Goal: Task Accomplishment & Management: Complete application form

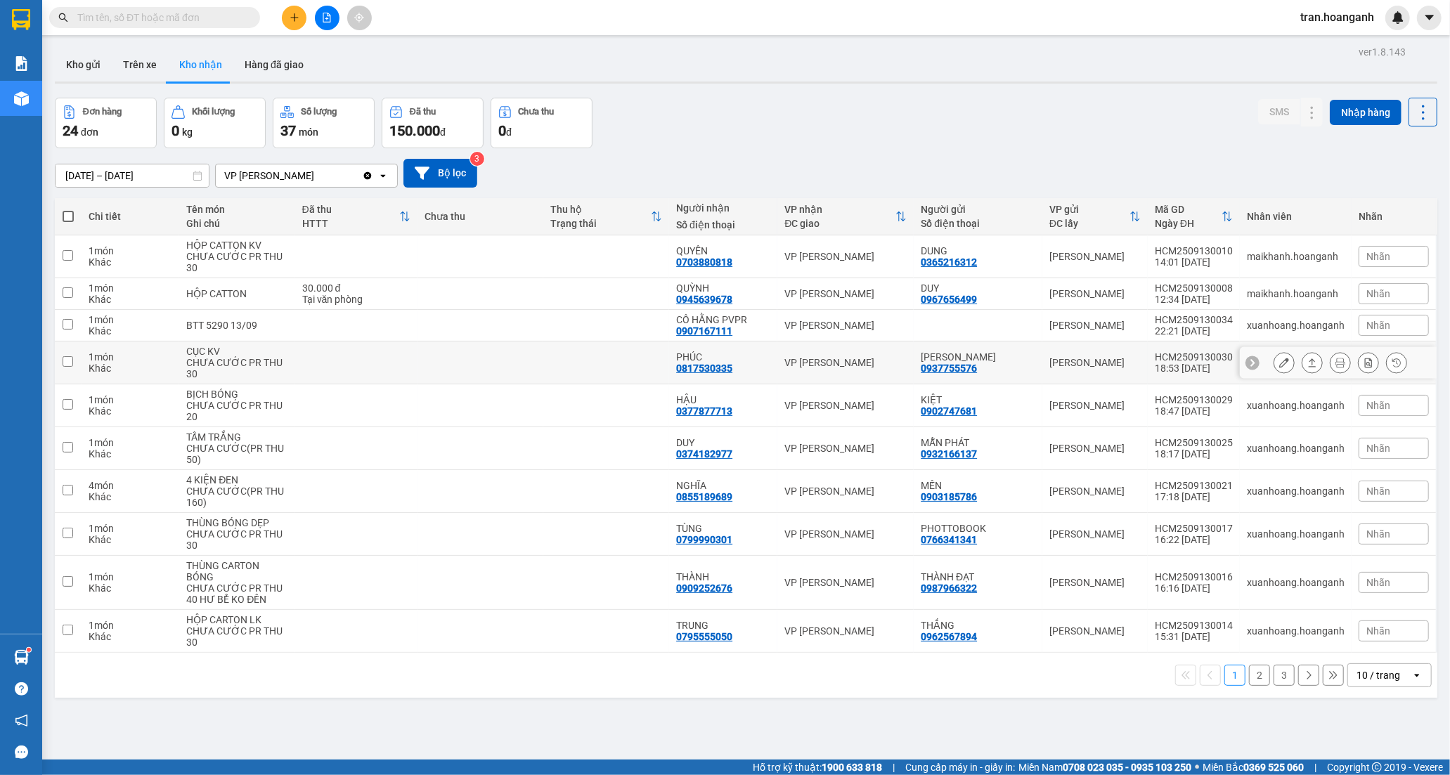
click at [727, 369] on div "0817530335" at bounding box center [704, 368] width 56 height 11
click at [1279, 362] on icon at bounding box center [1284, 363] width 10 height 10
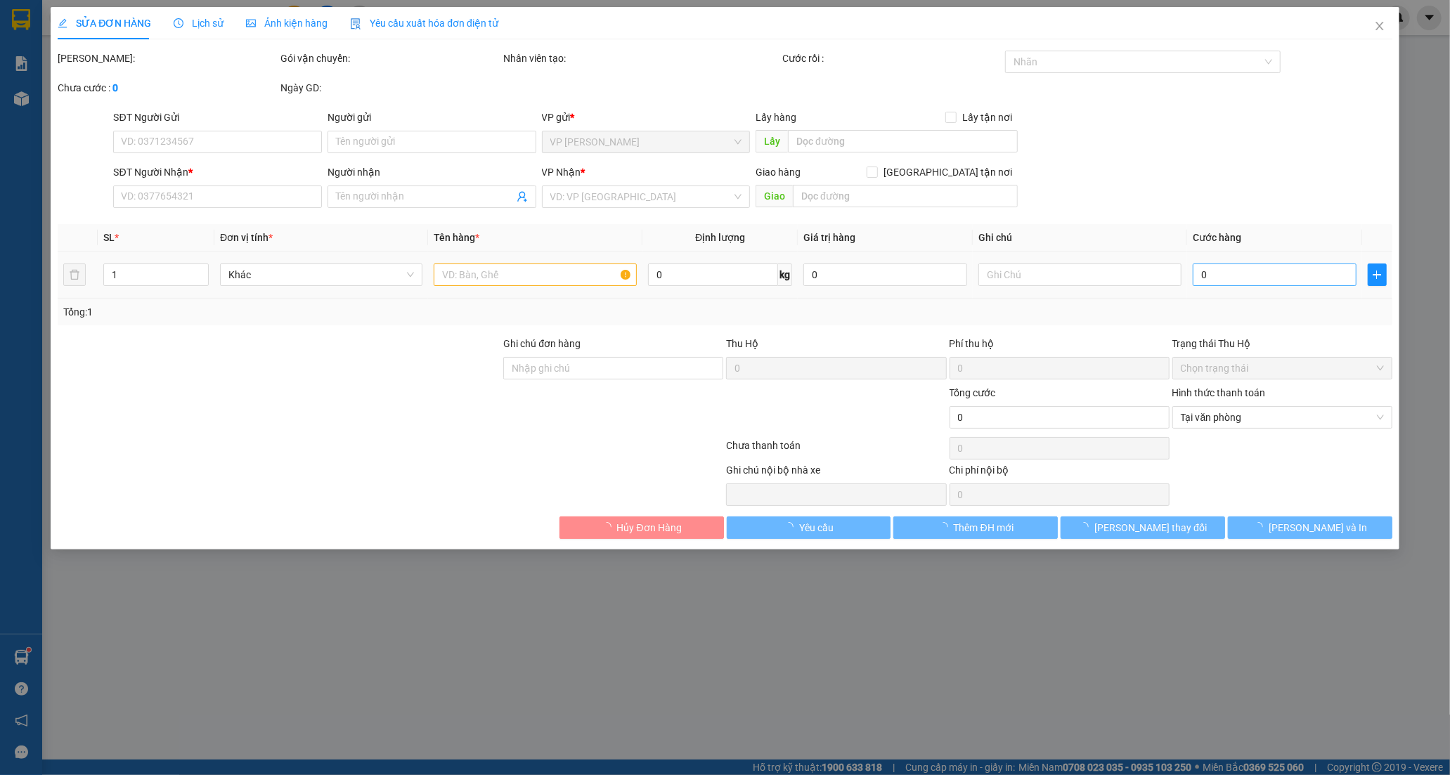
type input "0937755576"
type input "[PERSON_NAME]"
type input "0817530335"
type input "PHÚC"
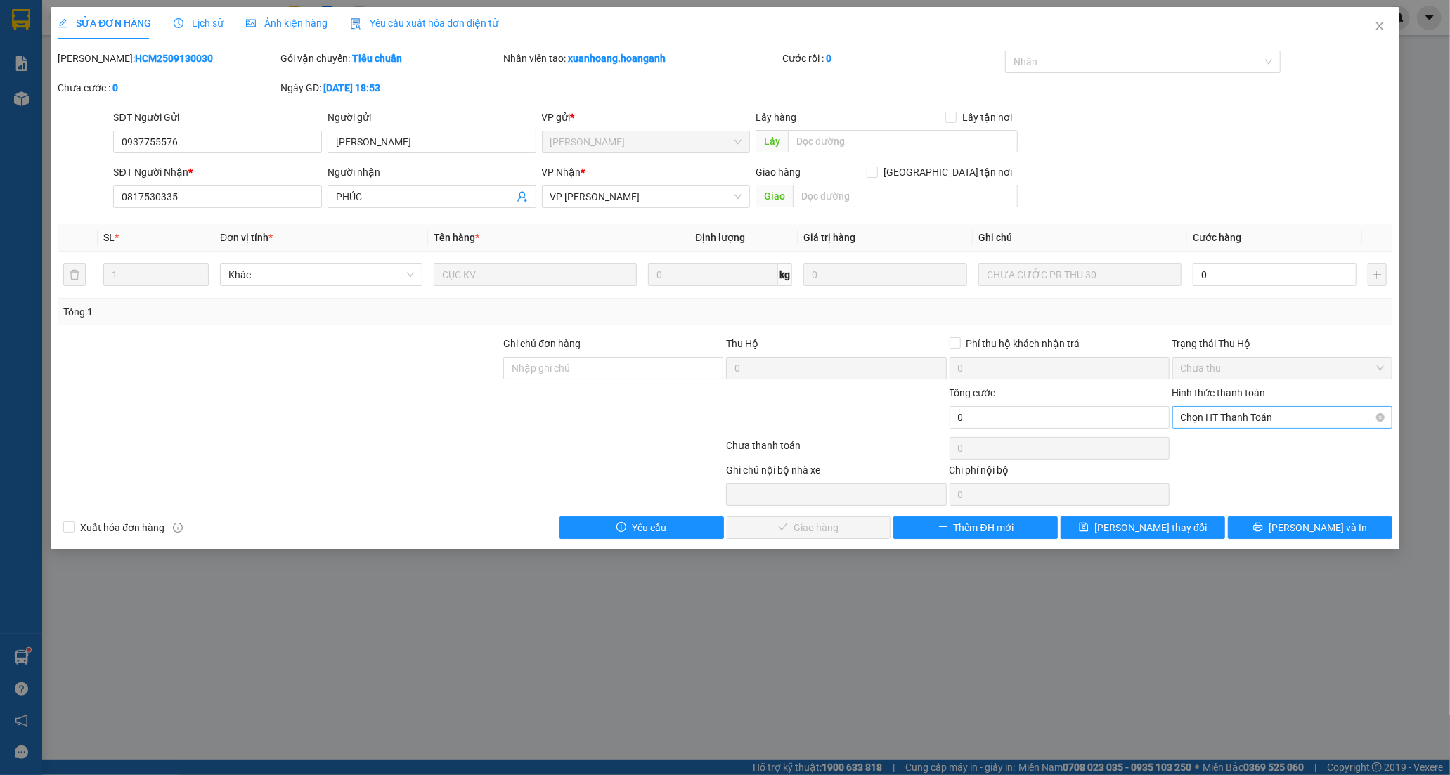
click at [1240, 415] on span "Chọn HT Thanh Toán" at bounding box center [1282, 417] width 203 height 21
click at [1231, 447] on div "Tại văn phòng" at bounding box center [1282, 445] width 203 height 15
click at [1206, 415] on span "Tại văn phòng" at bounding box center [1282, 417] width 203 height 21
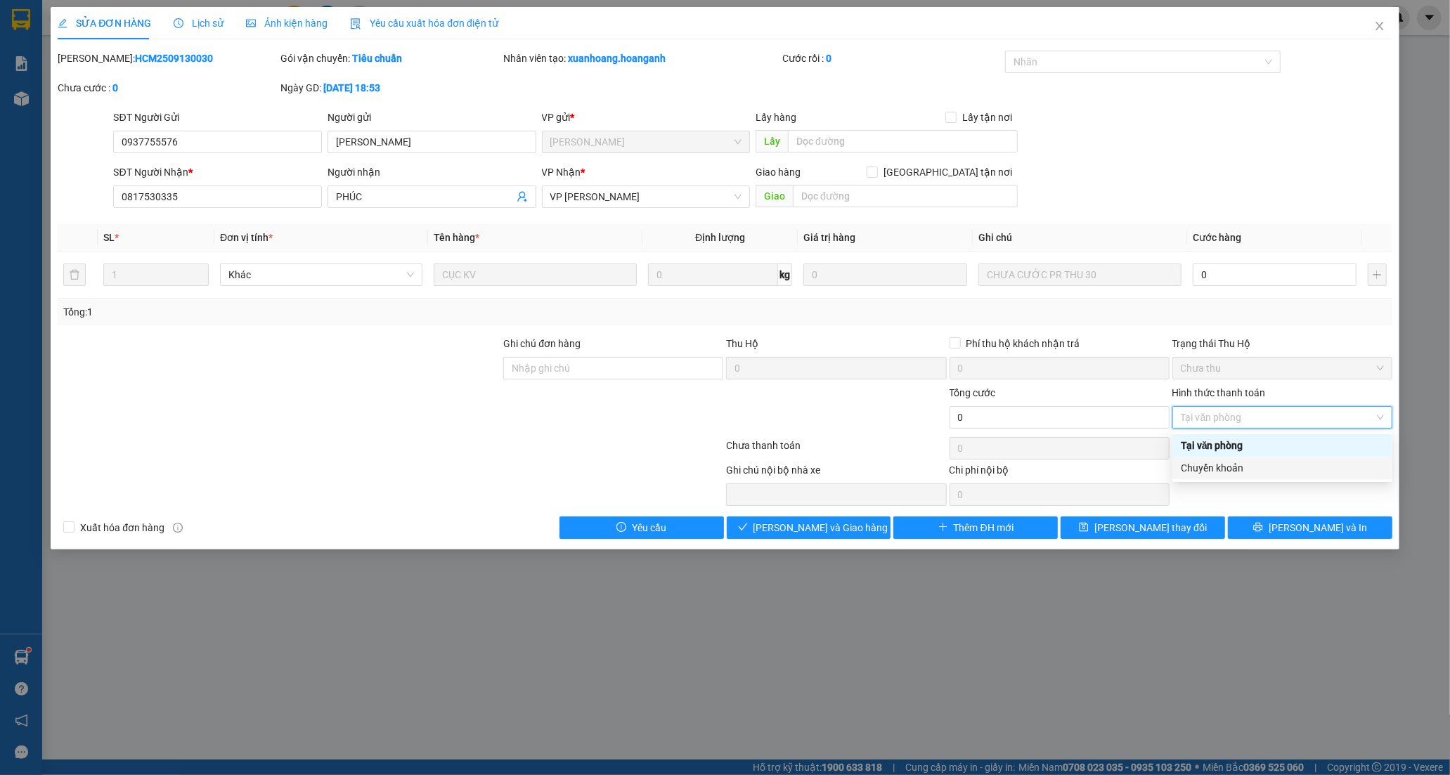
click at [1219, 467] on div "Chuyển khoản" at bounding box center [1282, 467] width 203 height 15
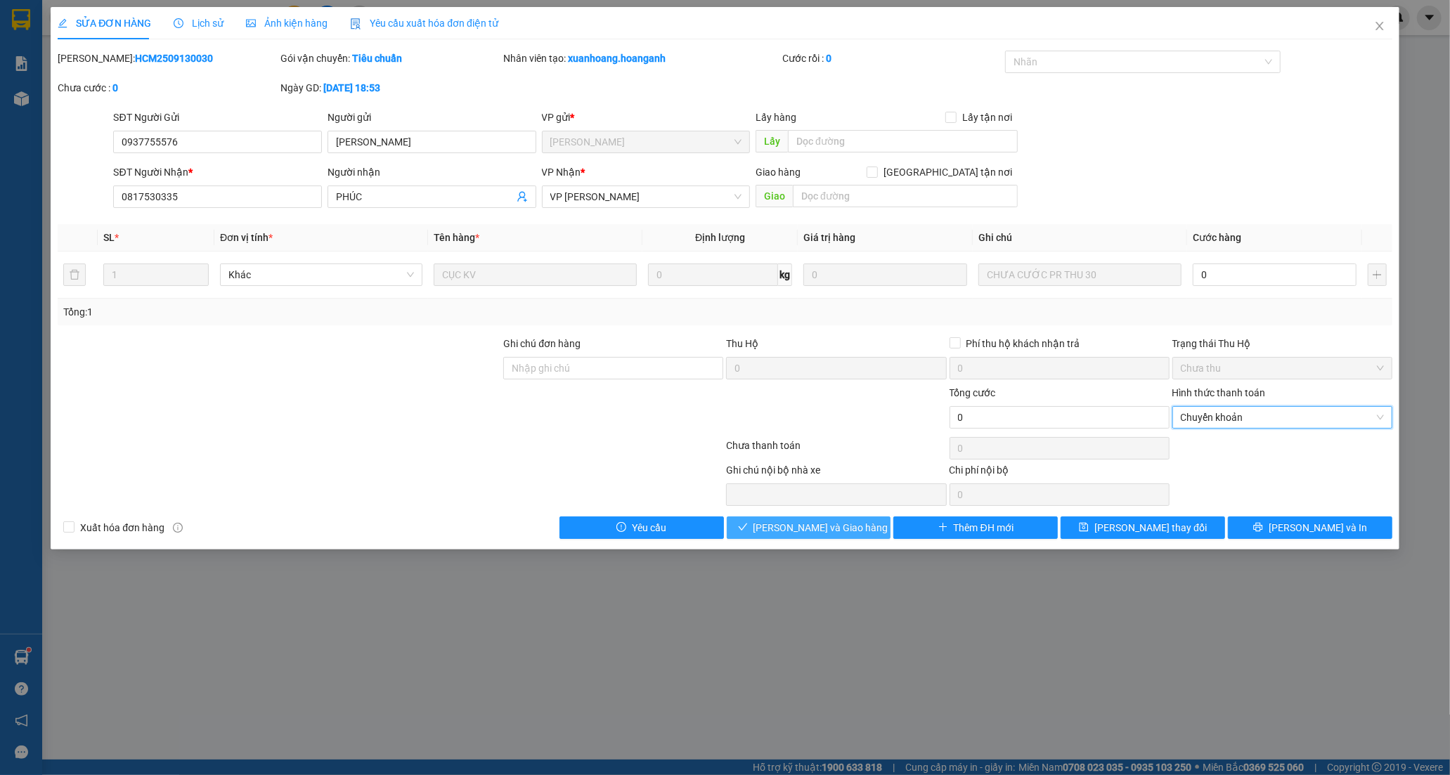
click at [803, 532] on span "[PERSON_NAME] và Giao hàng" at bounding box center [820, 527] width 135 height 15
click at [1384, 25] on icon "close" at bounding box center [1379, 25] width 11 height 11
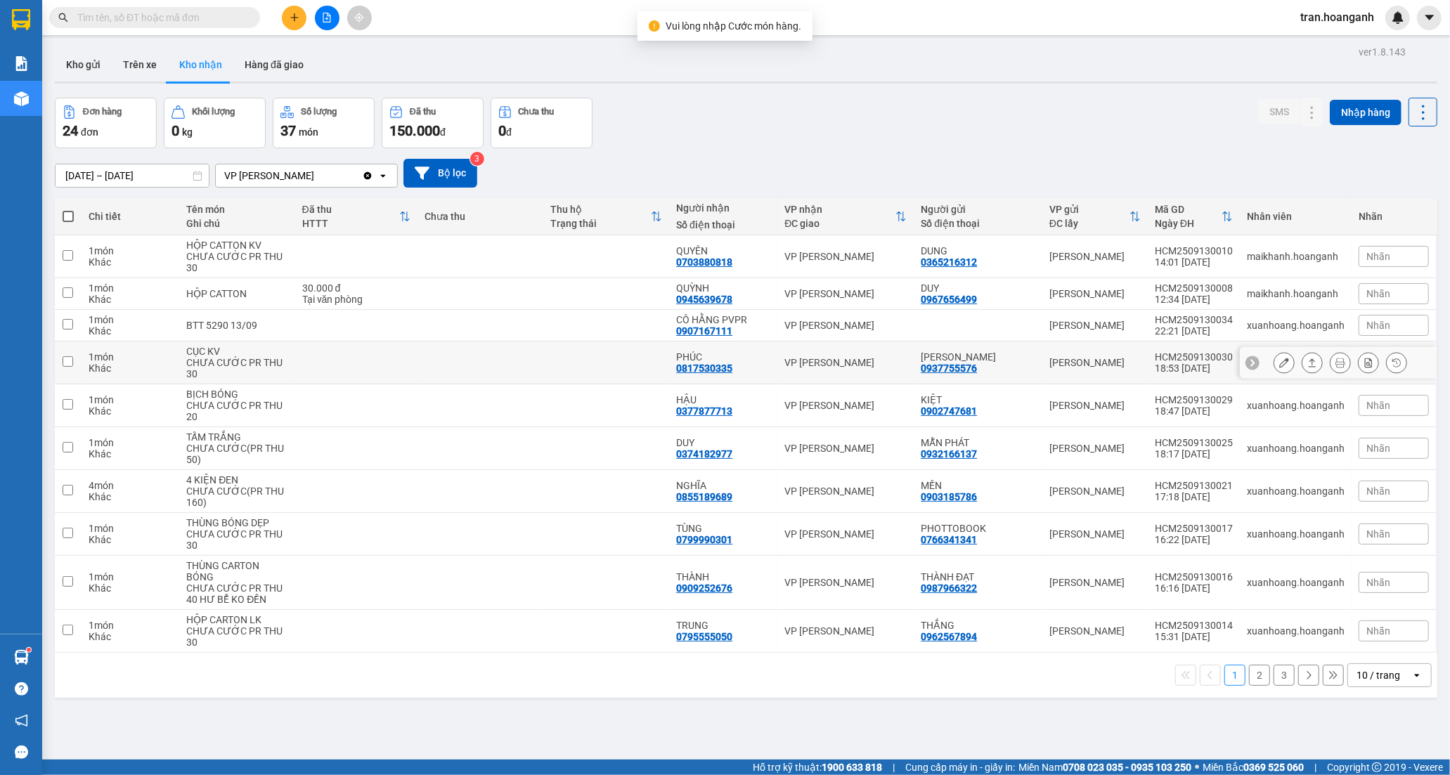
click at [666, 362] on td at bounding box center [606, 363] width 126 height 43
checkbox input "true"
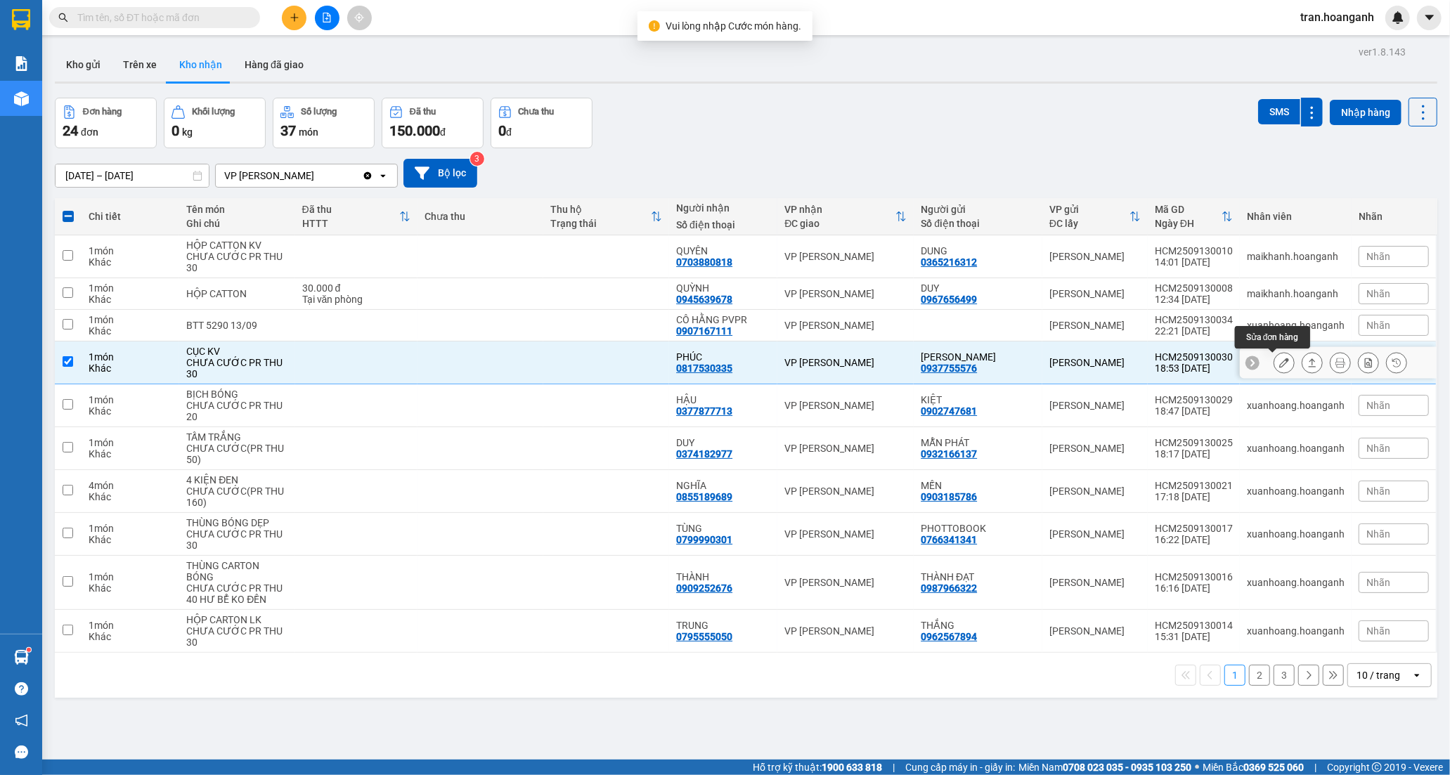
click at [1274, 366] on button at bounding box center [1284, 363] width 20 height 25
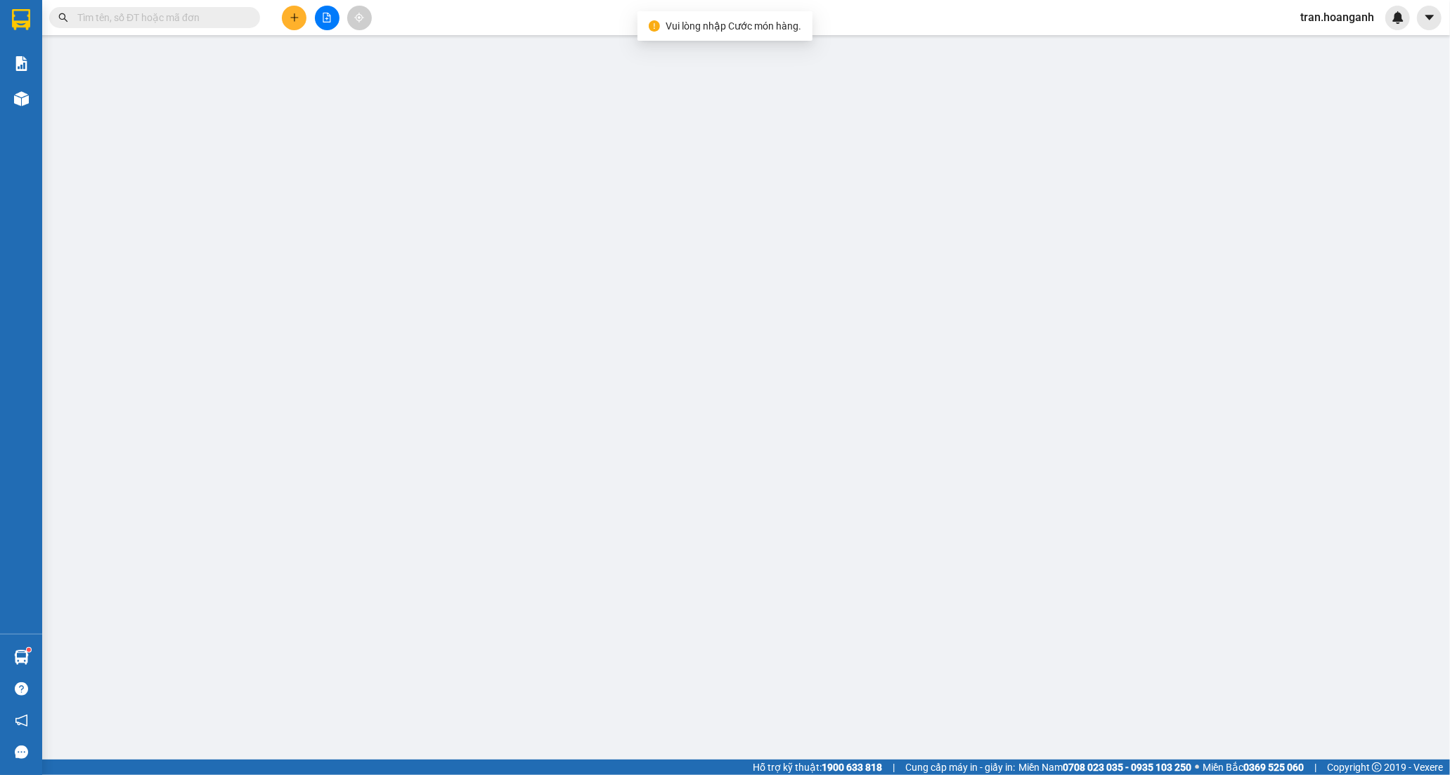
type input "0937755576"
type input "[PERSON_NAME]"
type input "0817530335"
type input "PHÚC"
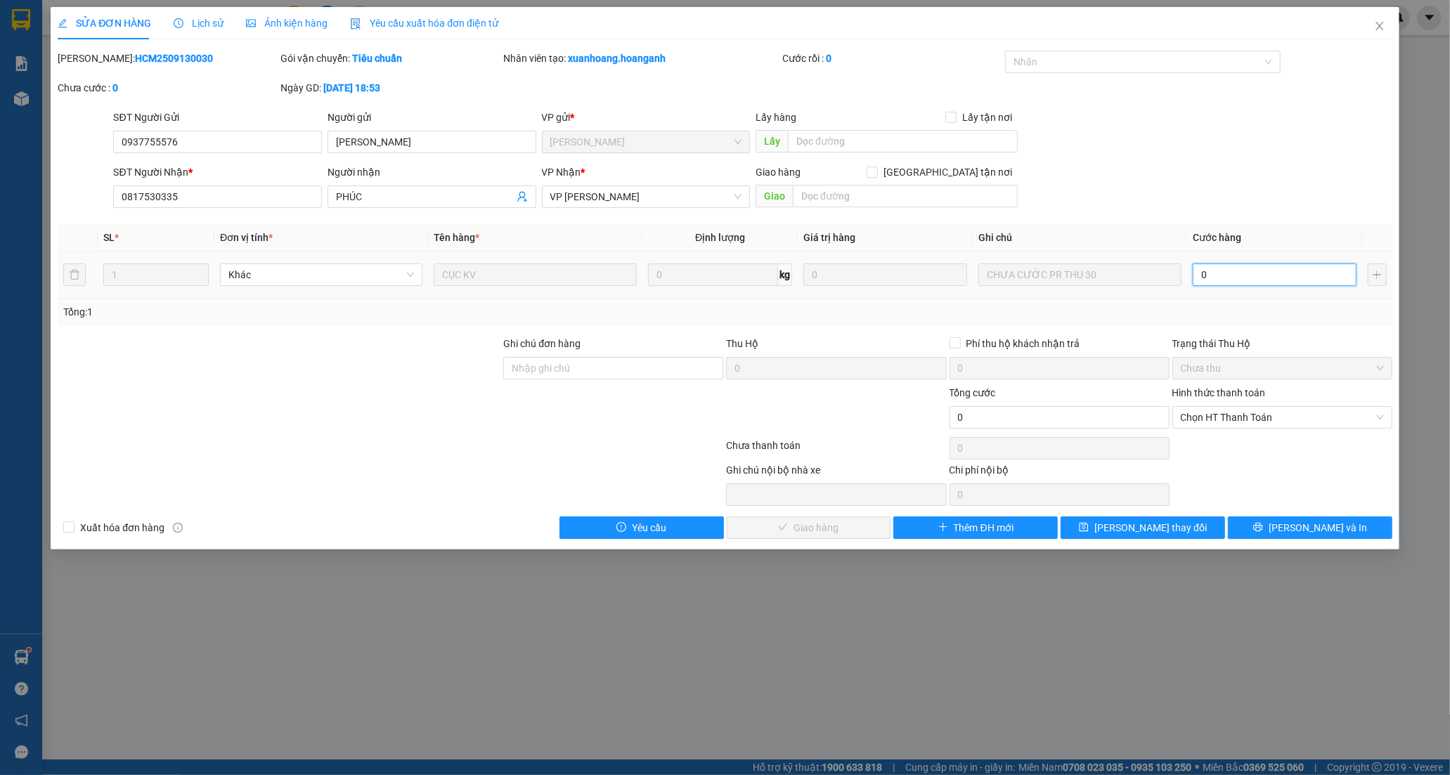
click at [1216, 273] on input "0" at bounding box center [1275, 275] width 164 height 22
type input "3"
type input "30"
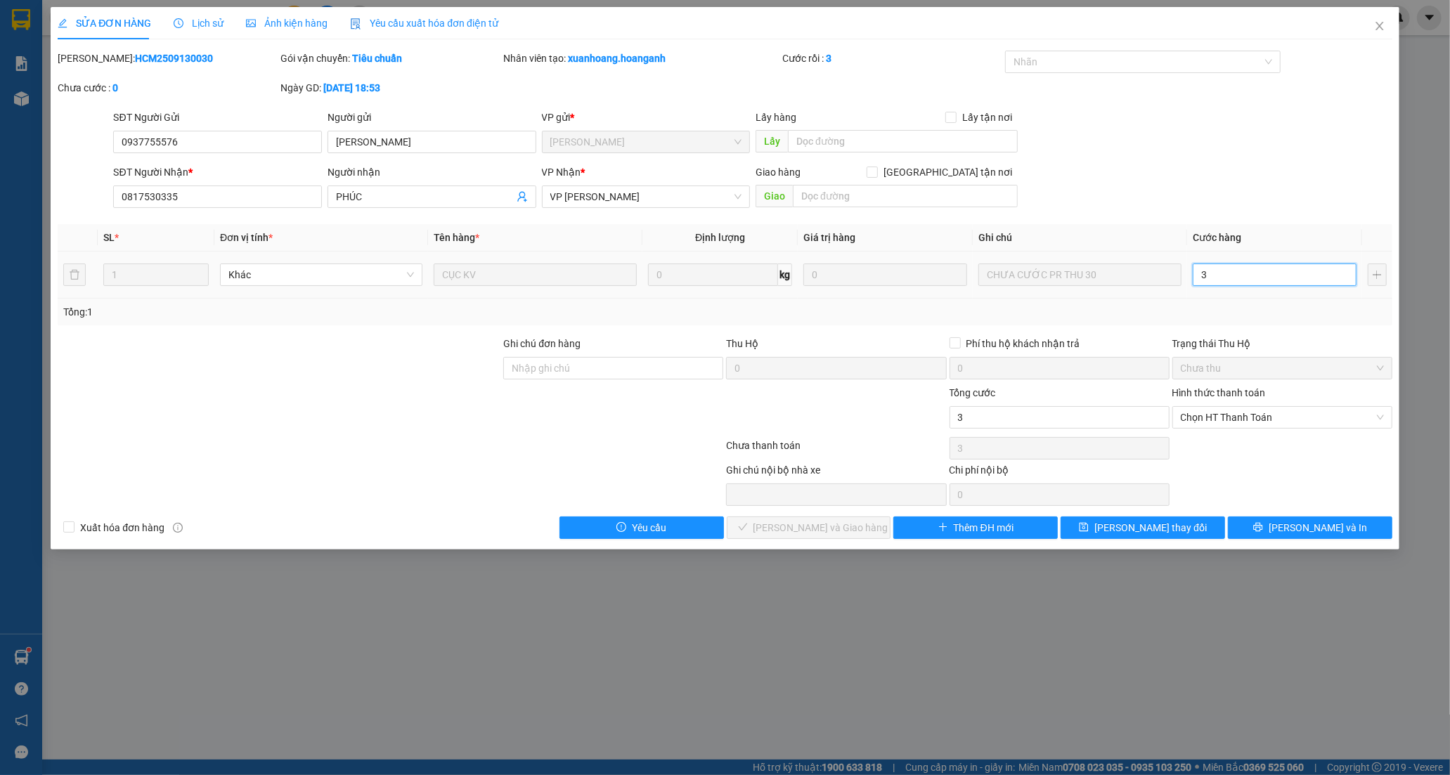
type input "30"
click at [1217, 413] on span "Chọn HT Thanh Toán" at bounding box center [1282, 417] width 203 height 21
type input "30"
type input "30.000"
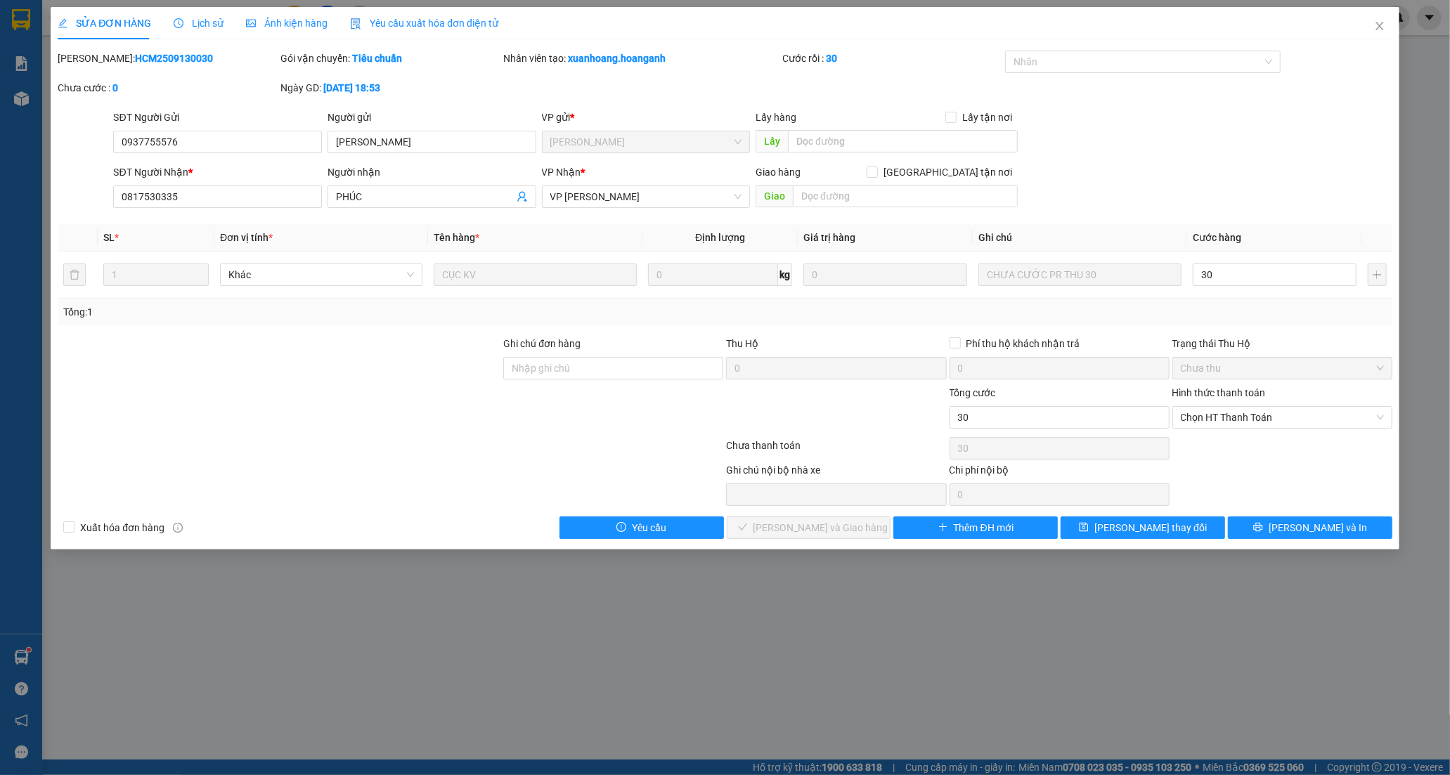
type input "30.000"
click at [1209, 465] on div "Chuyển khoản" at bounding box center [1282, 467] width 203 height 15
type input "0"
click at [838, 522] on span "[PERSON_NAME] và Giao hàng" at bounding box center [820, 527] width 135 height 15
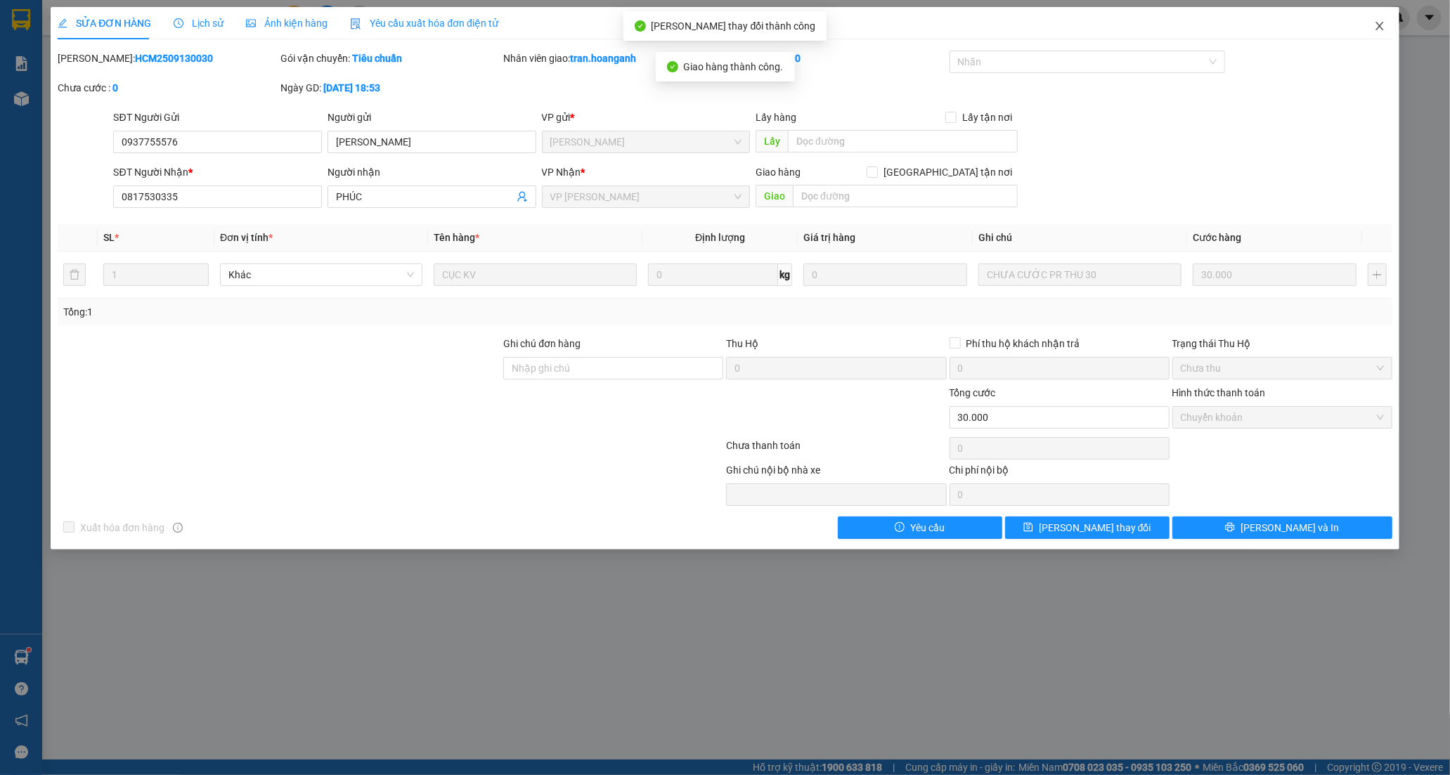
click at [1383, 23] on icon "close" at bounding box center [1379, 25] width 11 height 11
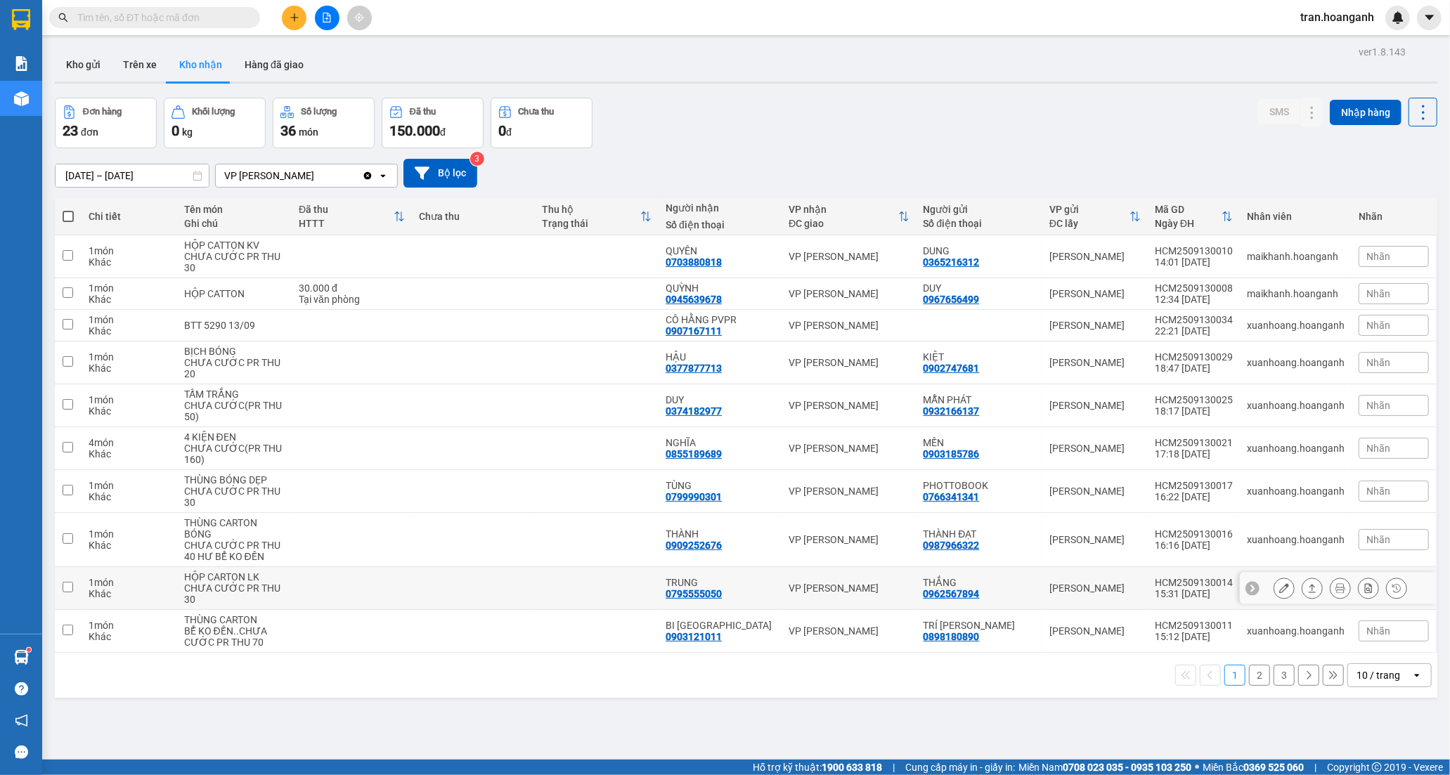
click at [610, 592] on td at bounding box center [597, 588] width 124 height 43
checkbox input "true"
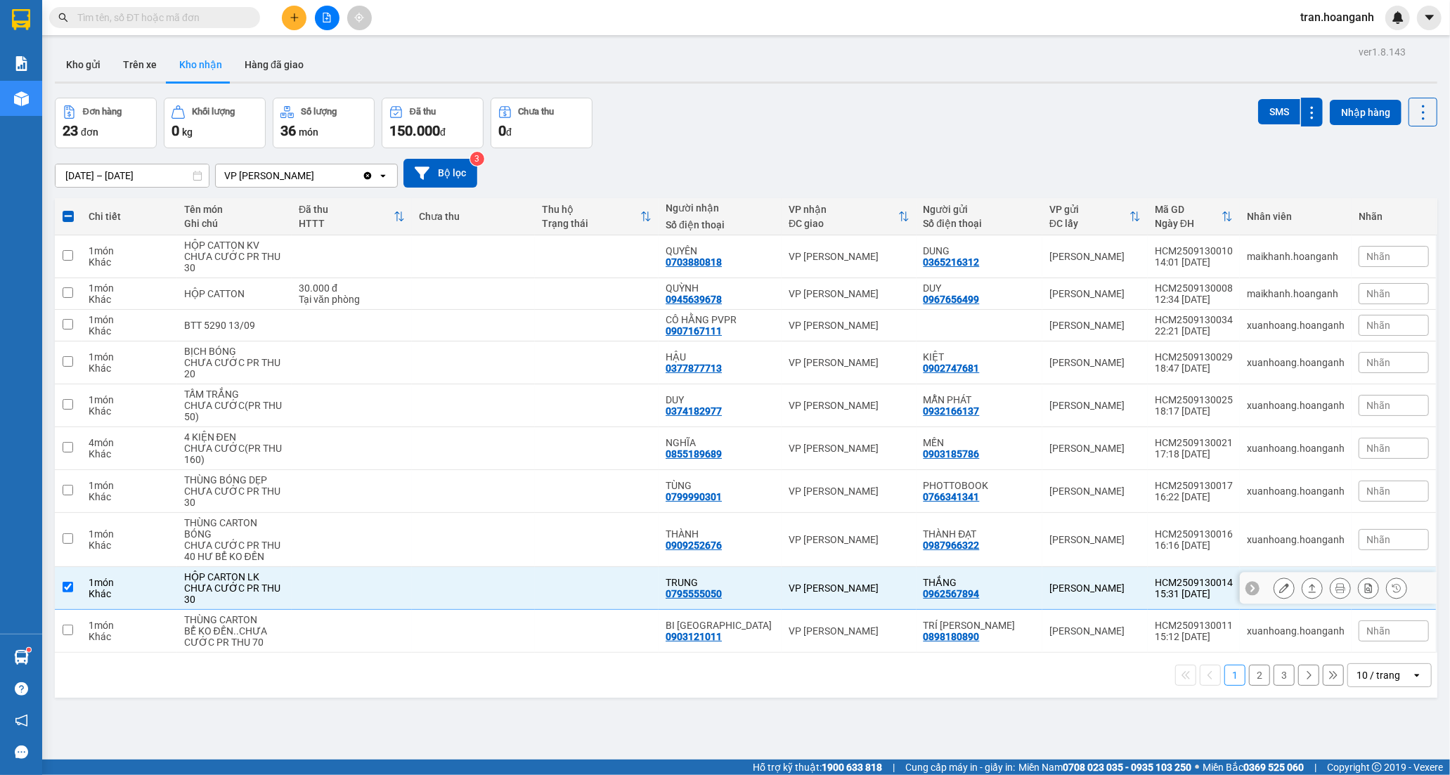
click at [1279, 590] on icon at bounding box center [1284, 588] width 10 height 10
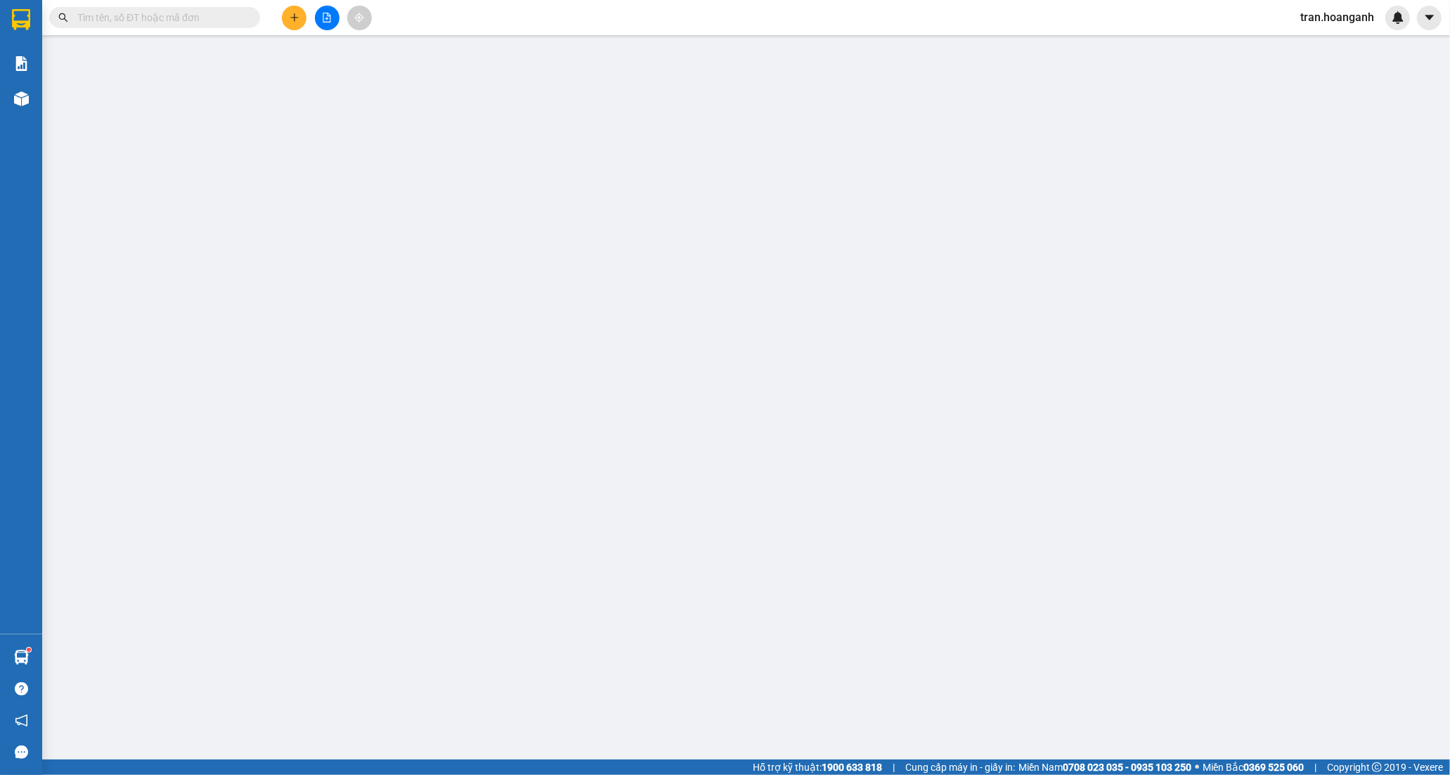
type input "0962567894"
type input "THẮNG"
type input "0795555050"
type input "TRUNG"
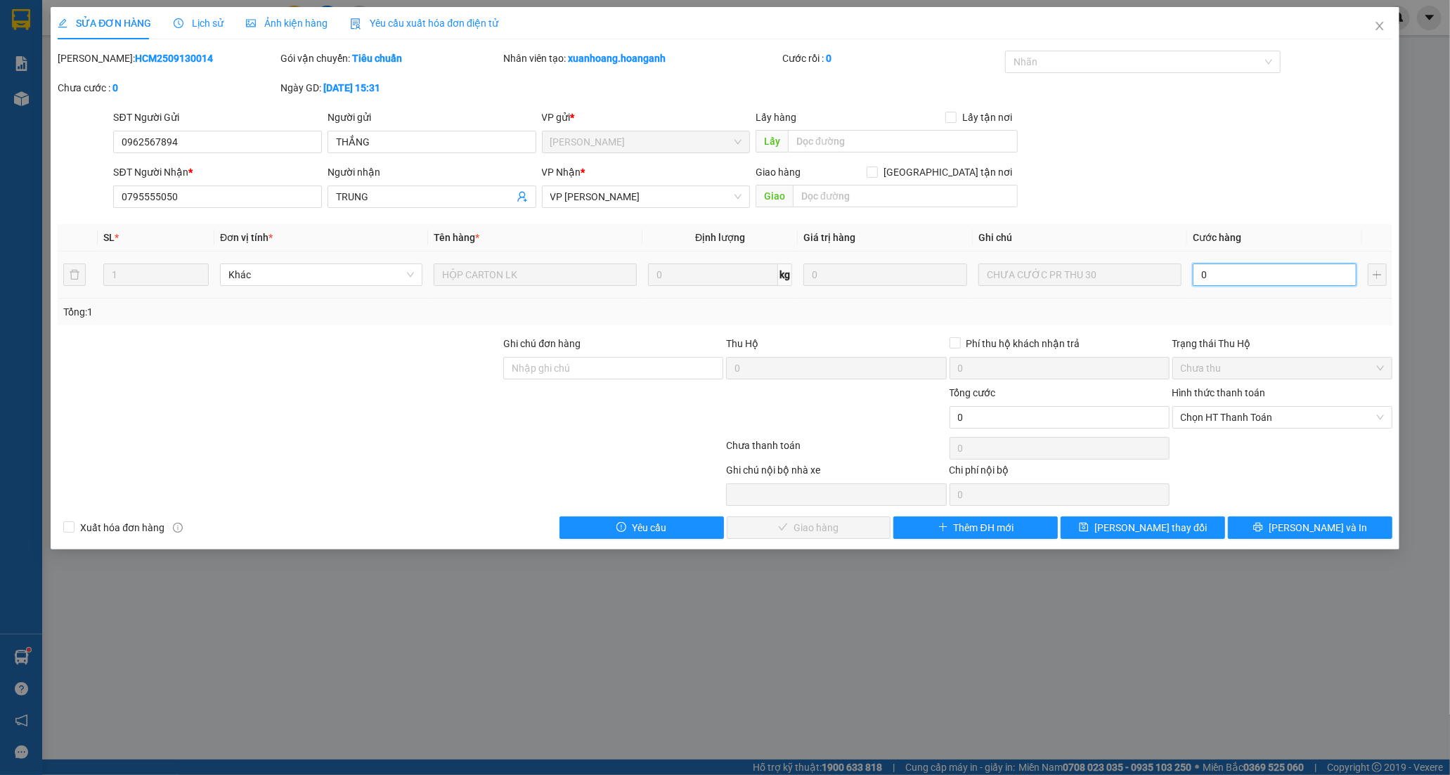
click at [1260, 275] on input "0" at bounding box center [1275, 275] width 164 height 22
type input "3"
type input "30"
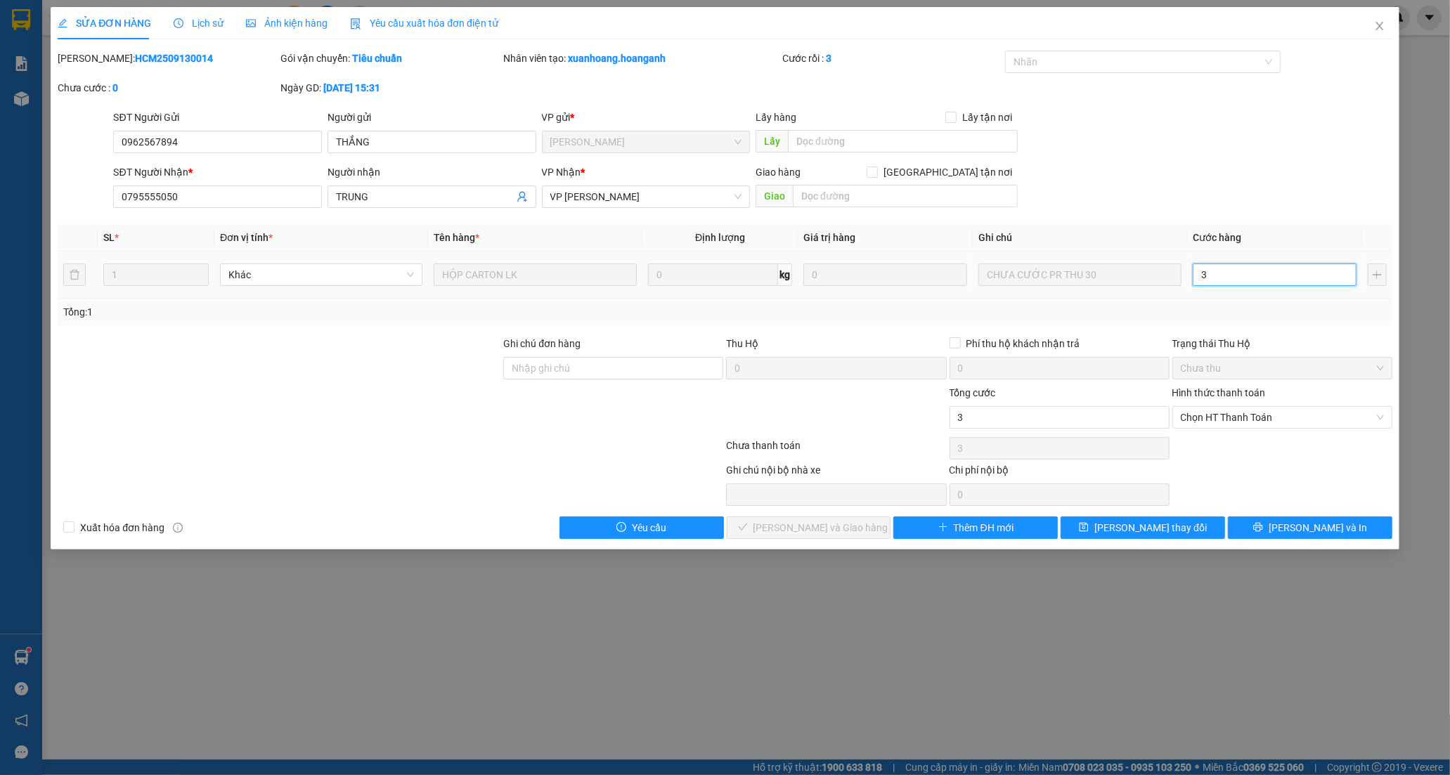
type input "30"
click at [1213, 415] on span "Chọn HT Thanh Toán" at bounding box center [1282, 417] width 203 height 21
type input "30"
type input "30.000"
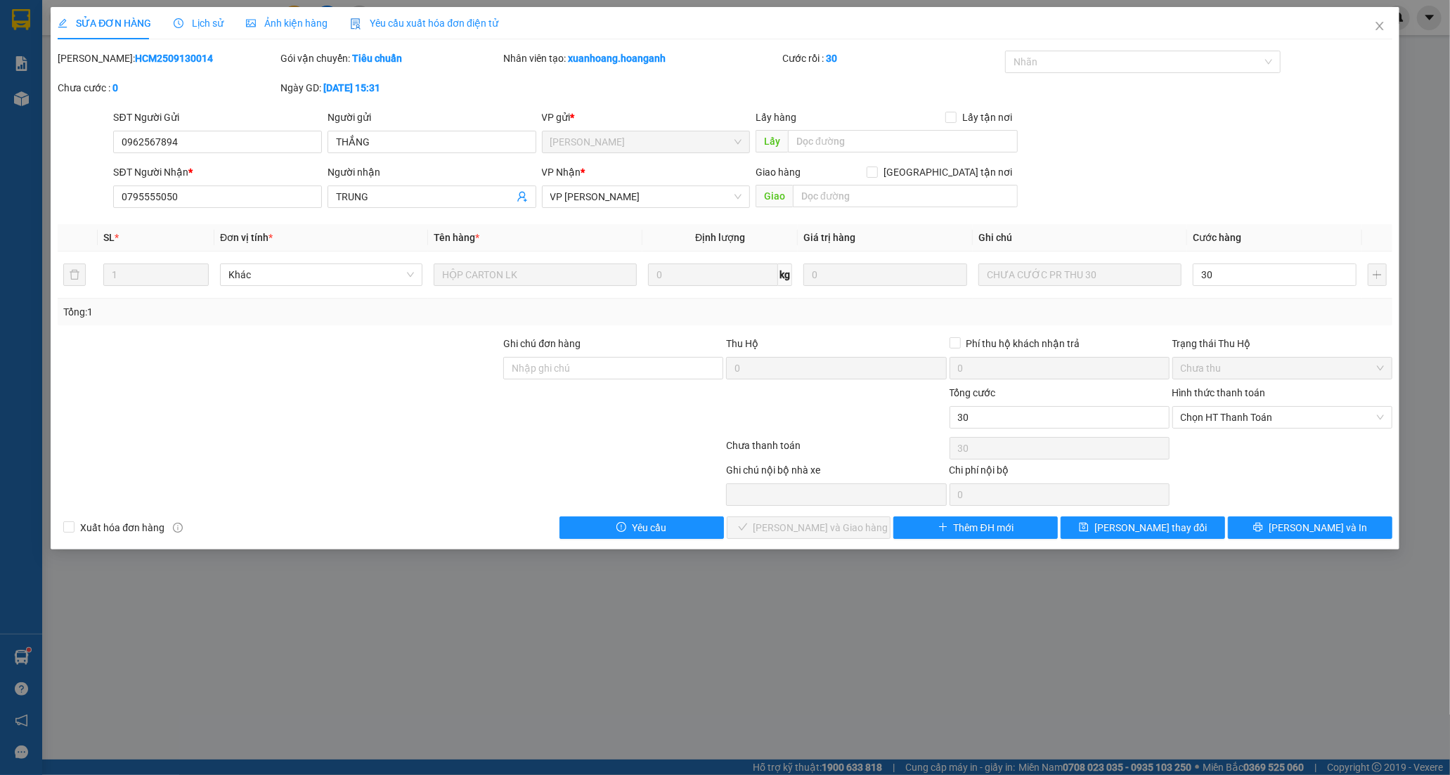
type input "30.000"
click at [1196, 443] on div "Tại văn phòng" at bounding box center [1282, 445] width 203 height 15
type input "0"
click at [852, 521] on span "[PERSON_NAME] và Giao hàng" at bounding box center [820, 527] width 135 height 15
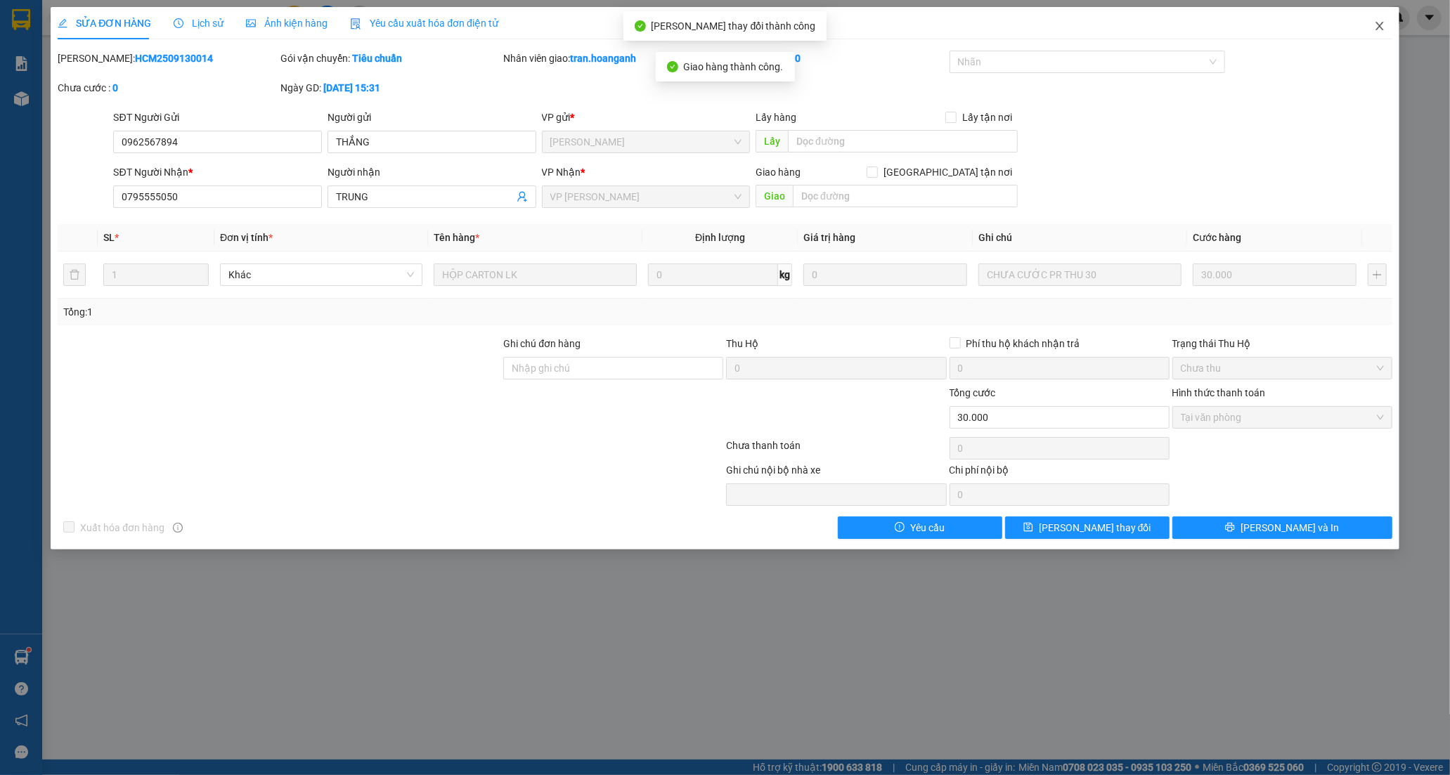
click at [1375, 28] on icon "close" at bounding box center [1379, 25] width 11 height 11
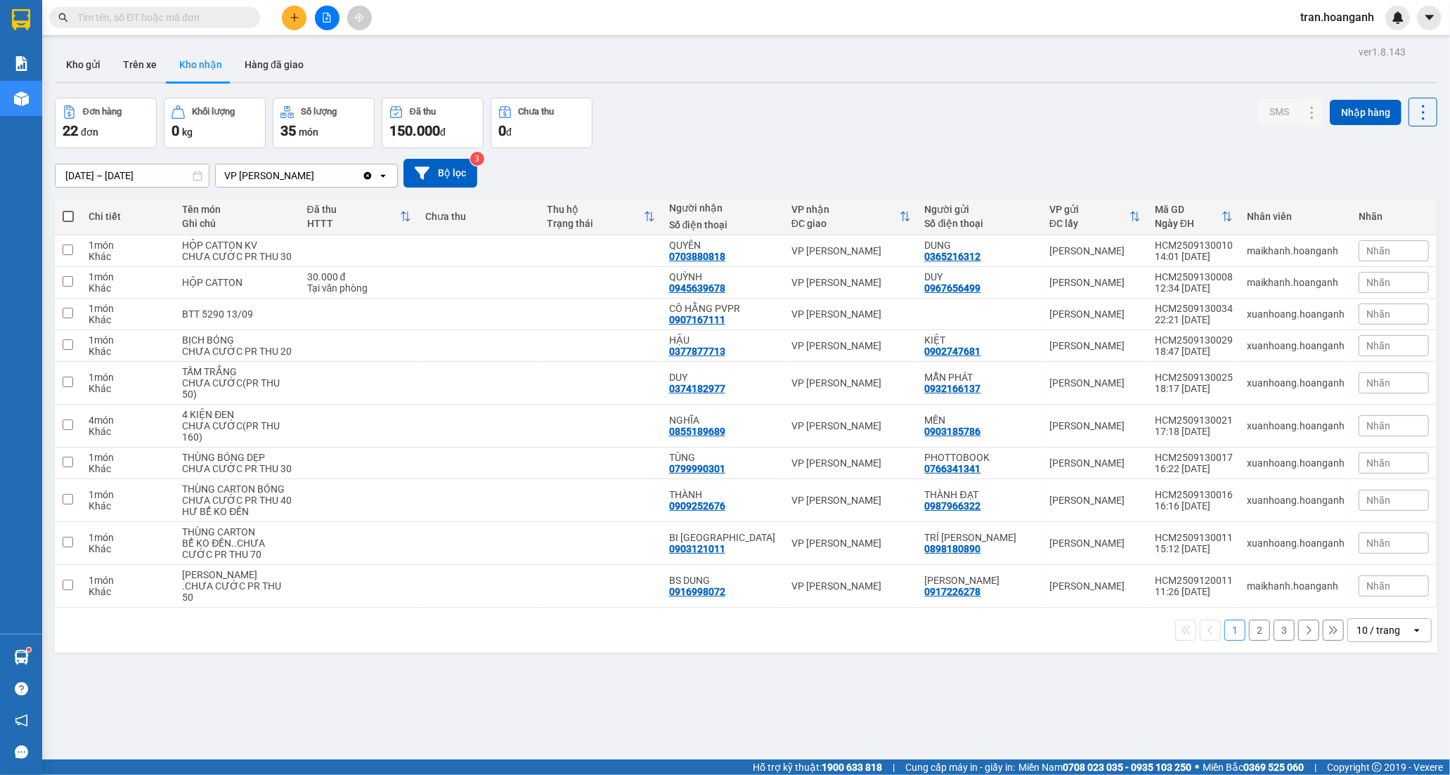
click at [1249, 641] on button "2" at bounding box center [1259, 630] width 21 height 21
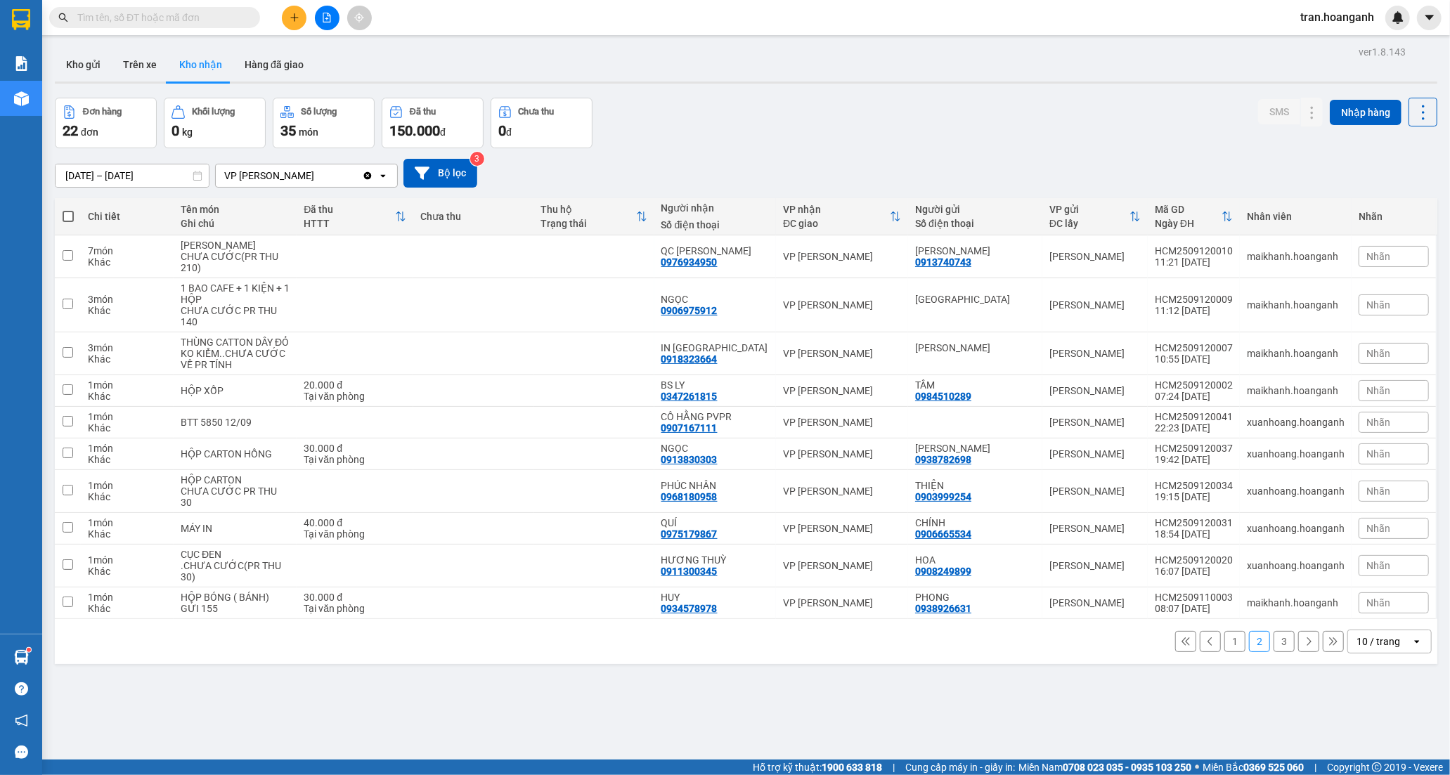
click at [1224, 652] on button "1" at bounding box center [1234, 641] width 21 height 21
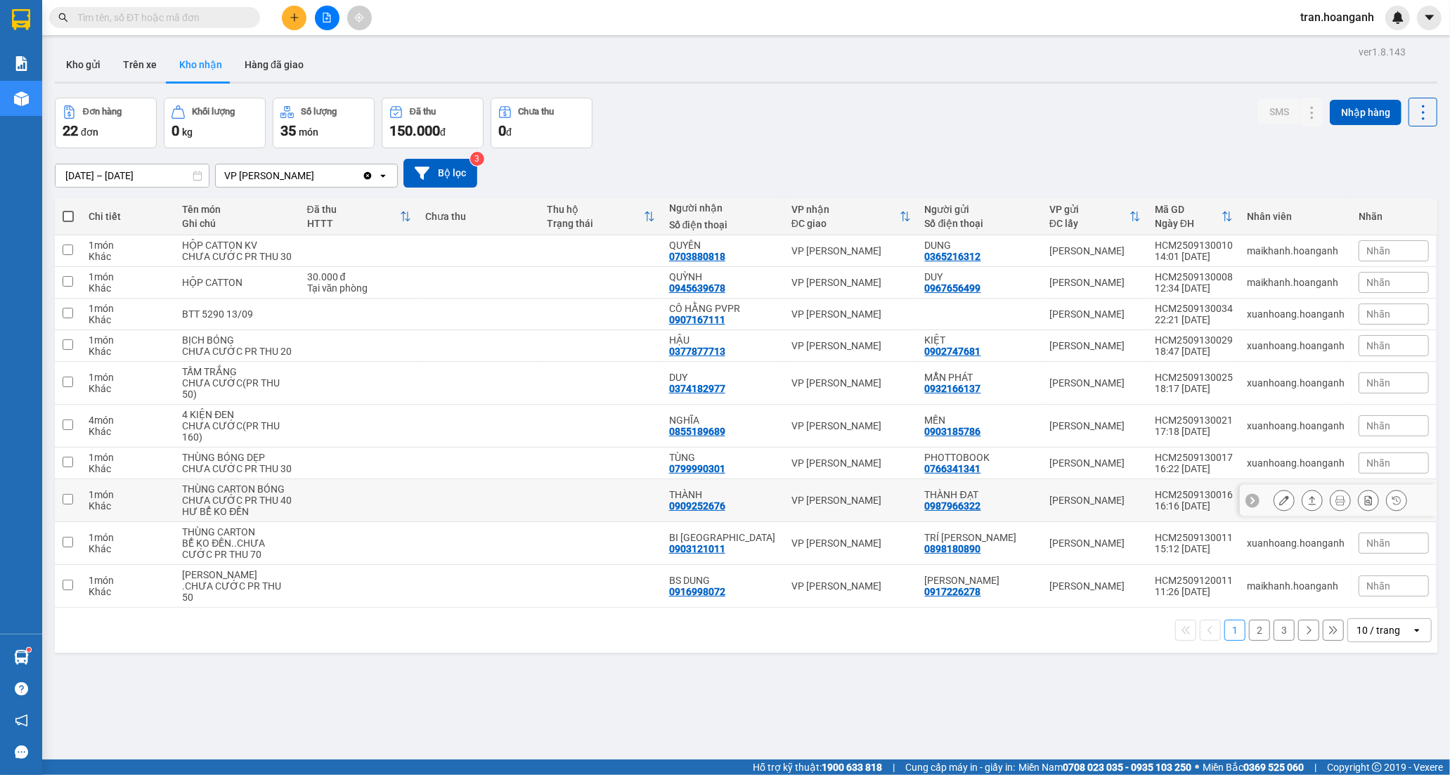
click at [710, 512] on div "0909252676" at bounding box center [697, 505] width 56 height 11
click at [1279, 505] on icon at bounding box center [1284, 500] width 10 height 10
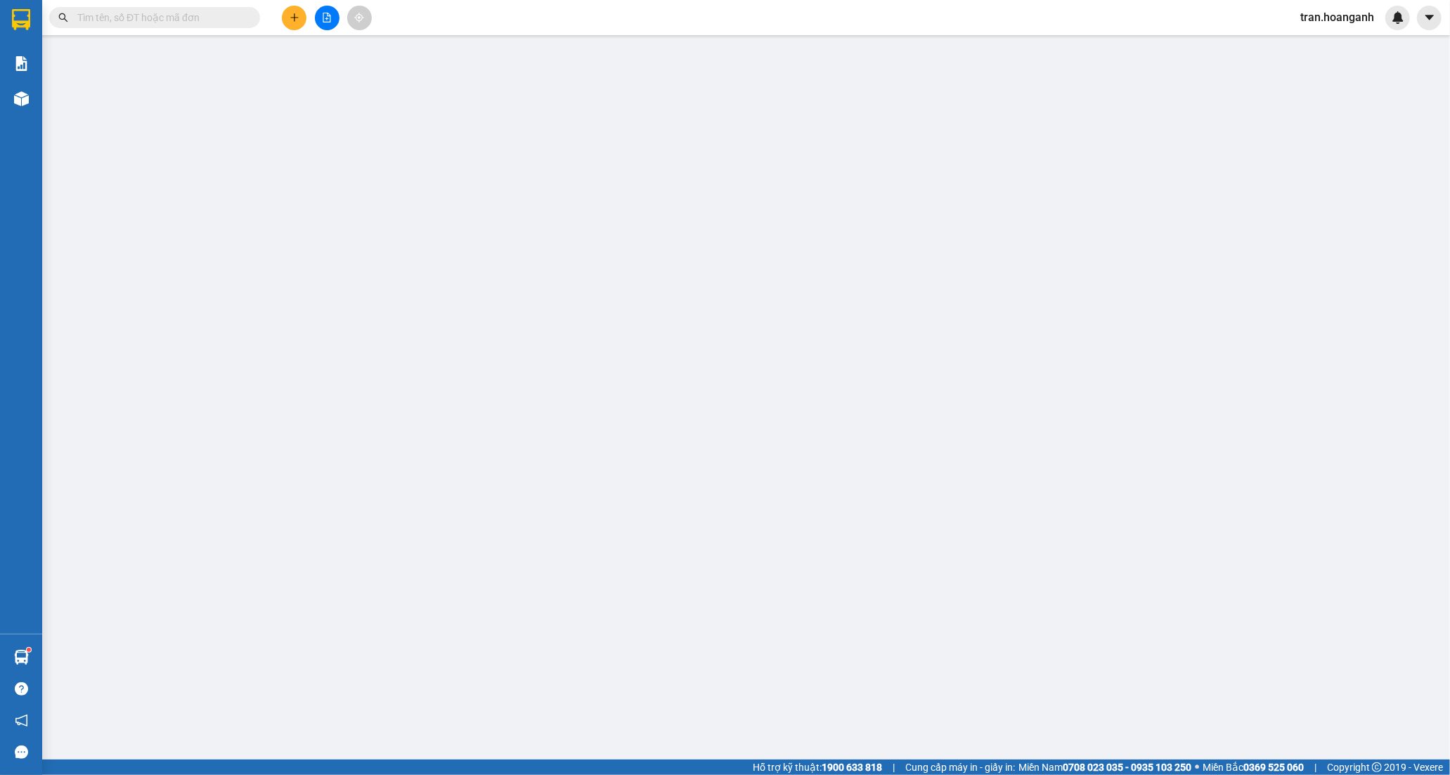
type input "0987966322"
type input "THÀNH ĐẠT"
type input "0909252676"
type input "THÀNH"
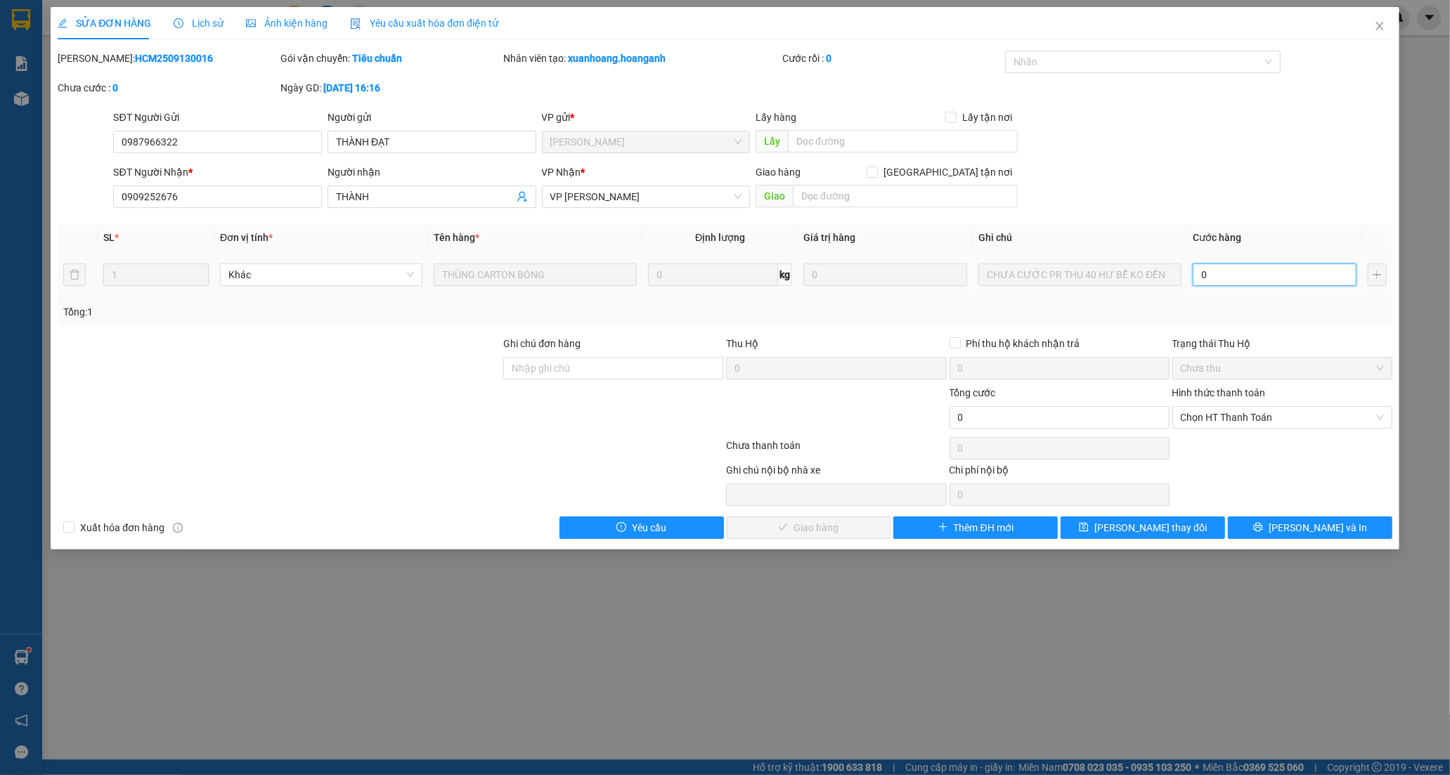
click at [1253, 277] on input "0" at bounding box center [1275, 275] width 164 height 22
type input "4"
type input "40"
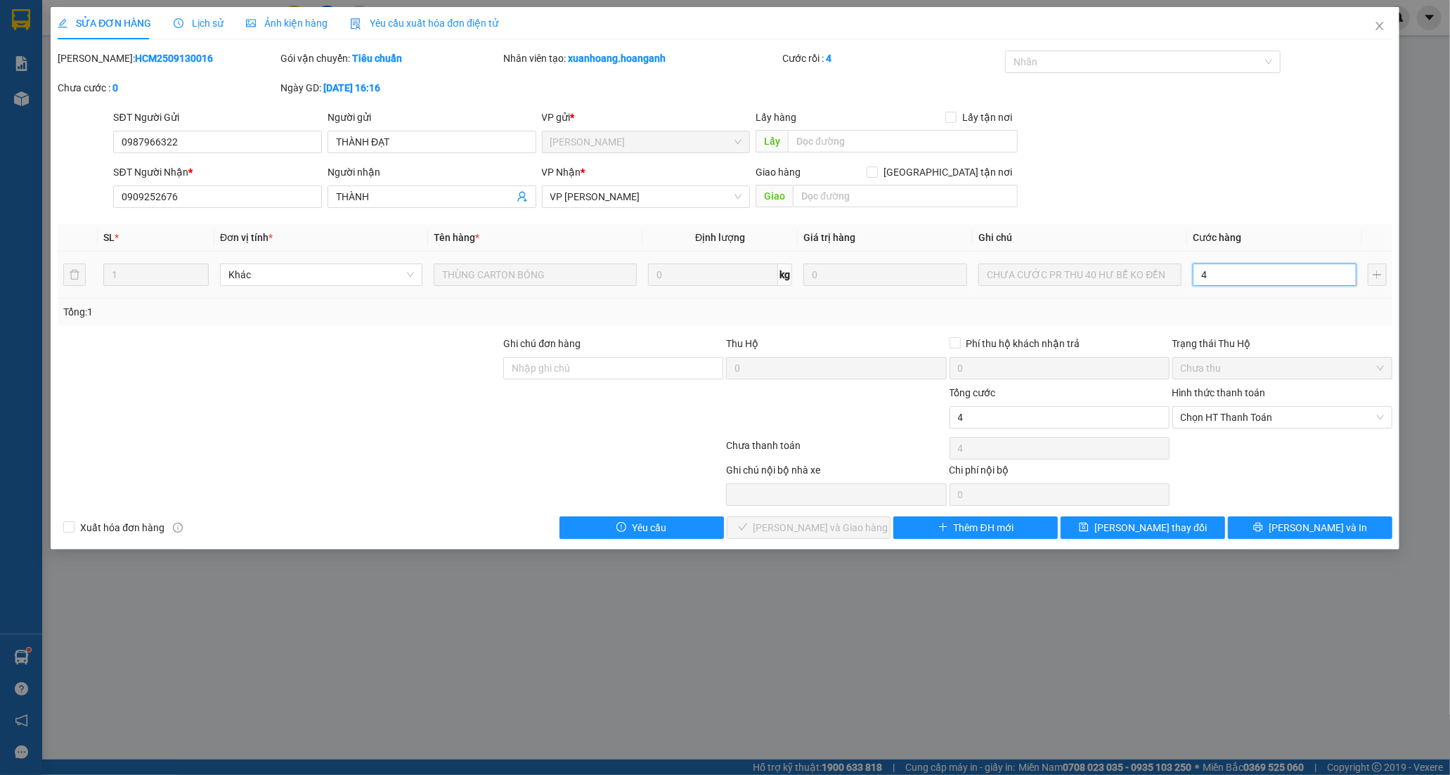
type input "40"
click at [1228, 420] on span "Chọn HT Thanh Toán" at bounding box center [1282, 417] width 203 height 21
type input "40"
type input "40.000"
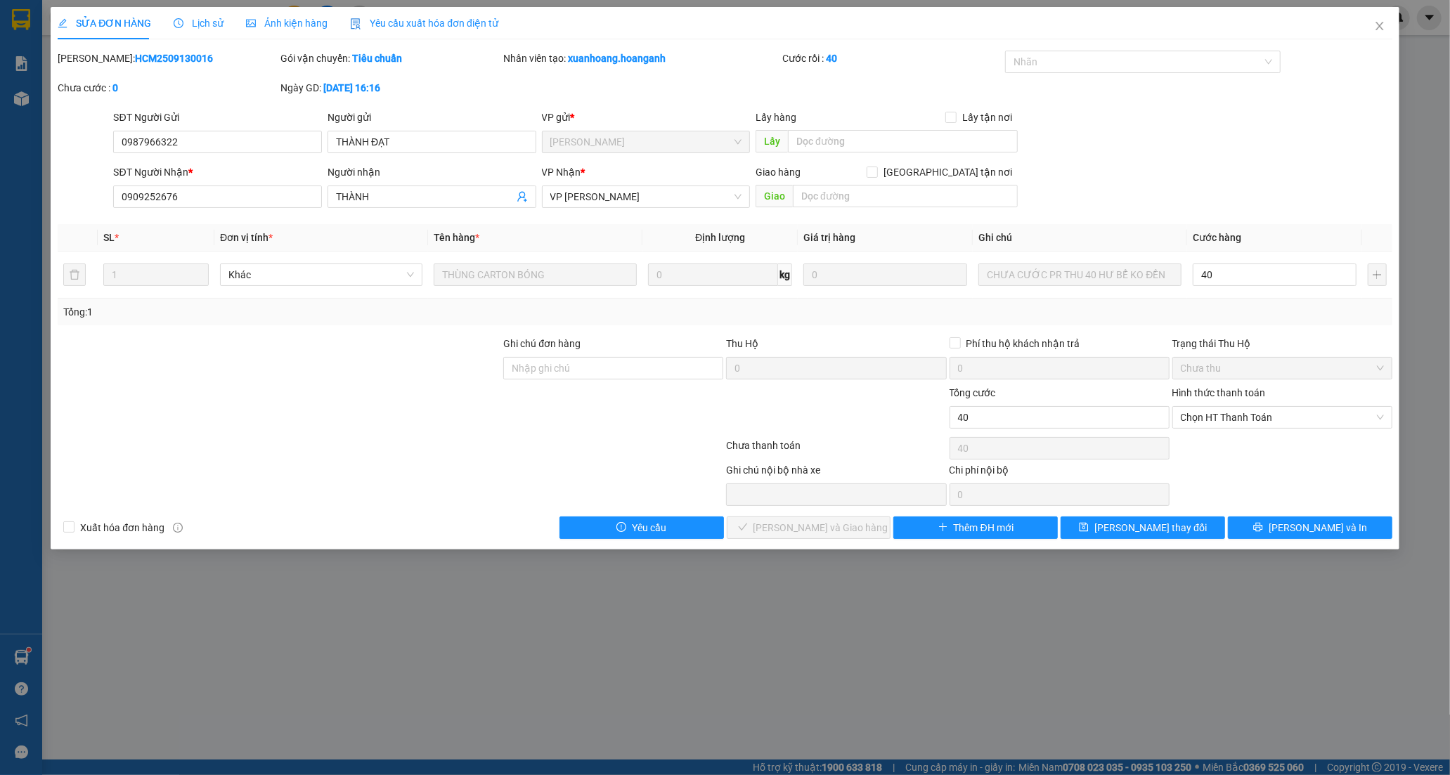
type input "40.000"
drag, startPoint x: 1227, startPoint y: 464, endPoint x: 1219, endPoint y: 471, distance: 11.0
click at [1227, 465] on div "Chuyển khoản" at bounding box center [1282, 467] width 203 height 15
type input "0"
click at [805, 533] on span "[PERSON_NAME] và Giao hàng" at bounding box center [820, 527] width 135 height 15
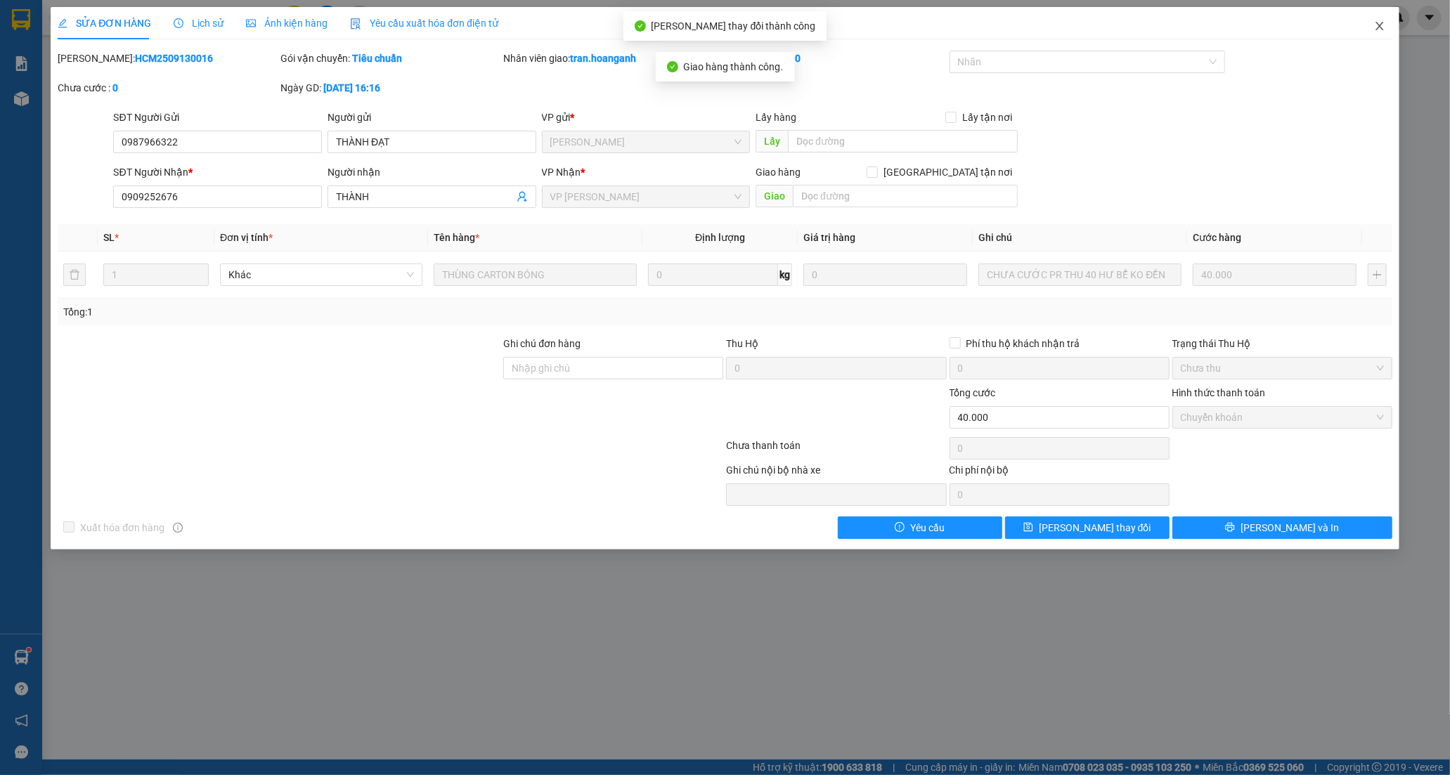
click at [1379, 23] on icon "close" at bounding box center [1379, 25] width 11 height 11
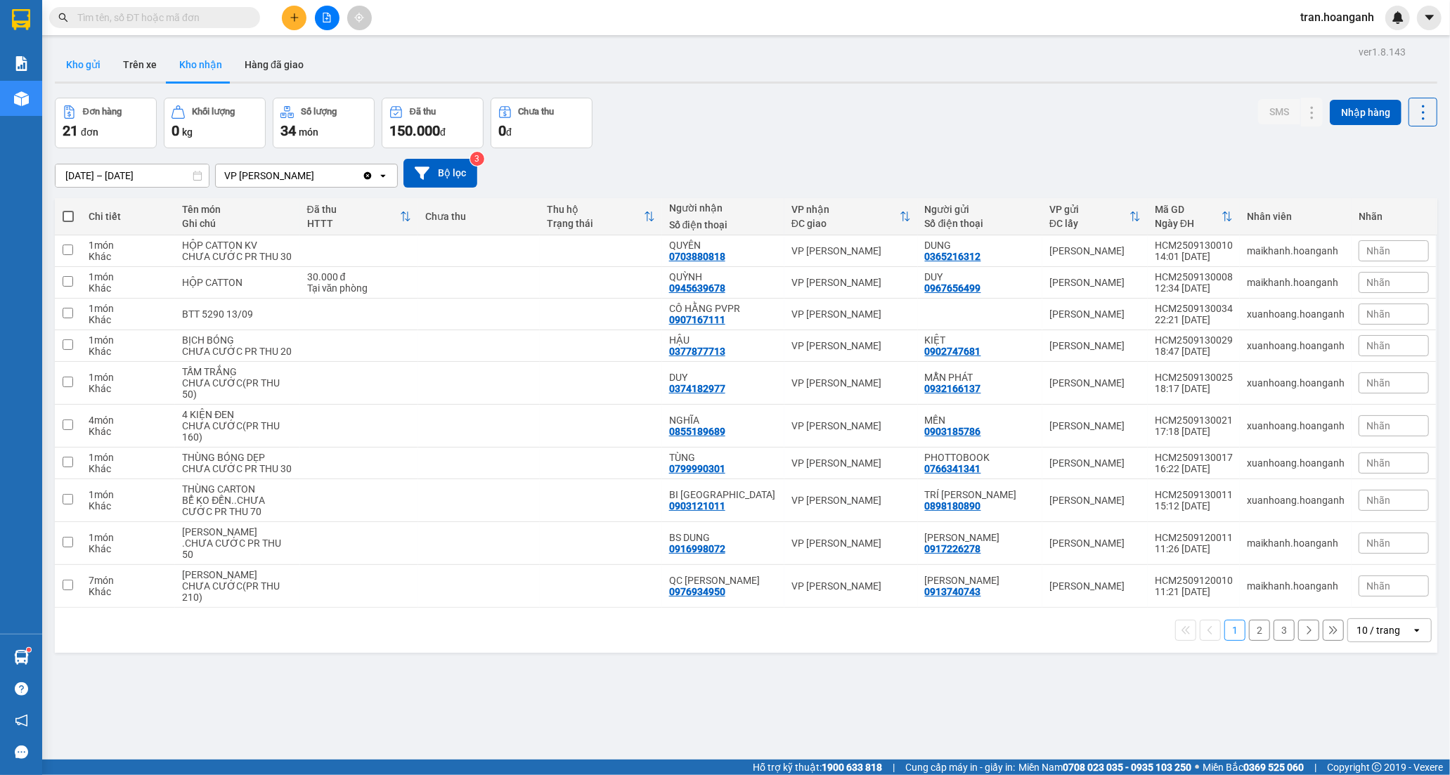
click at [76, 64] on button "Kho gửi" at bounding box center [83, 65] width 57 height 34
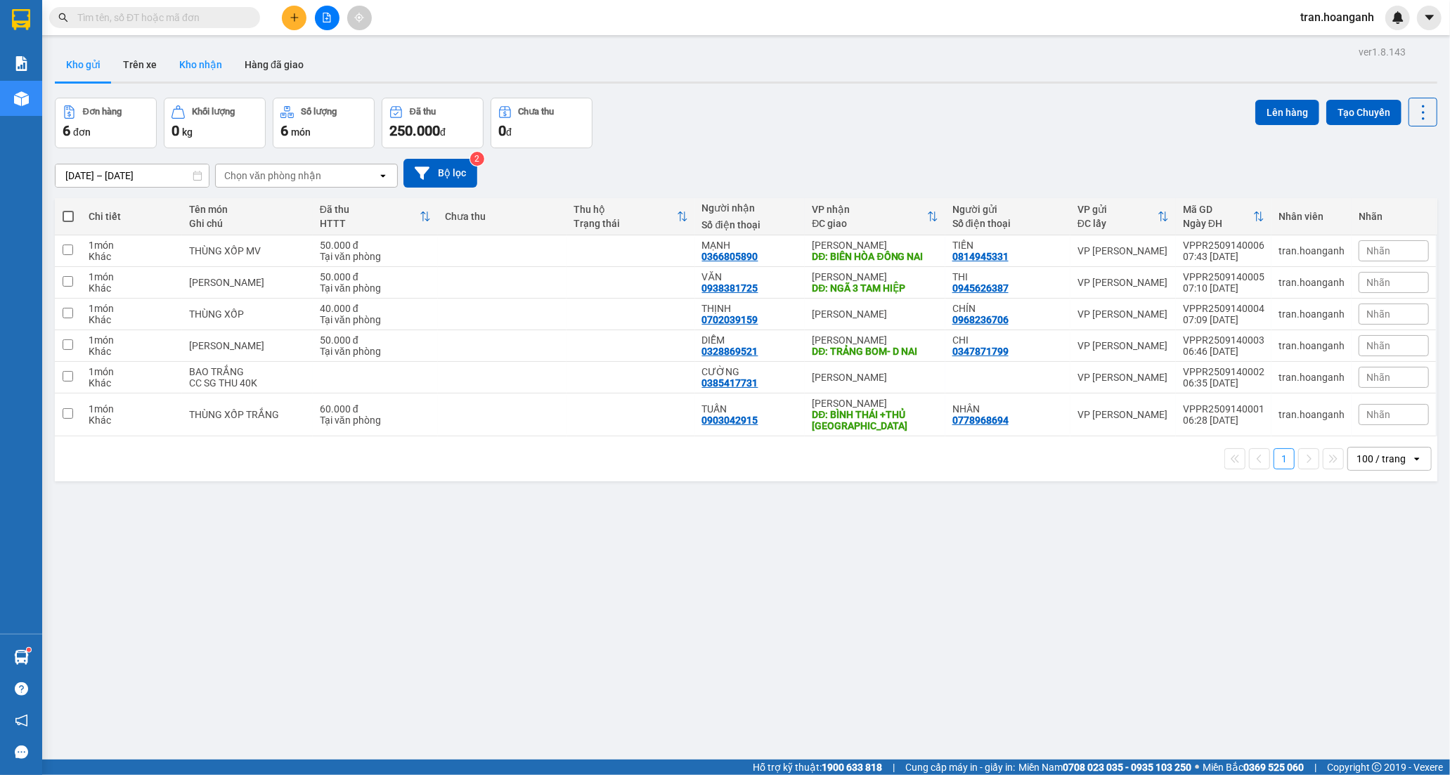
click at [201, 67] on button "Kho nhận" at bounding box center [200, 65] width 65 height 34
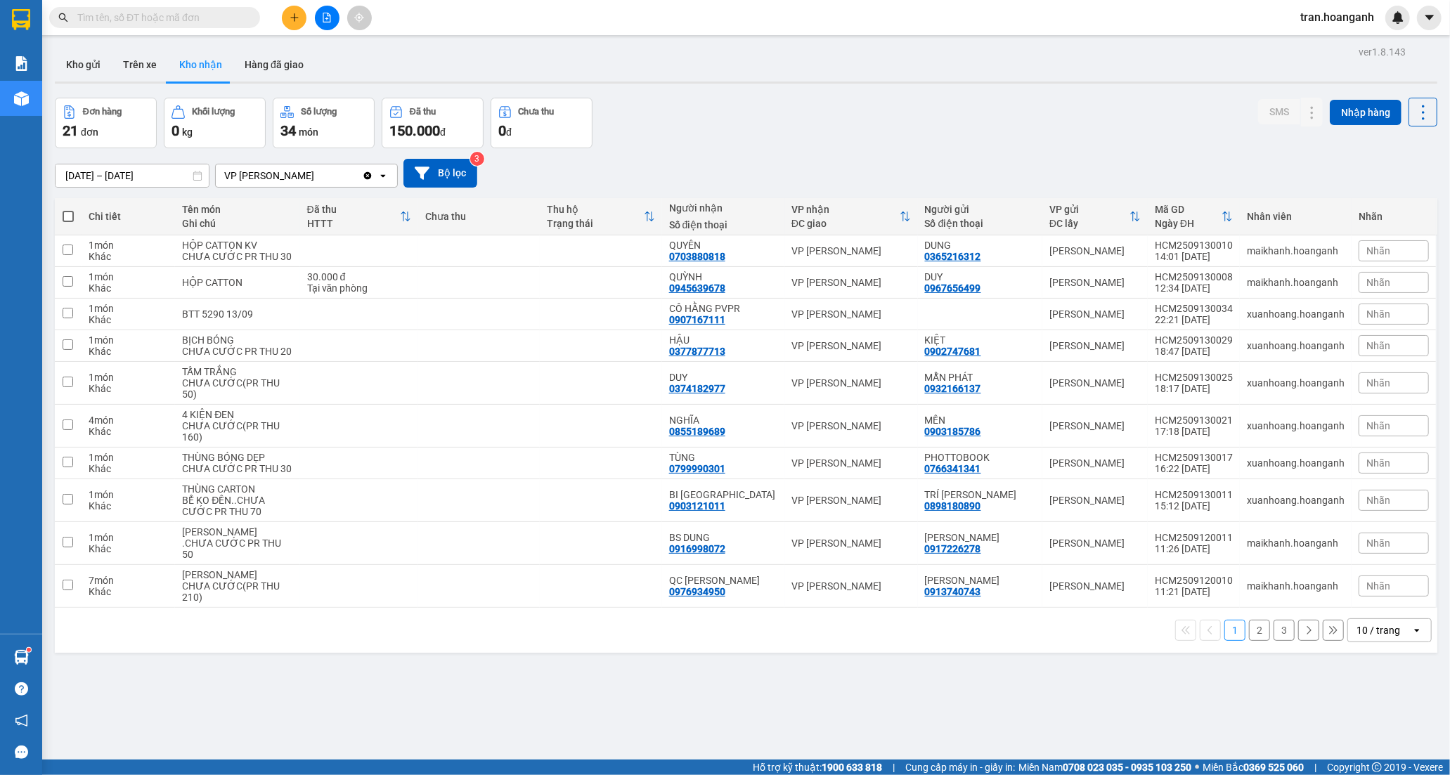
click at [1273, 641] on button "3" at bounding box center [1283, 630] width 21 height 21
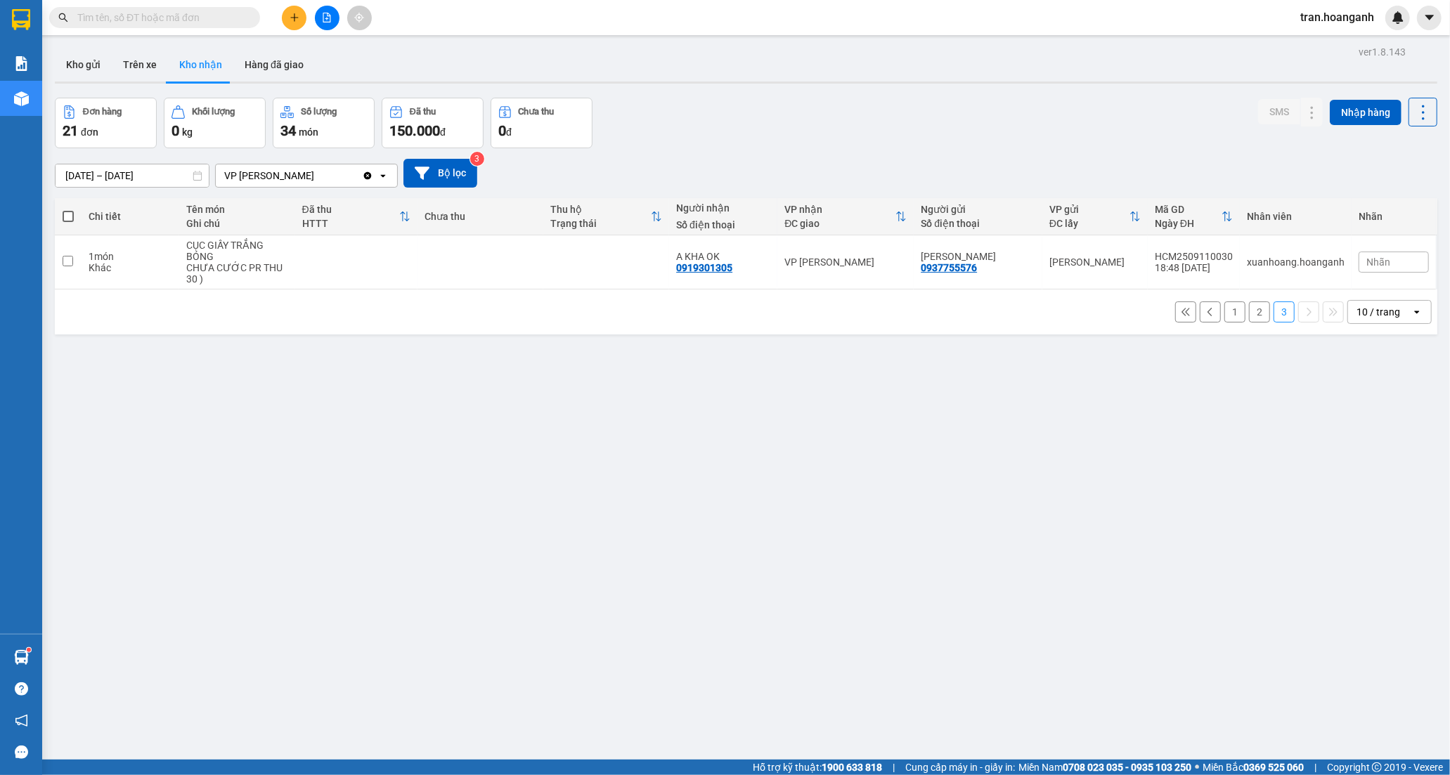
click at [1249, 313] on button "2" at bounding box center [1259, 311] width 21 height 21
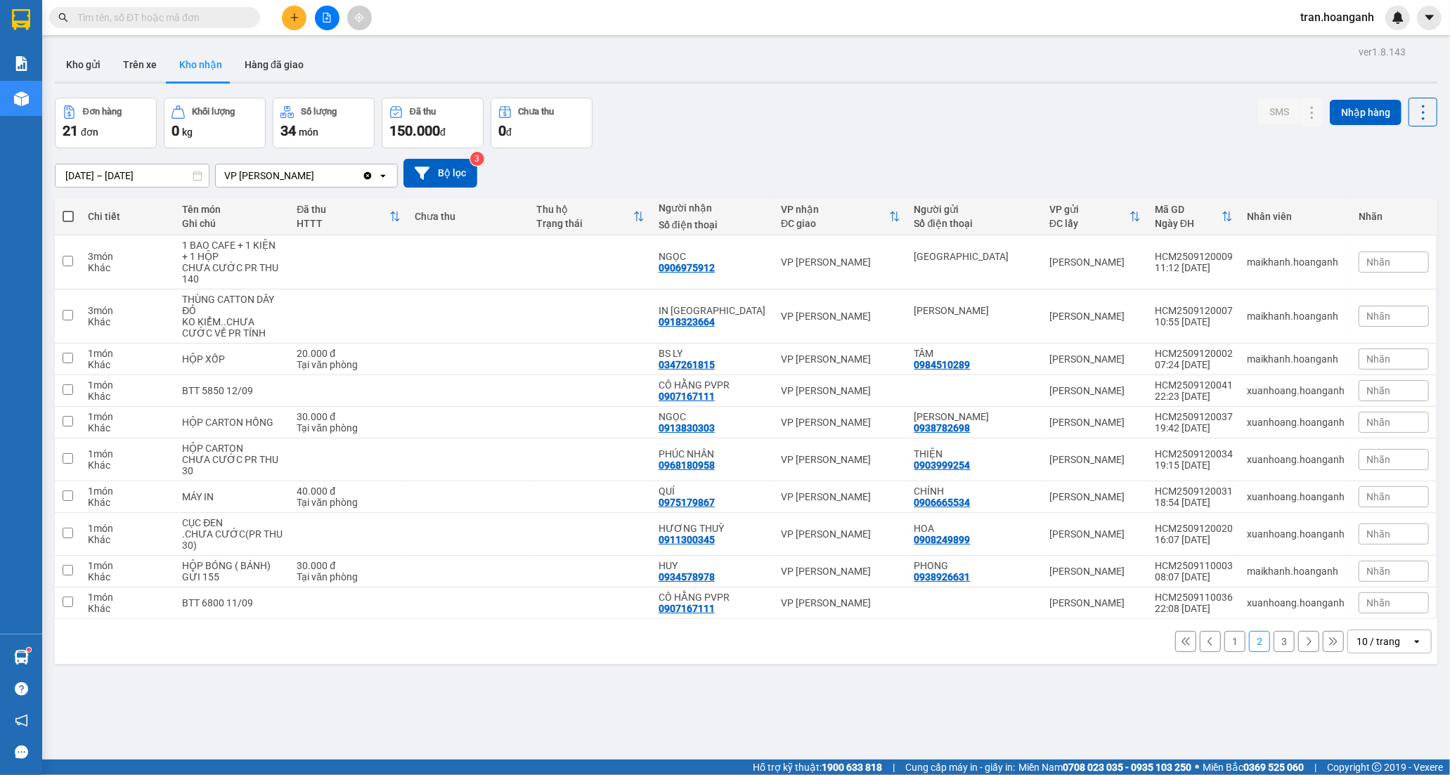
click at [1228, 642] on button "1" at bounding box center [1234, 641] width 21 height 21
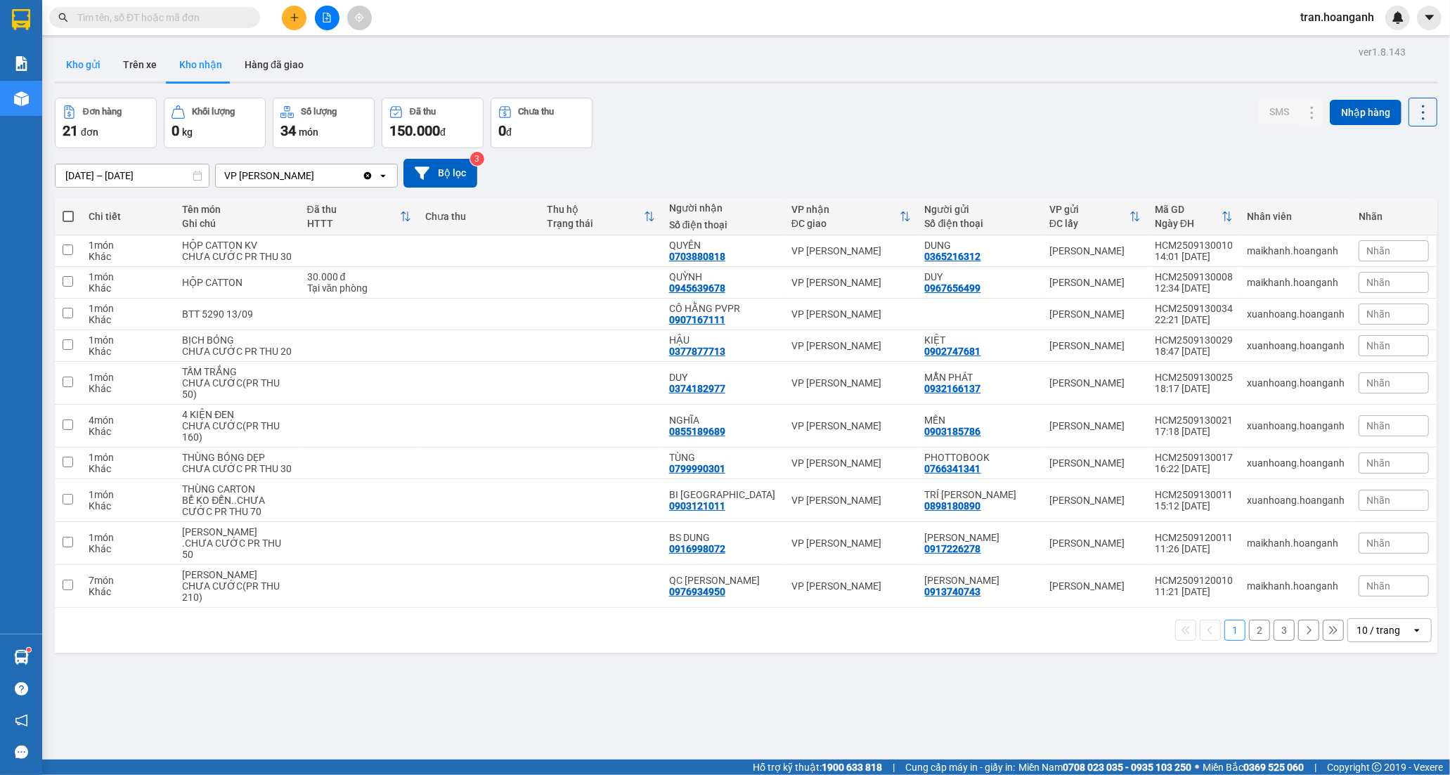
click at [103, 67] on button "Kho gửi" at bounding box center [83, 65] width 57 height 34
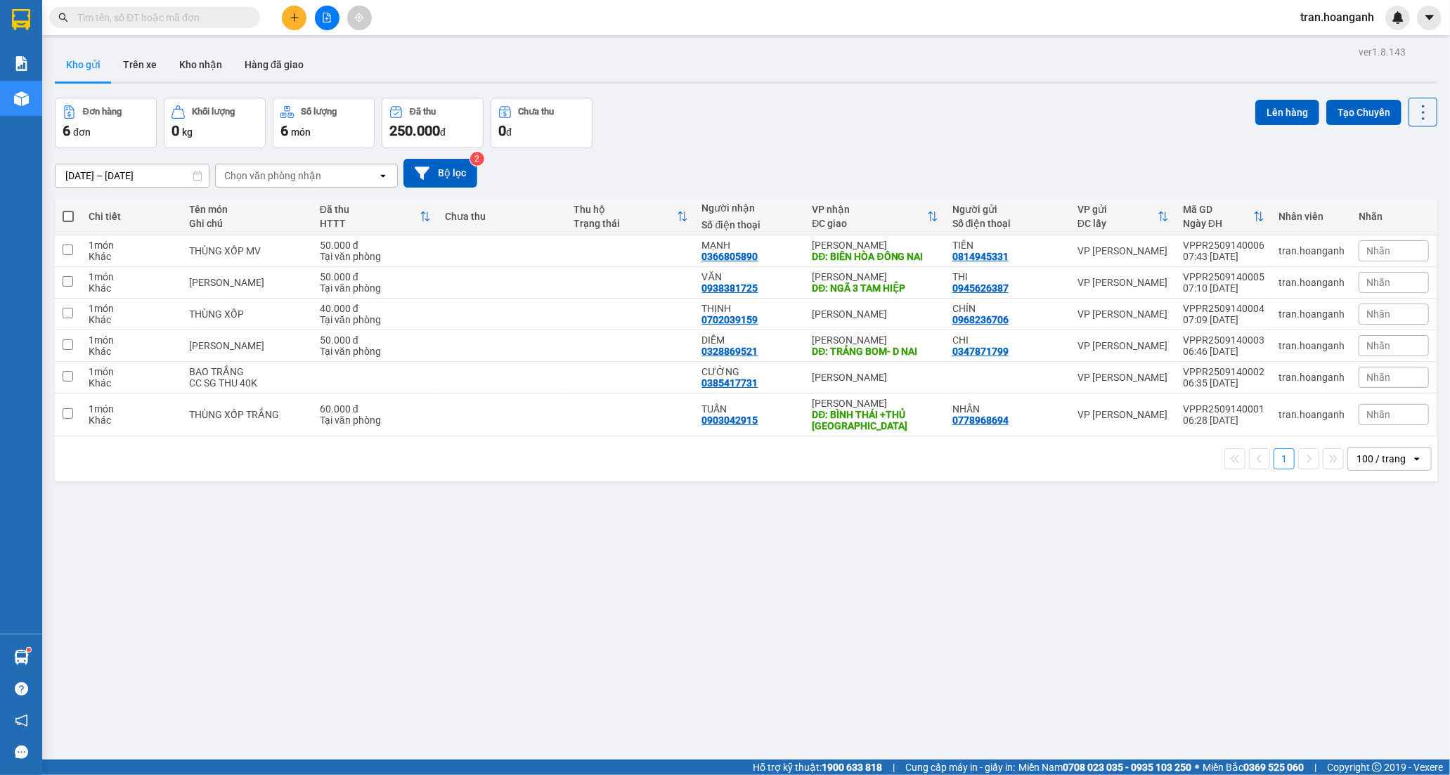
click at [65, 219] on span at bounding box center [68, 216] width 11 height 11
click at [68, 209] on input "checkbox" at bounding box center [68, 209] width 0 height 0
checkbox input "true"
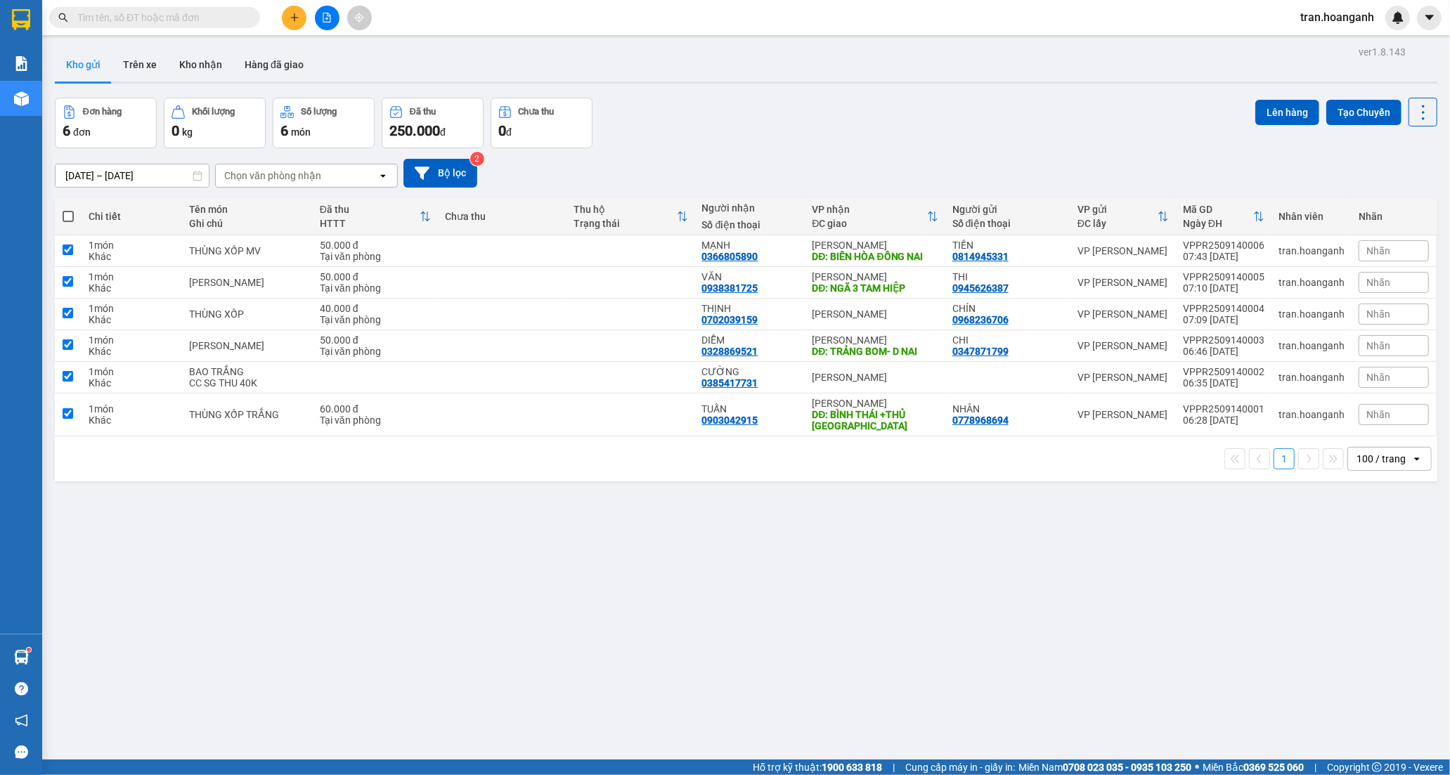
checkbox input "true"
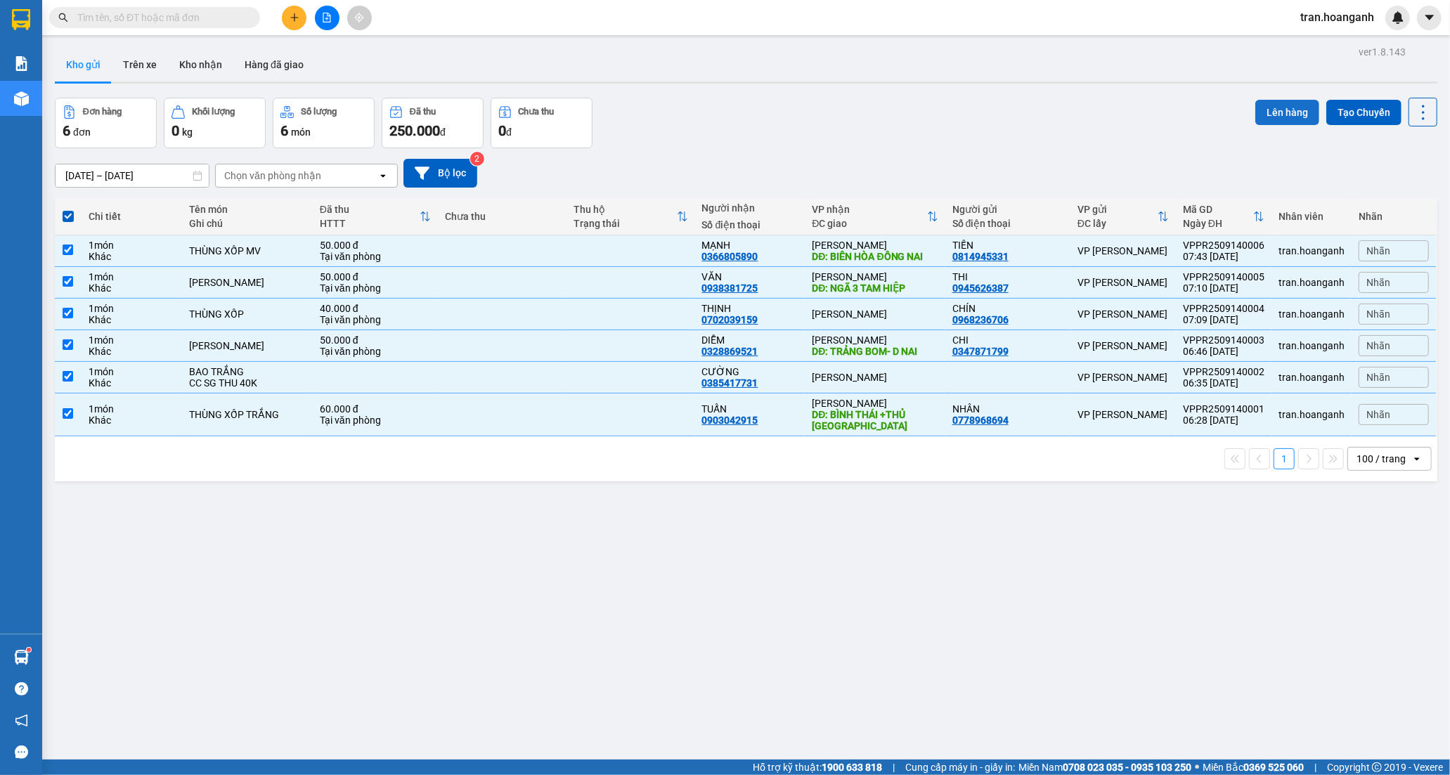
click at [1275, 116] on button "Lên hàng" at bounding box center [1287, 112] width 64 height 25
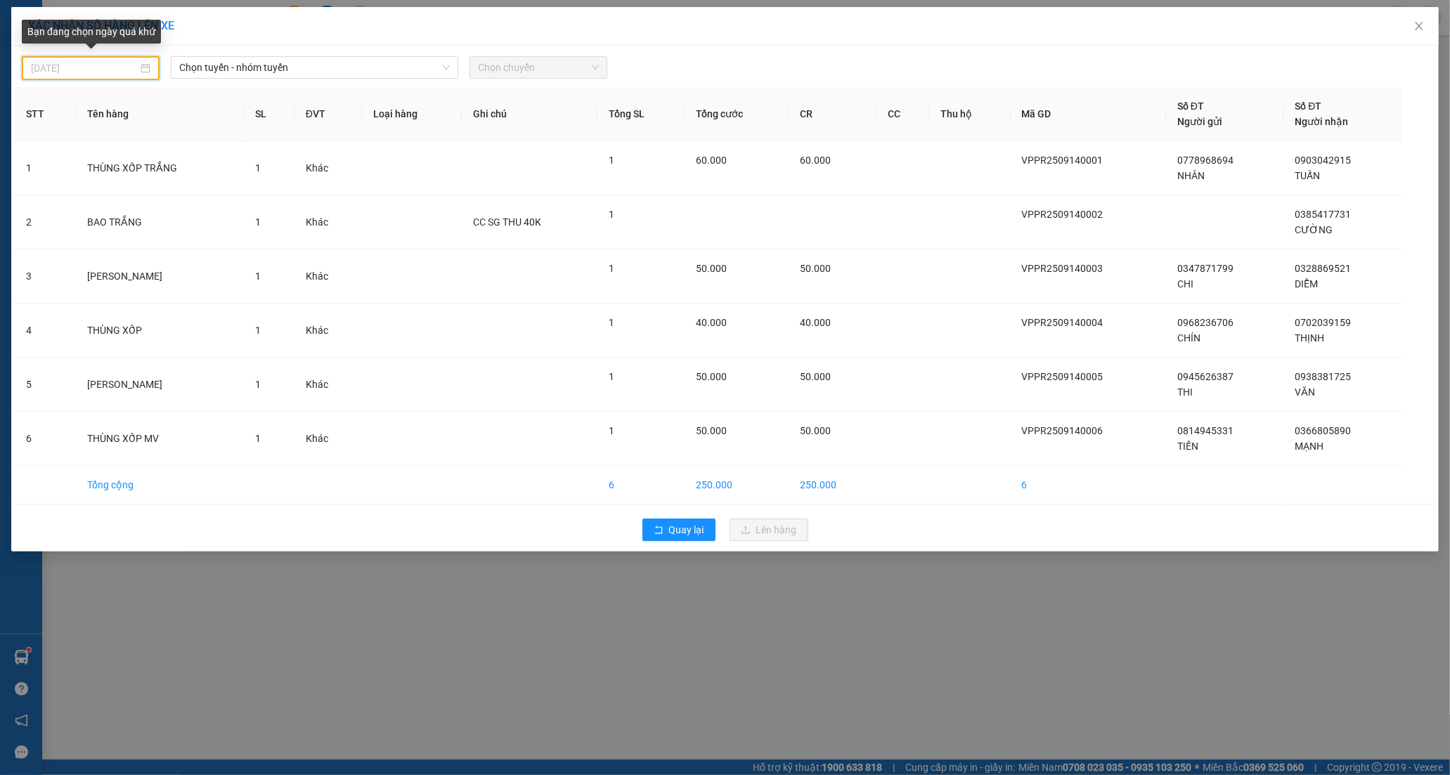
click at [47, 70] on input "[DATE]" at bounding box center [84, 67] width 107 height 15
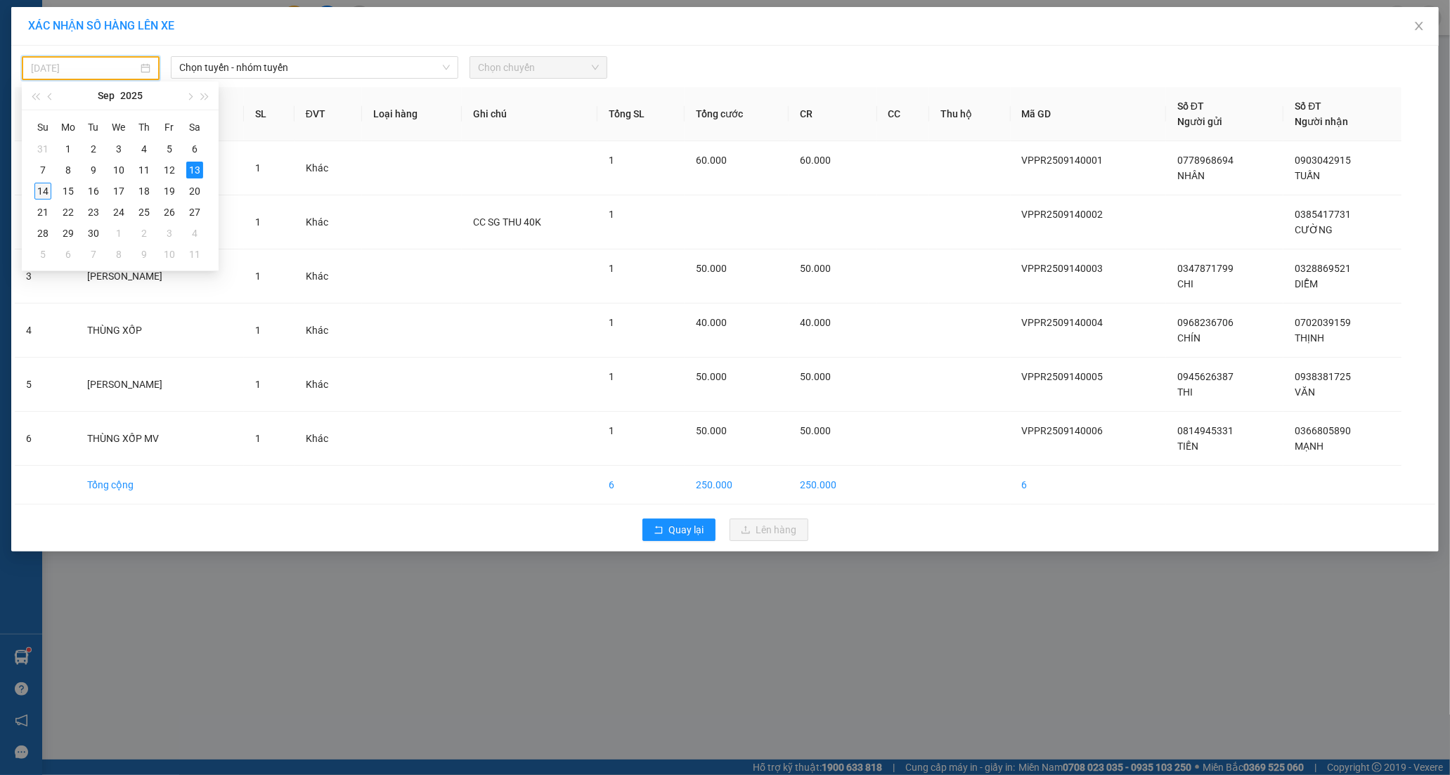
click at [45, 186] on div "14" at bounding box center [42, 191] width 17 height 17
type input "[DATE]"
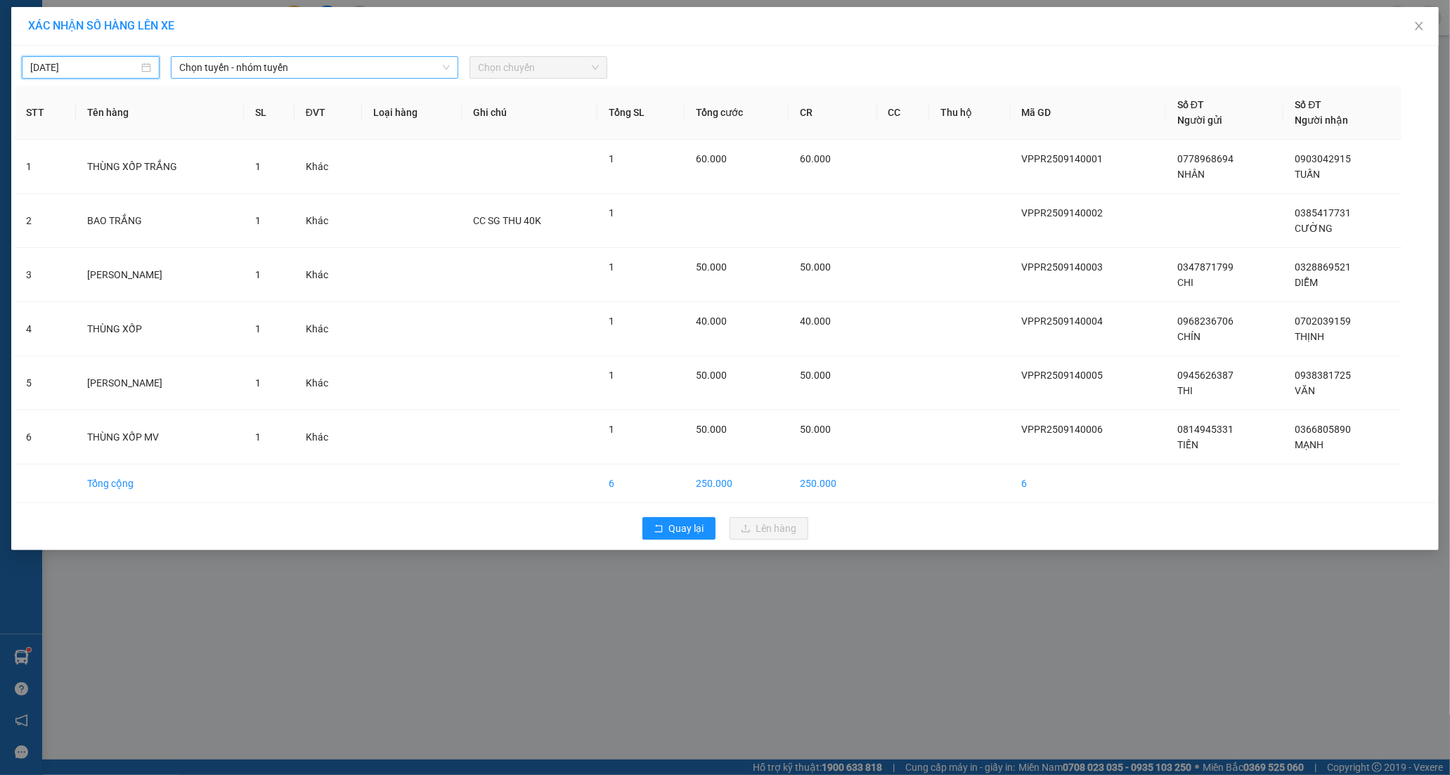
click at [221, 70] on span "Chọn tuyến - nhóm tuyến" at bounding box center [314, 67] width 270 height 21
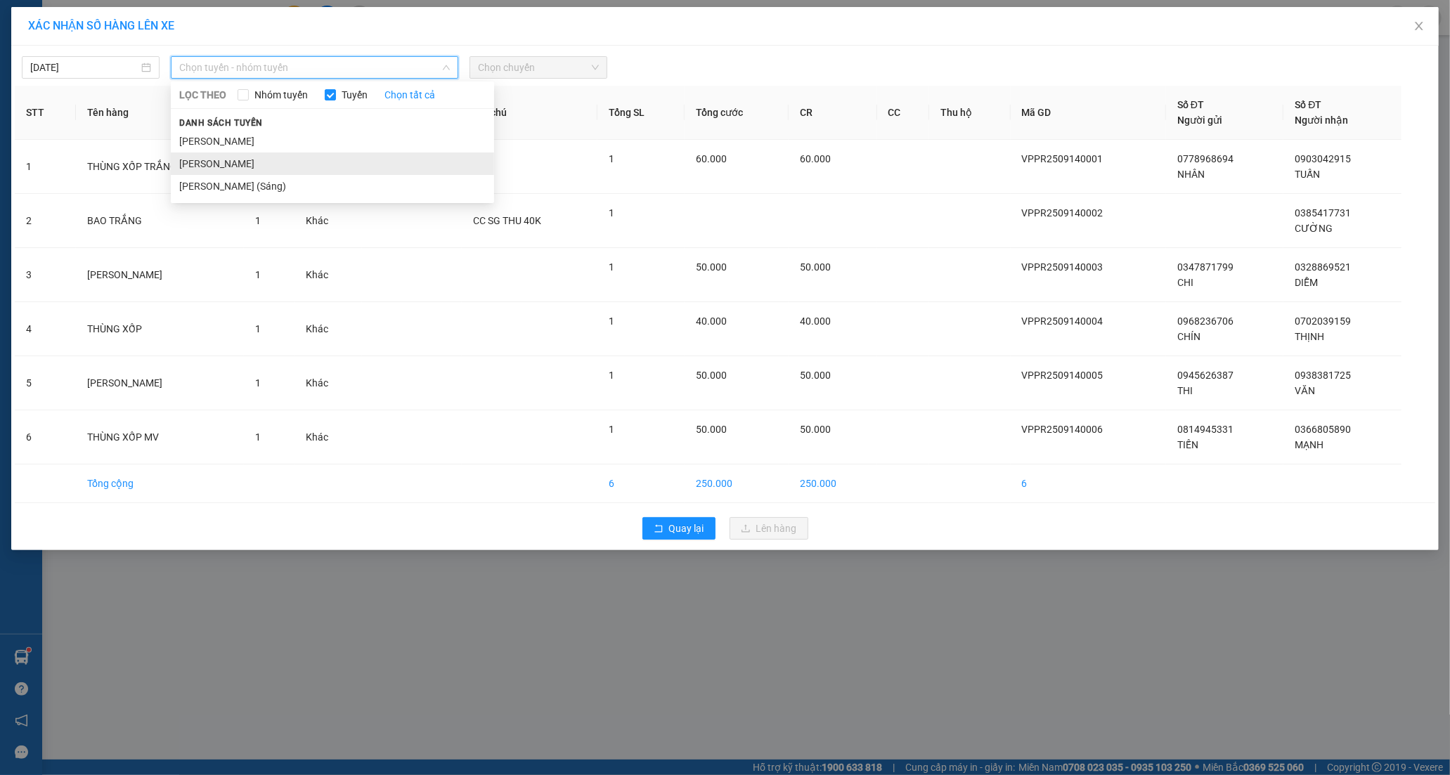
click at [241, 157] on li "[PERSON_NAME]" at bounding box center [332, 163] width 323 height 22
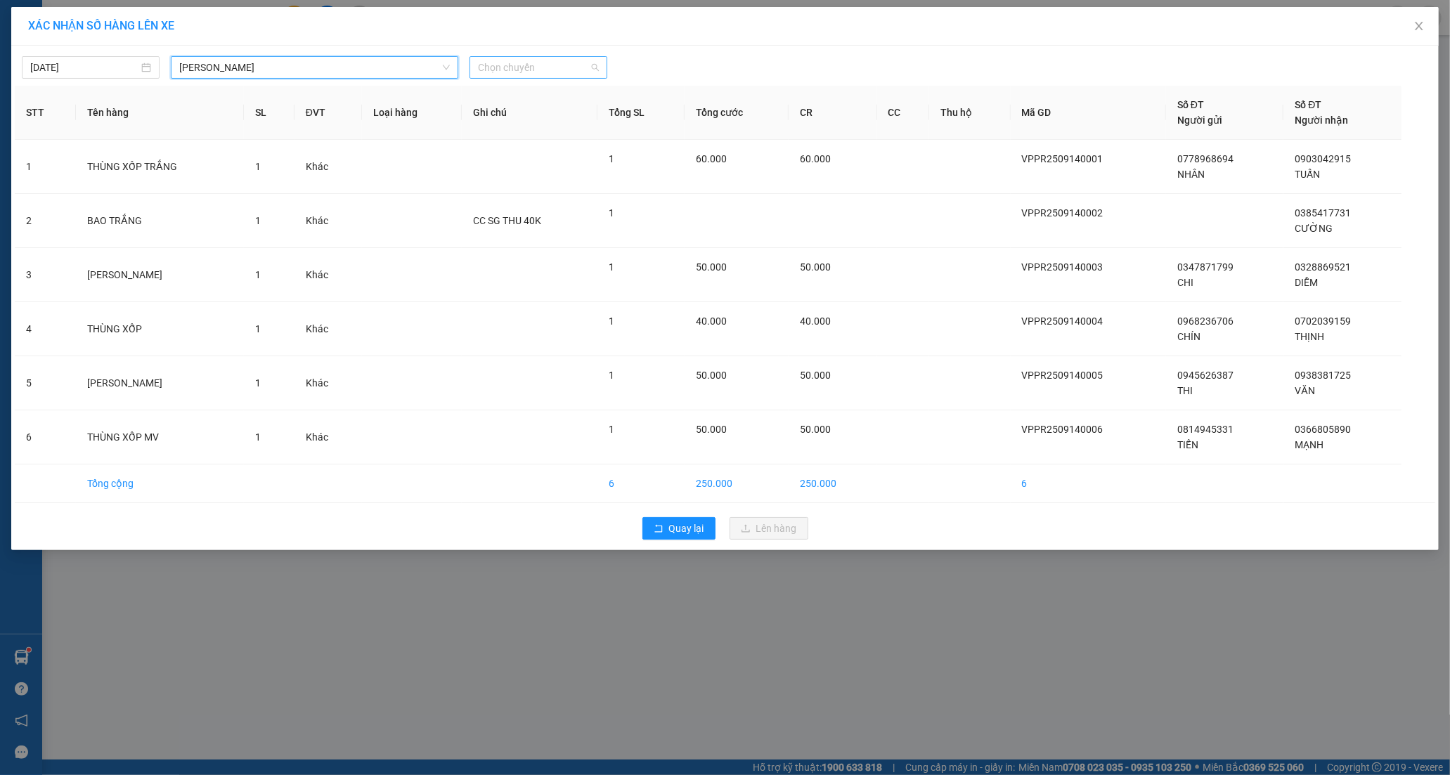
click at [508, 67] on span "Chọn chuyến" at bounding box center [538, 67] width 121 height 21
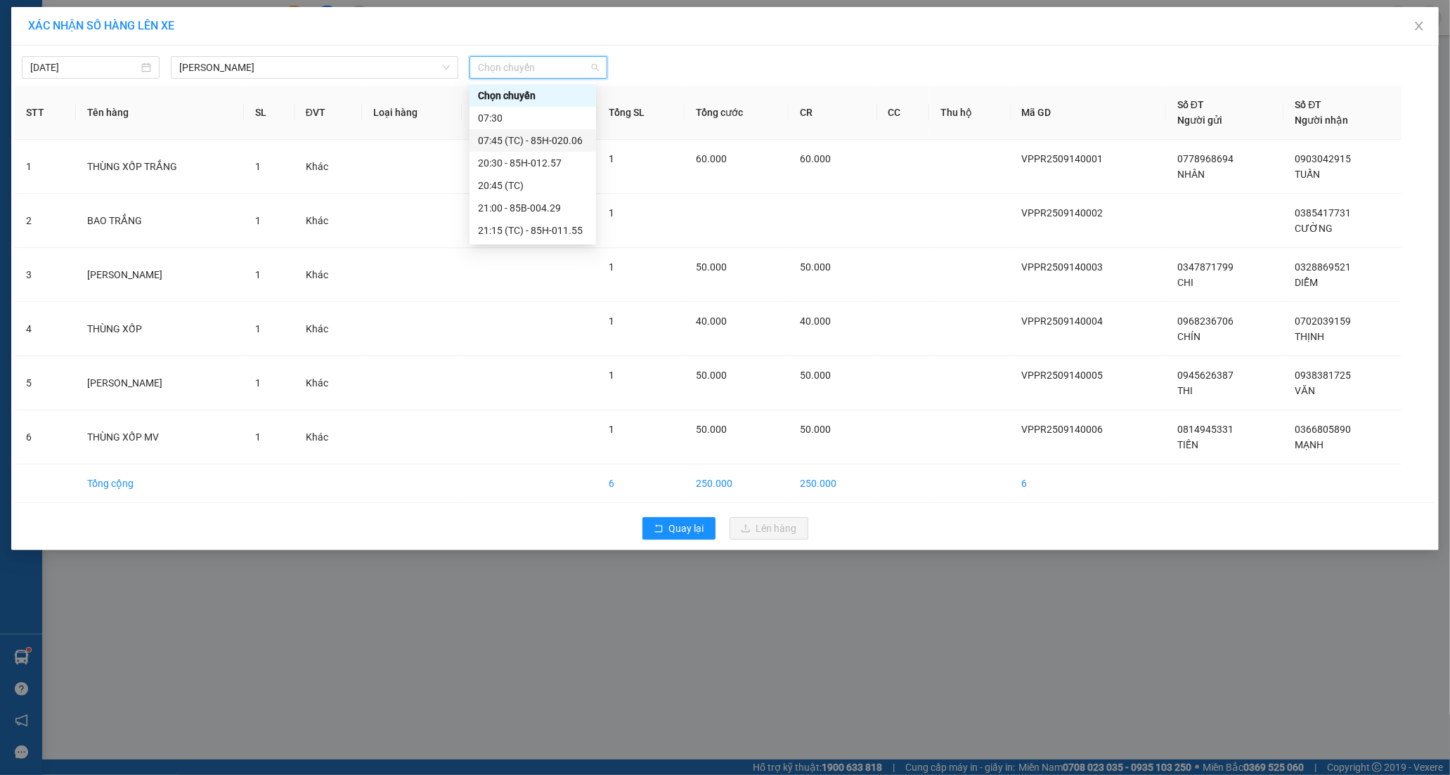
click at [535, 139] on div "07:45 (TC) - 85H-020.06" at bounding box center [533, 140] width 110 height 15
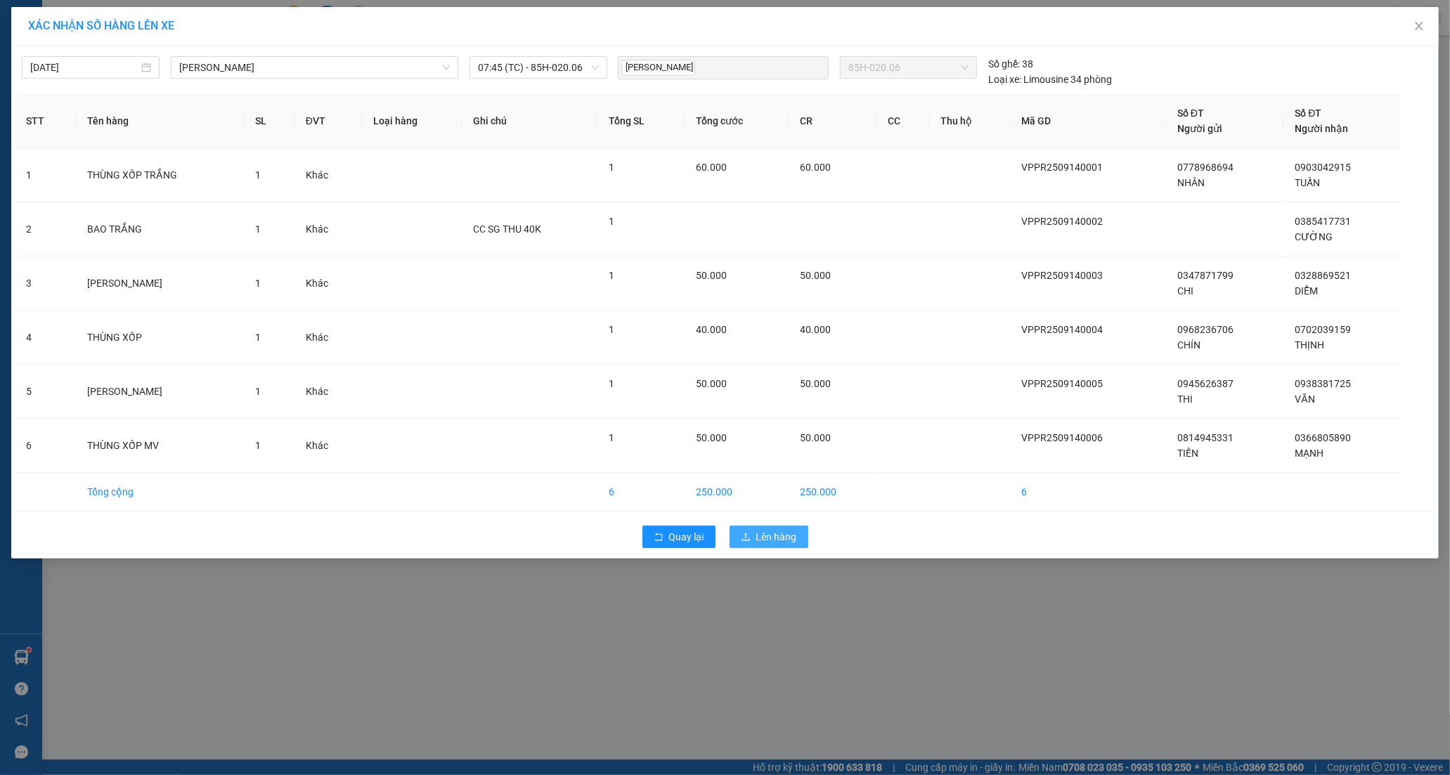
click at [779, 538] on span "Lên hàng" at bounding box center [776, 536] width 41 height 15
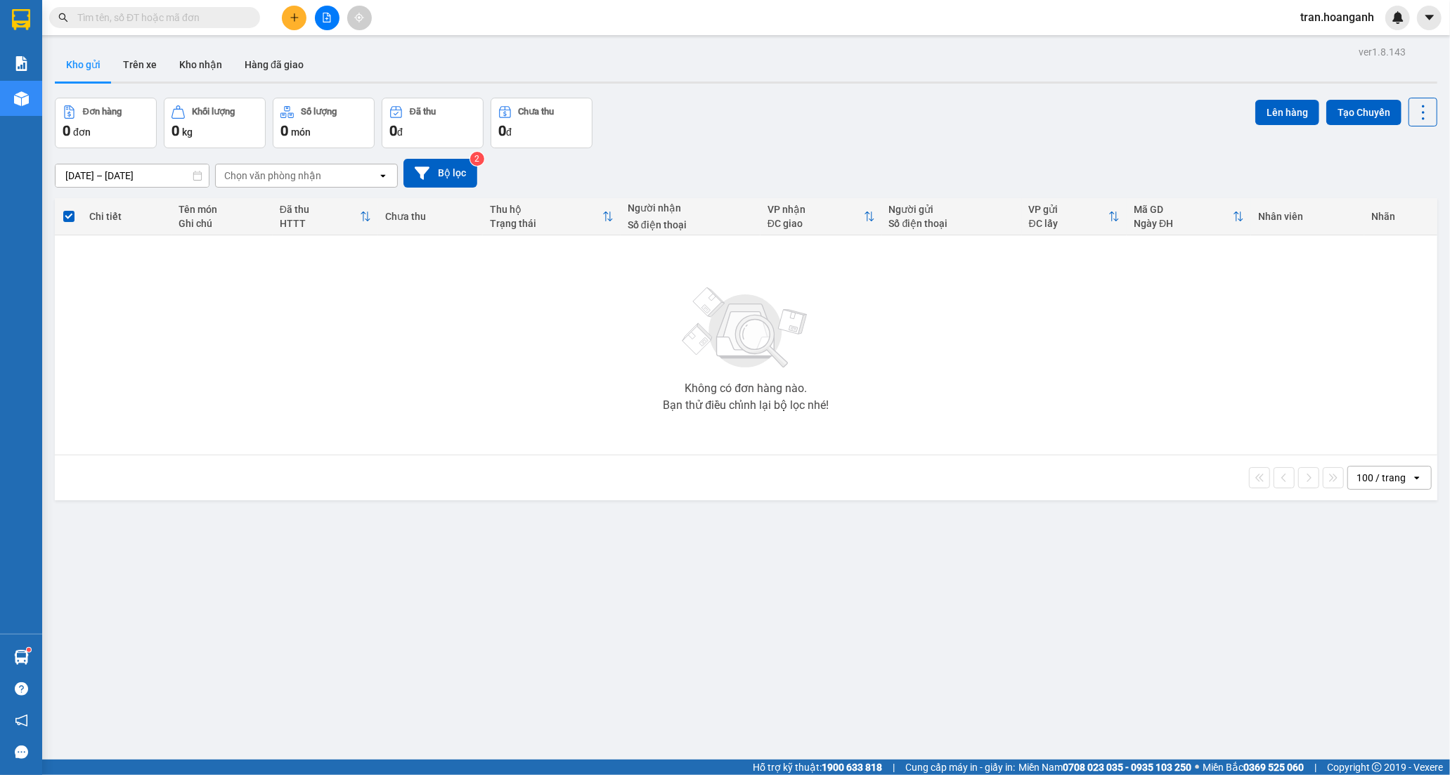
click at [1336, 22] on span "tran.hoanganh" at bounding box center [1337, 17] width 96 height 18
click at [1309, 43] on li "Đăng xuất" at bounding box center [1336, 43] width 97 height 22
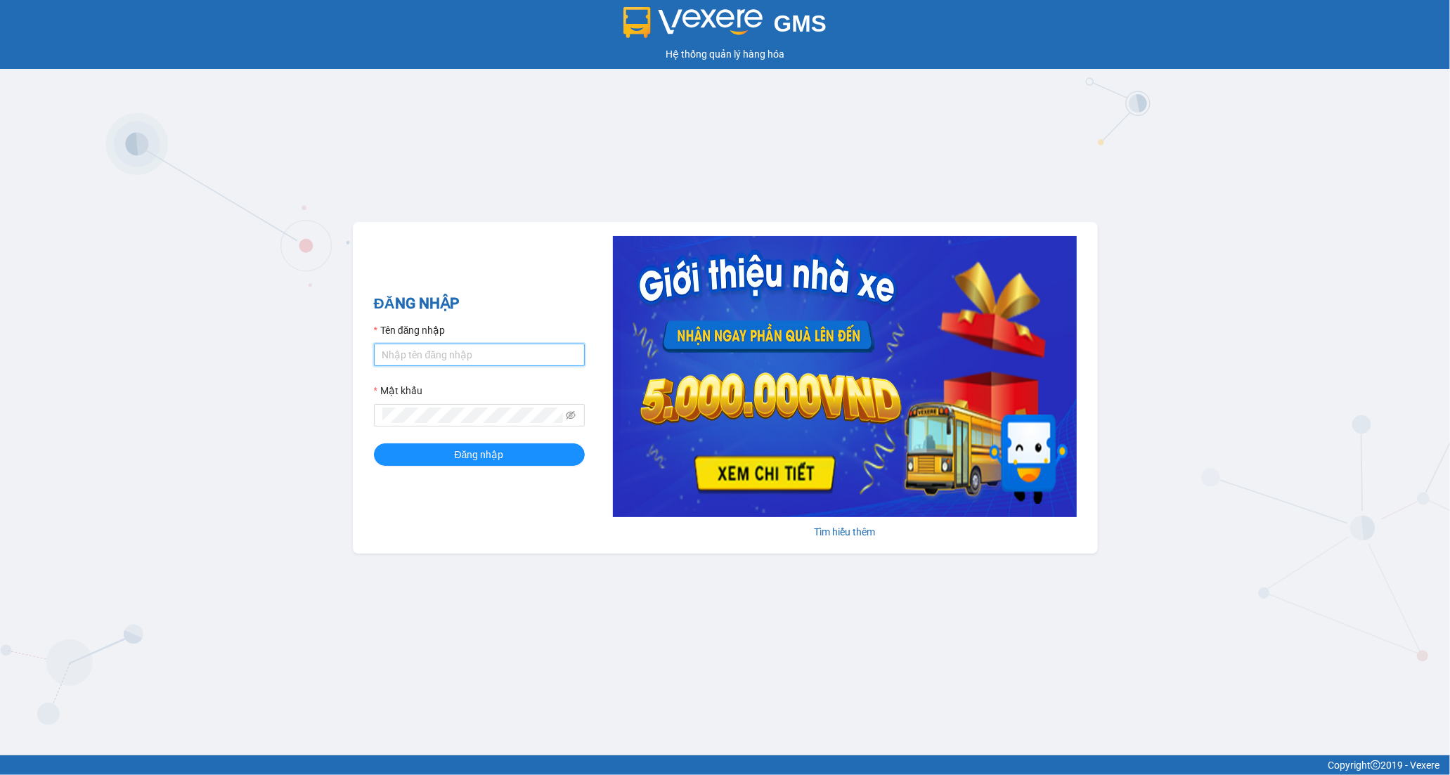
click at [436, 358] on input "Tên đăng nhập" at bounding box center [479, 355] width 211 height 22
type input "tramy.hoanganh"
click at [499, 455] on span "Đăng nhập" at bounding box center [479, 454] width 49 height 15
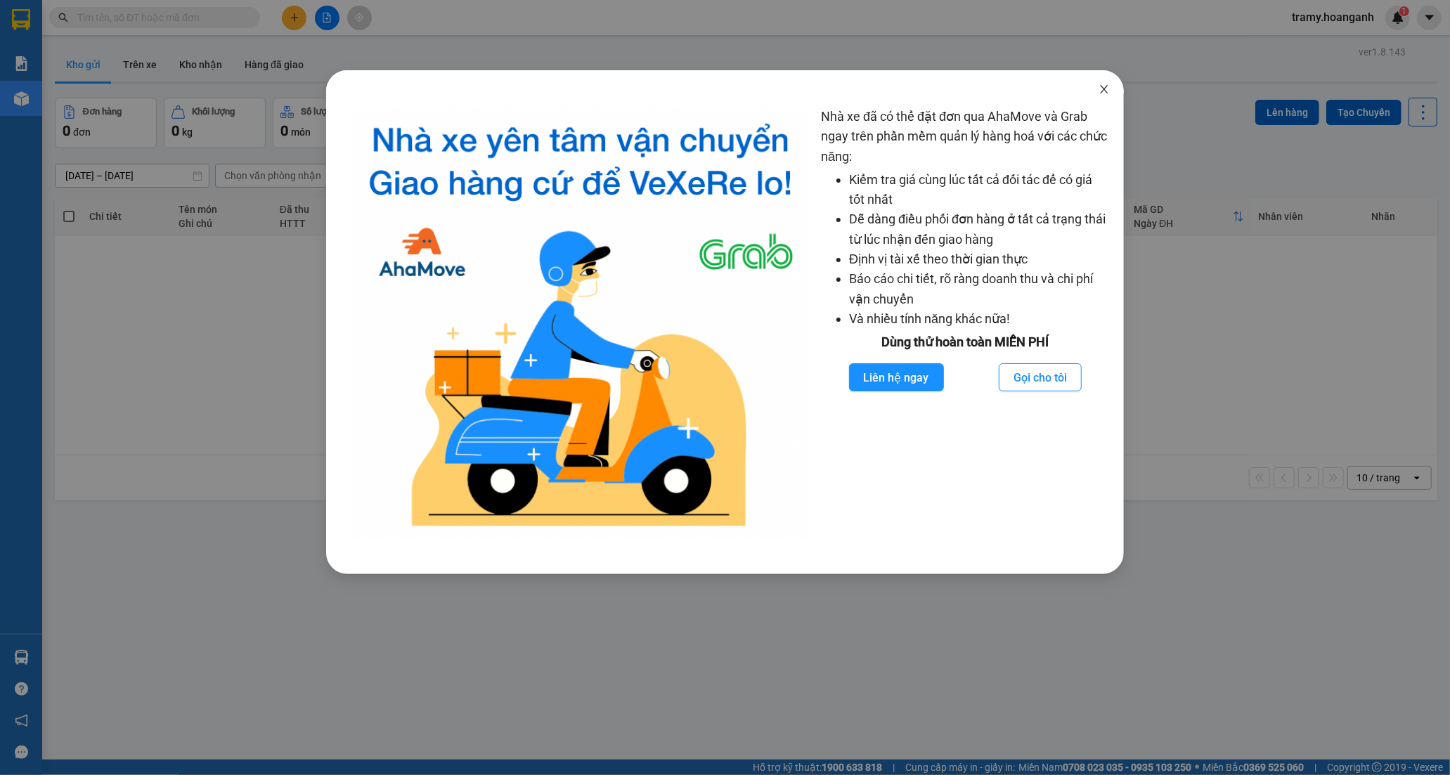
click at [1100, 86] on icon "close" at bounding box center [1103, 89] width 11 height 11
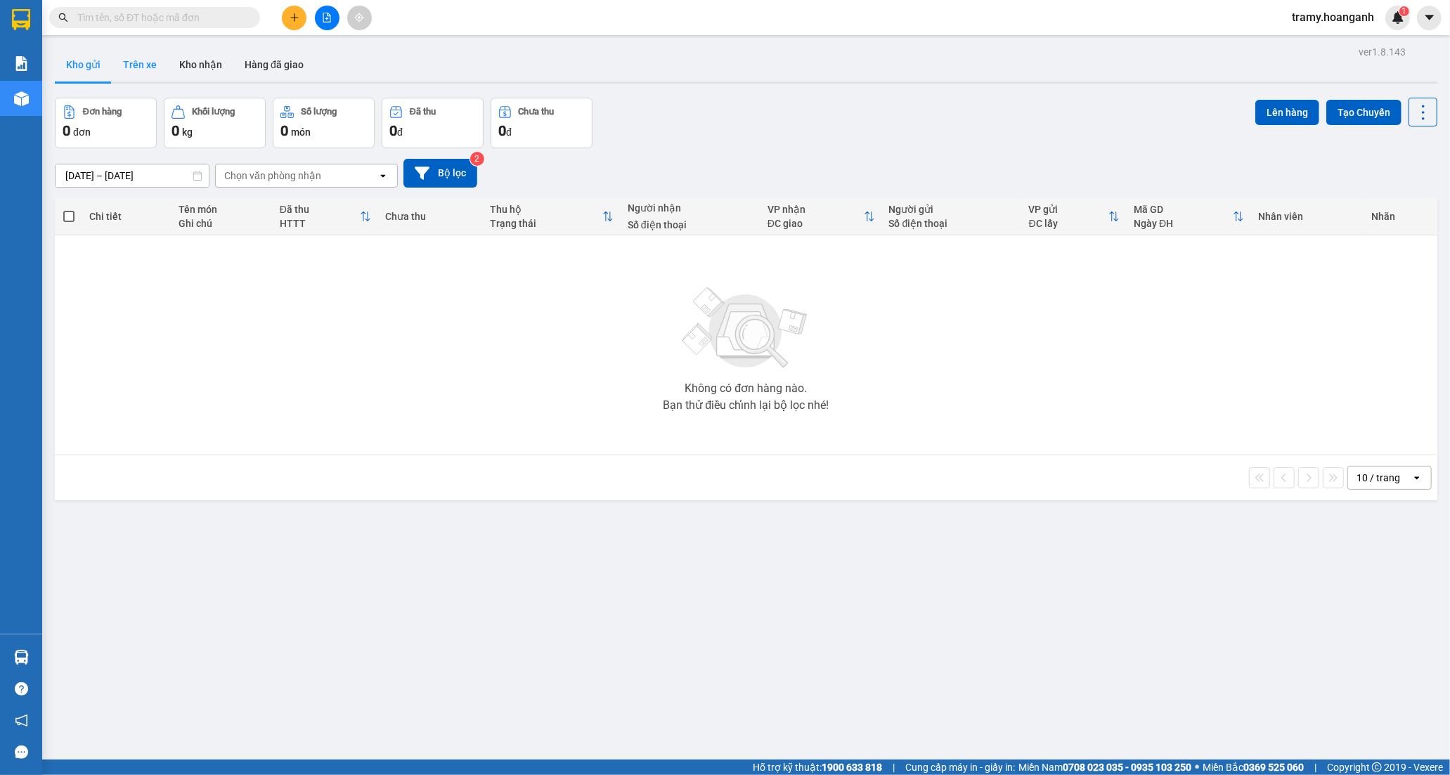
click at [150, 71] on button "Trên xe" at bounding box center [140, 65] width 56 height 34
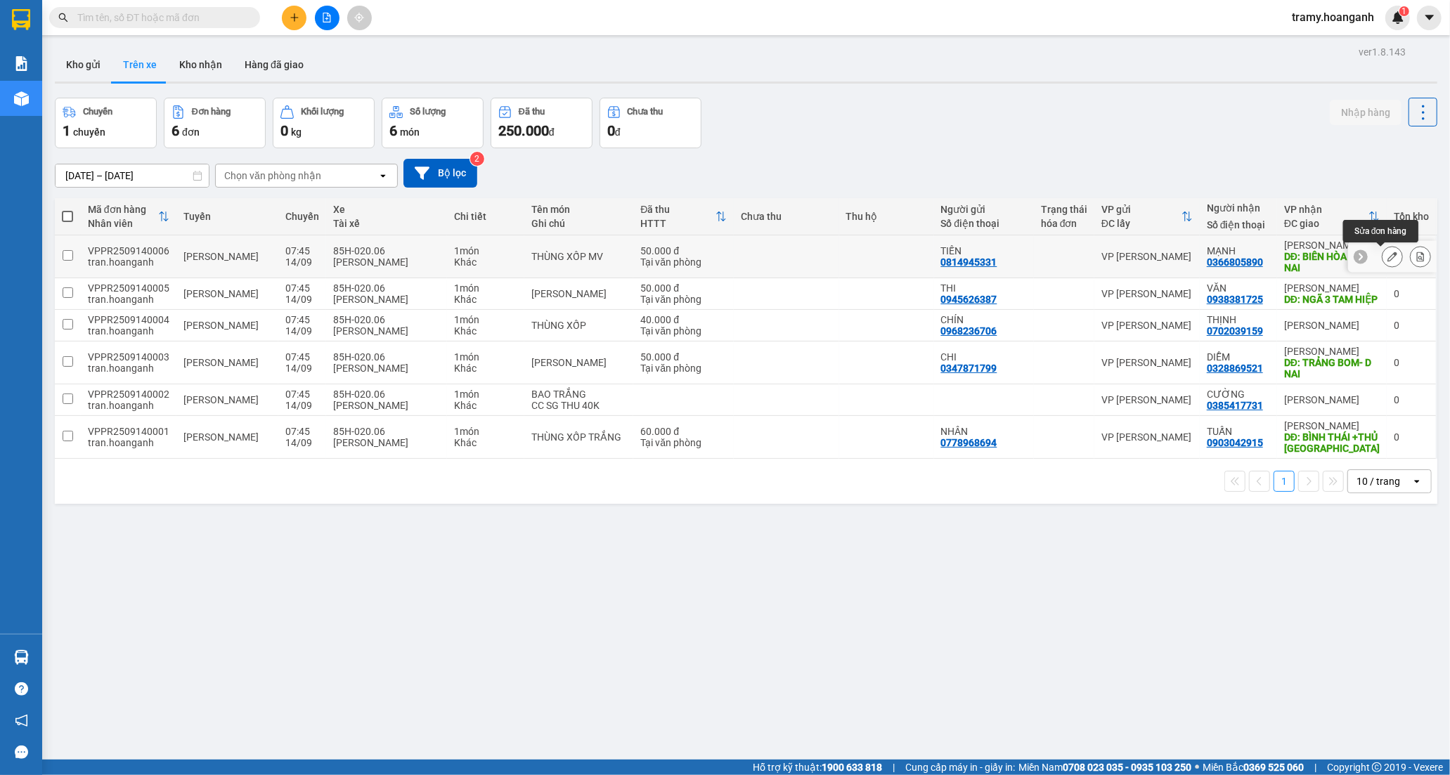
click at [1382, 249] on button at bounding box center [1392, 257] width 20 height 25
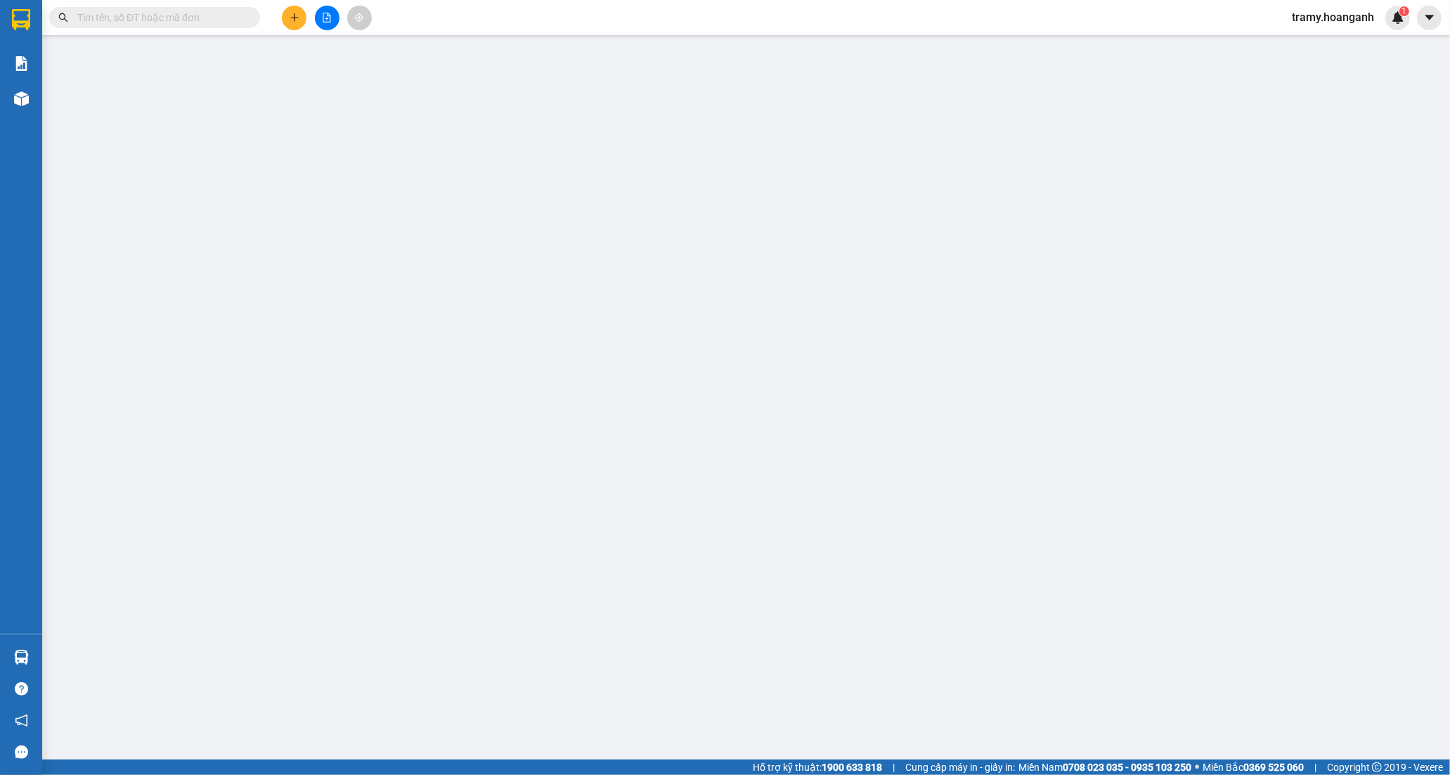
type input "0814945331"
type input "TIẾN"
type input "0366805890"
type input "MẠNH"
type input "BIÊN HÒA ĐỒNG NAI"
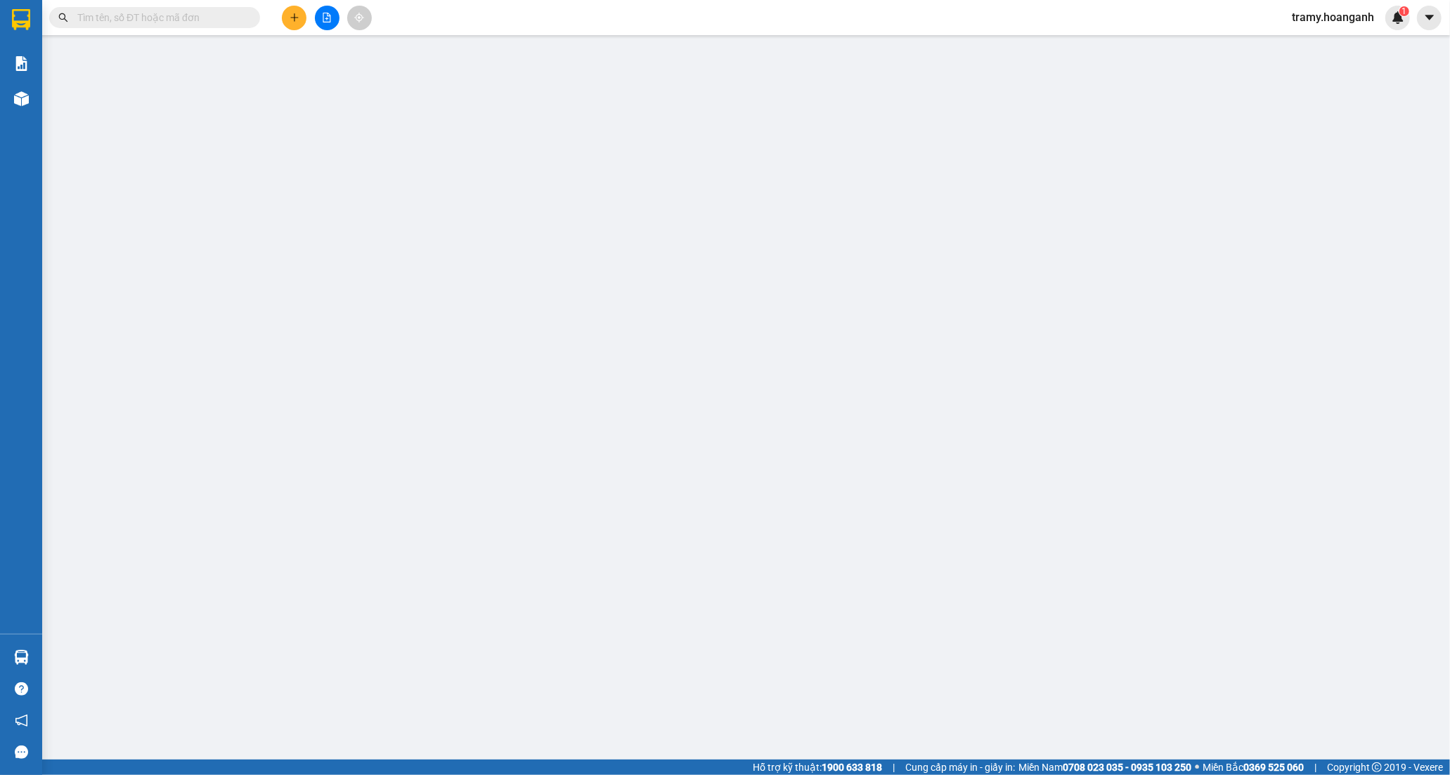
type input "50.000"
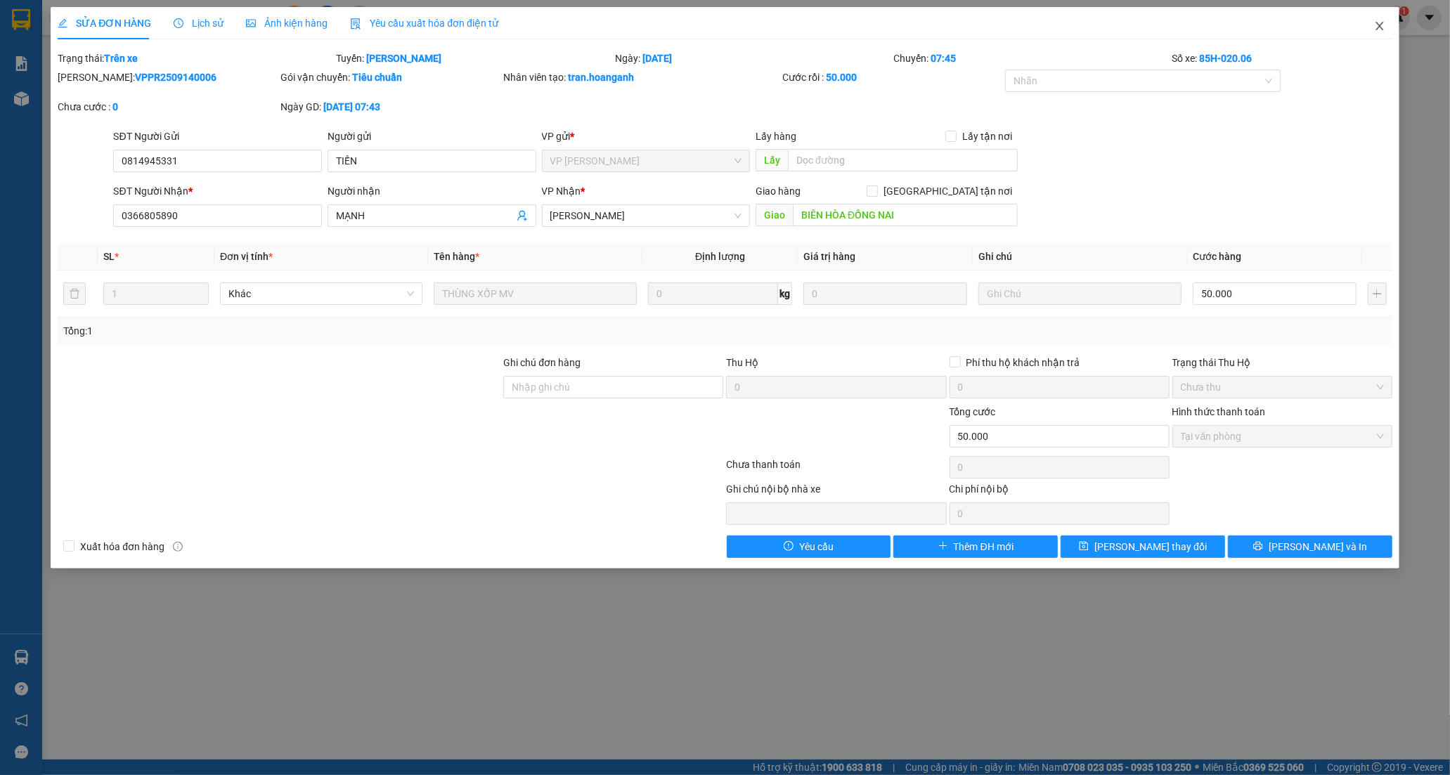
click at [1383, 26] on icon "close" at bounding box center [1379, 25] width 11 height 11
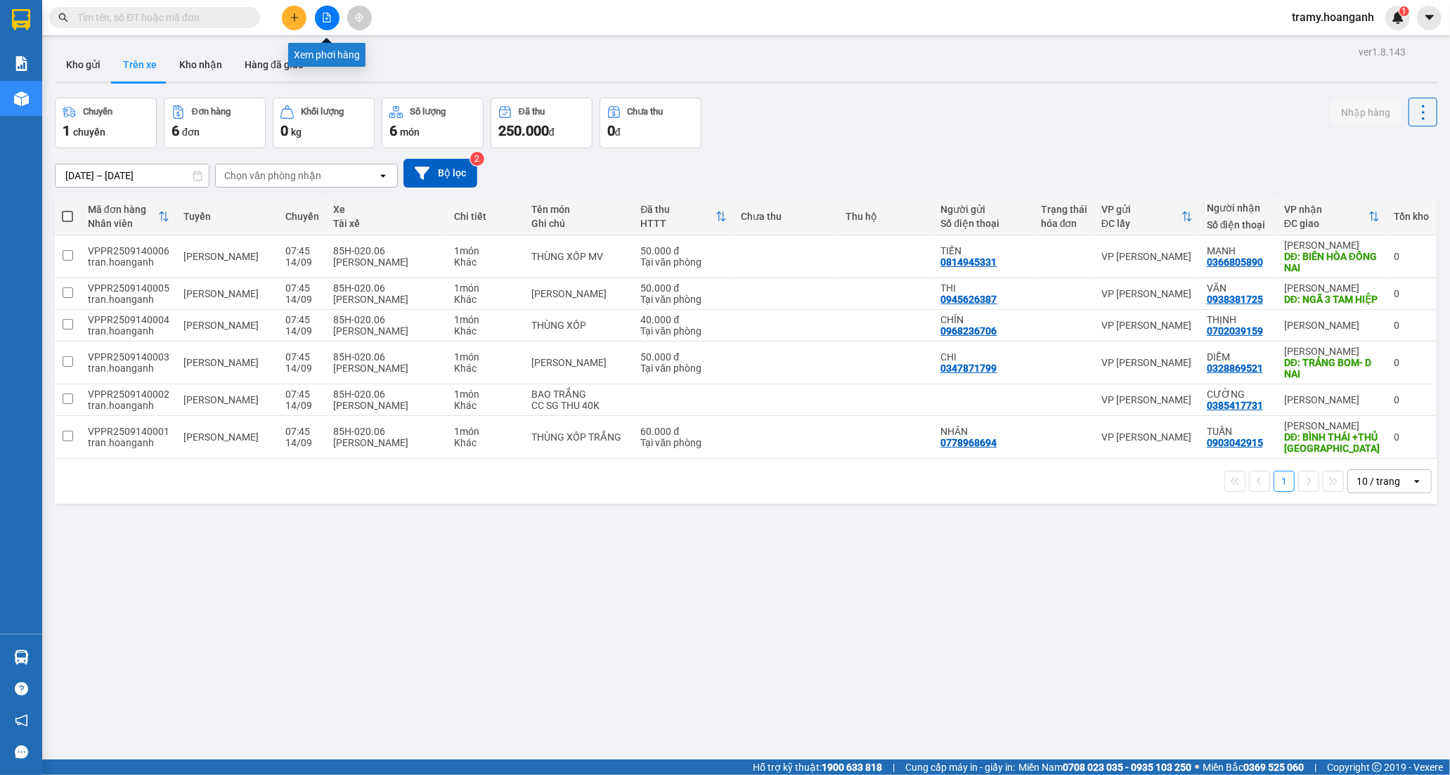
click at [327, 20] on icon "file-add" at bounding box center [327, 18] width 10 height 10
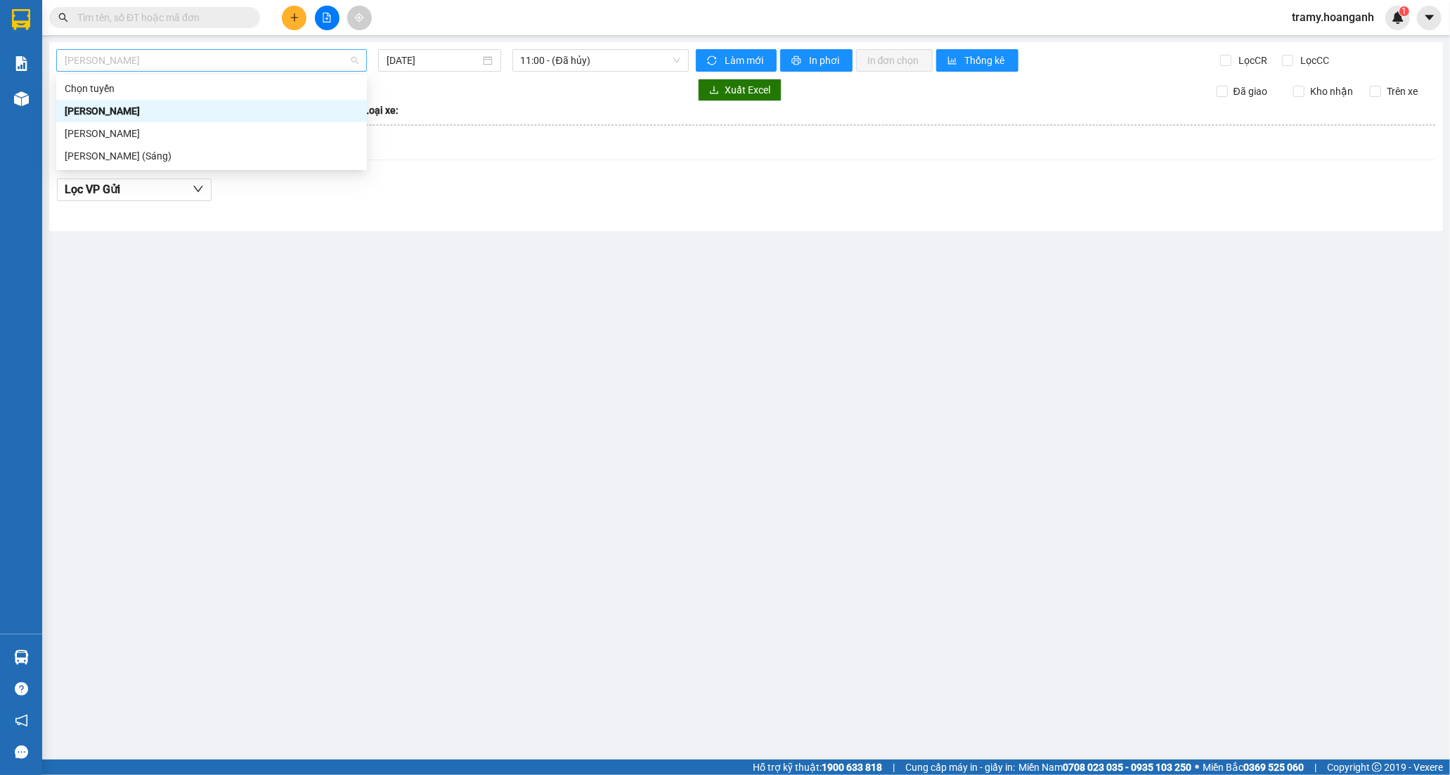
click at [159, 66] on span "[PERSON_NAME]" at bounding box center [212, 60] width 294 height 21
click at [152, 138] on div "[PERSON_NAME]" at bounding box center [212, 133] width 294 height 15
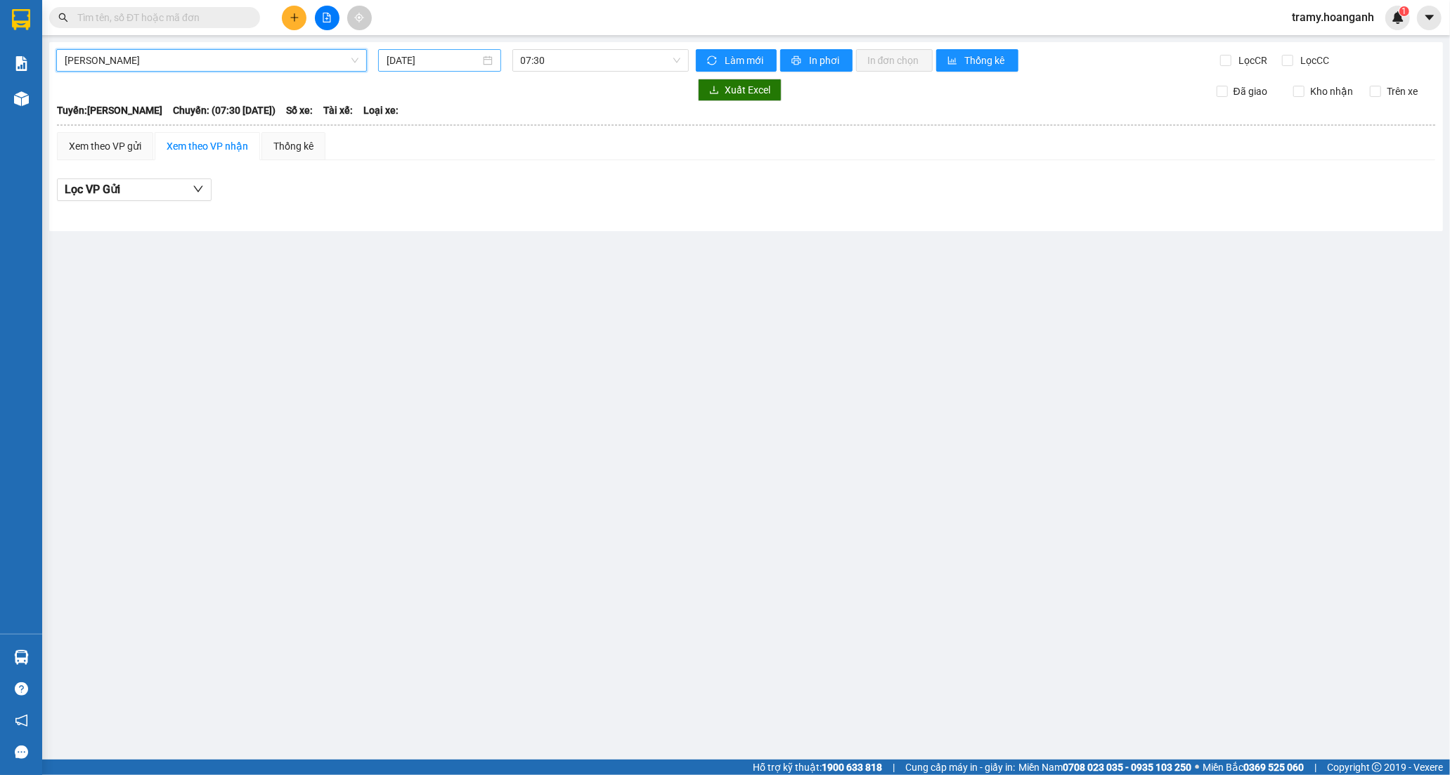
click at [396, 67] on input "[DATE]" at bounding box center [433, 60] width 93 height 15
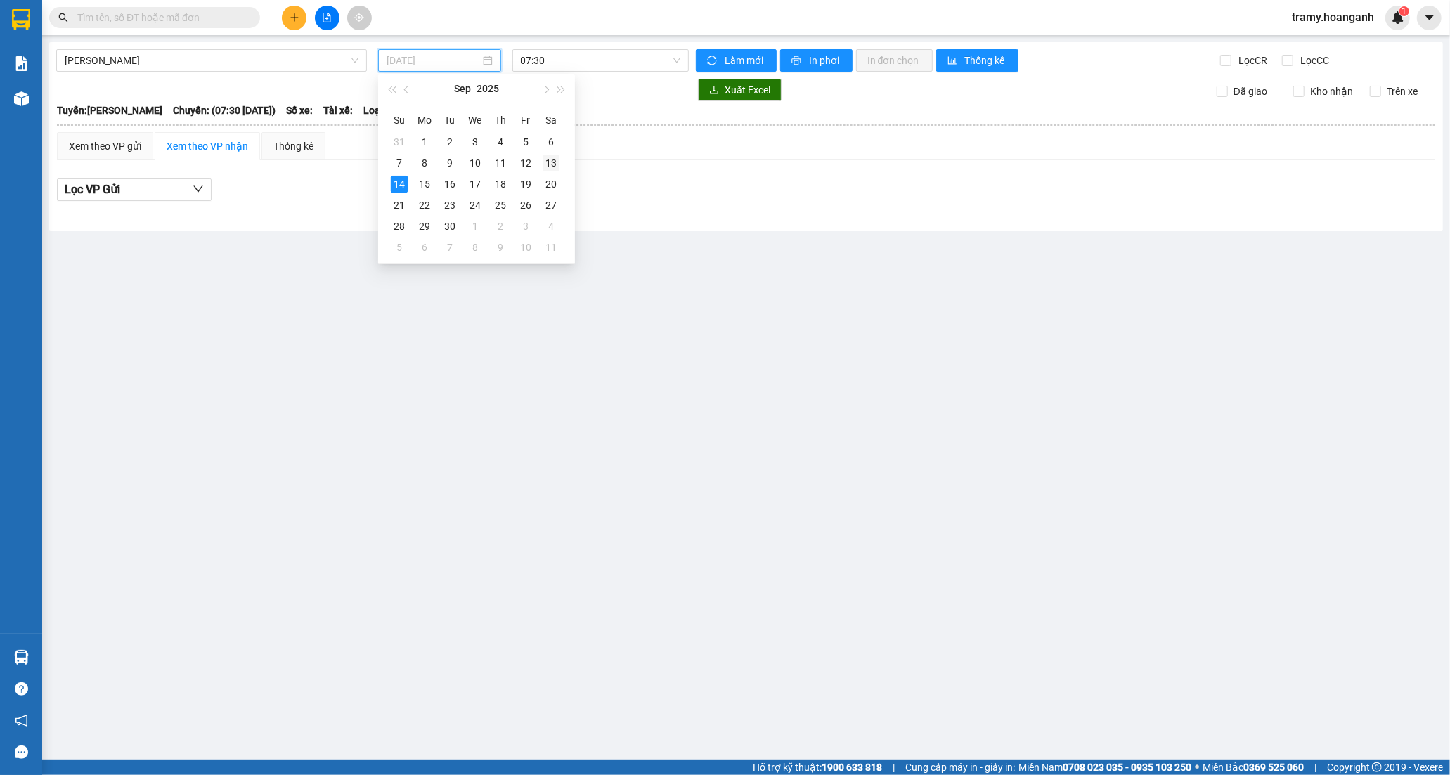
click at [543, 165] on div "13" at bounding box center [551, 163] width 17 height 17
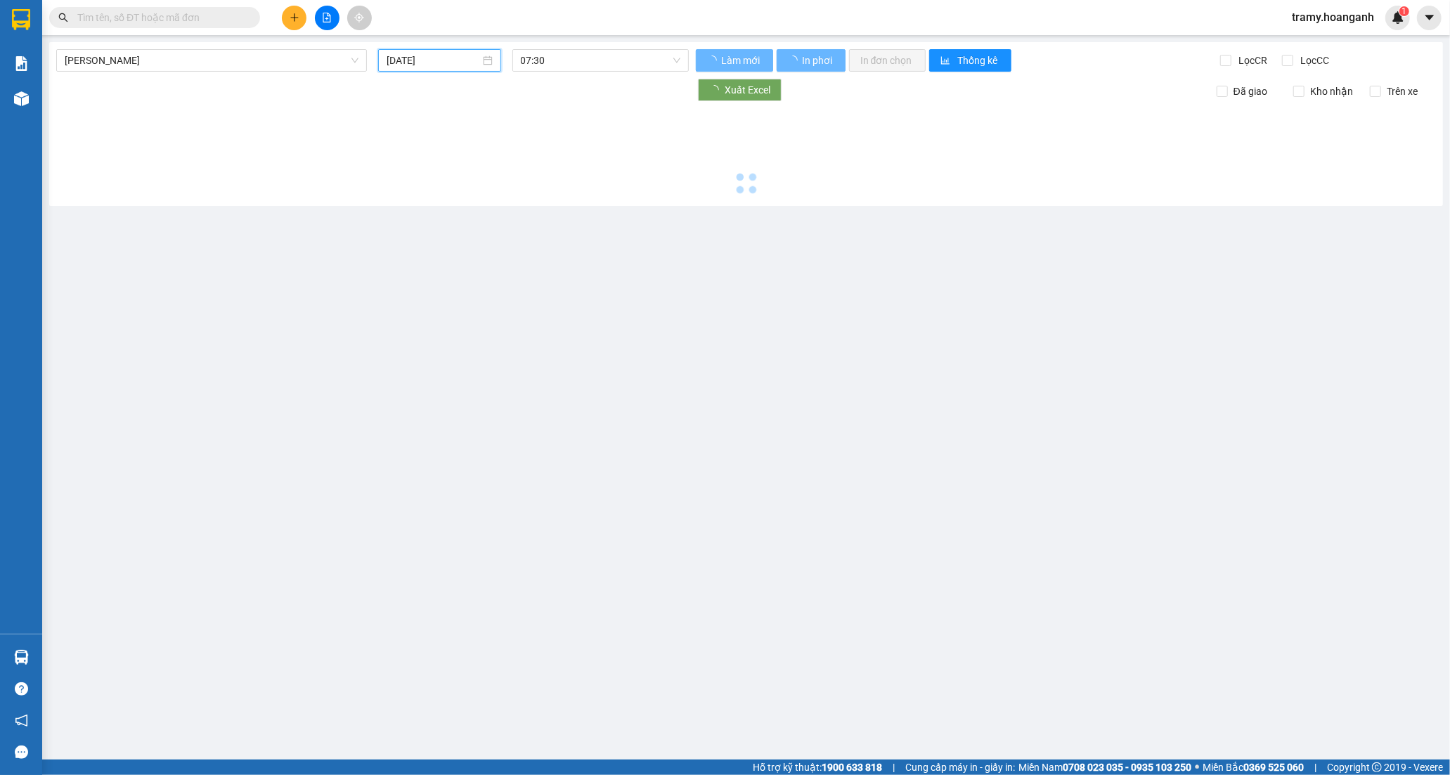
type input "[DATE]"
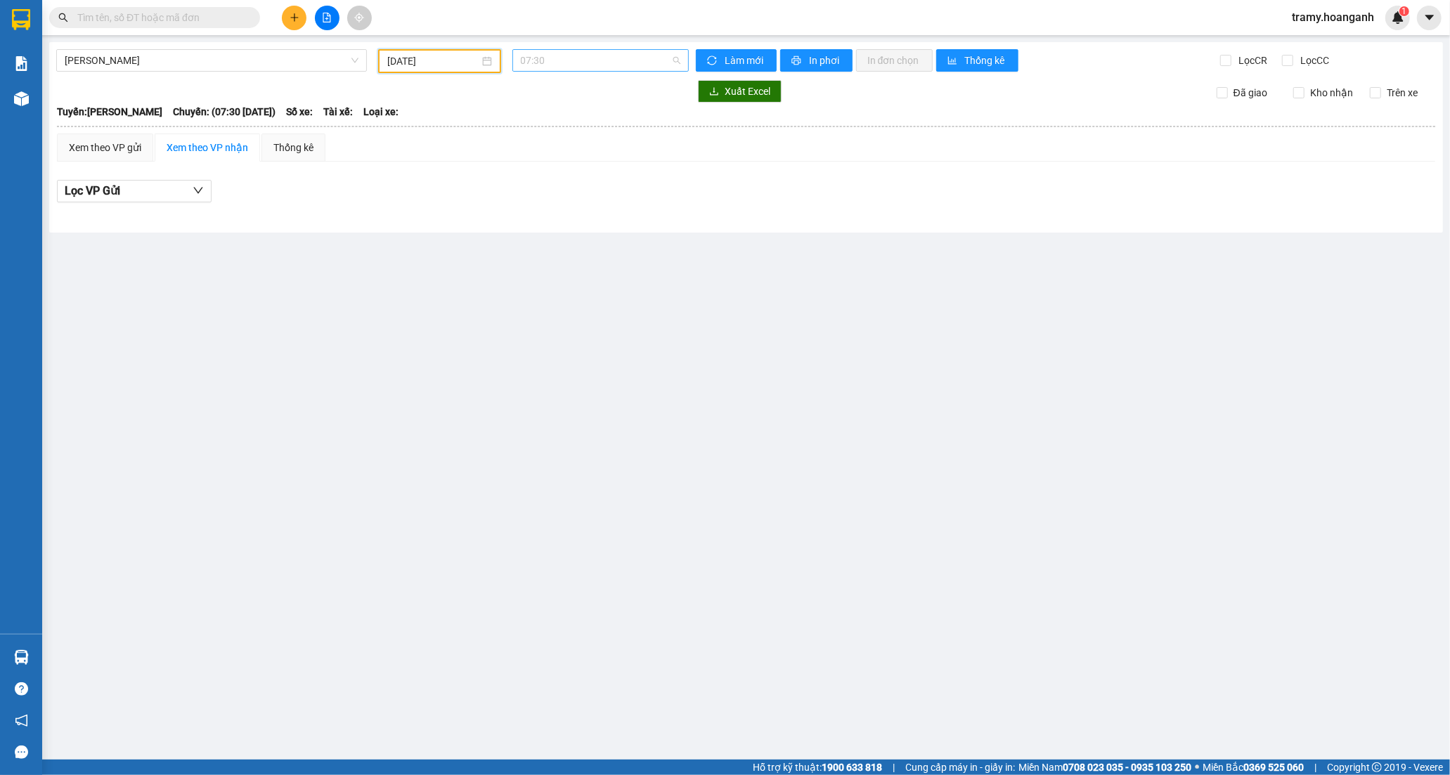
click at [550, 61] on span "07:30" at bounding box center [601, 60] width 160 height 21
click at [556, 194] on div "21:15 (TC) - 85H-011.55" at bounding box center [576, 200] width 110 height 15
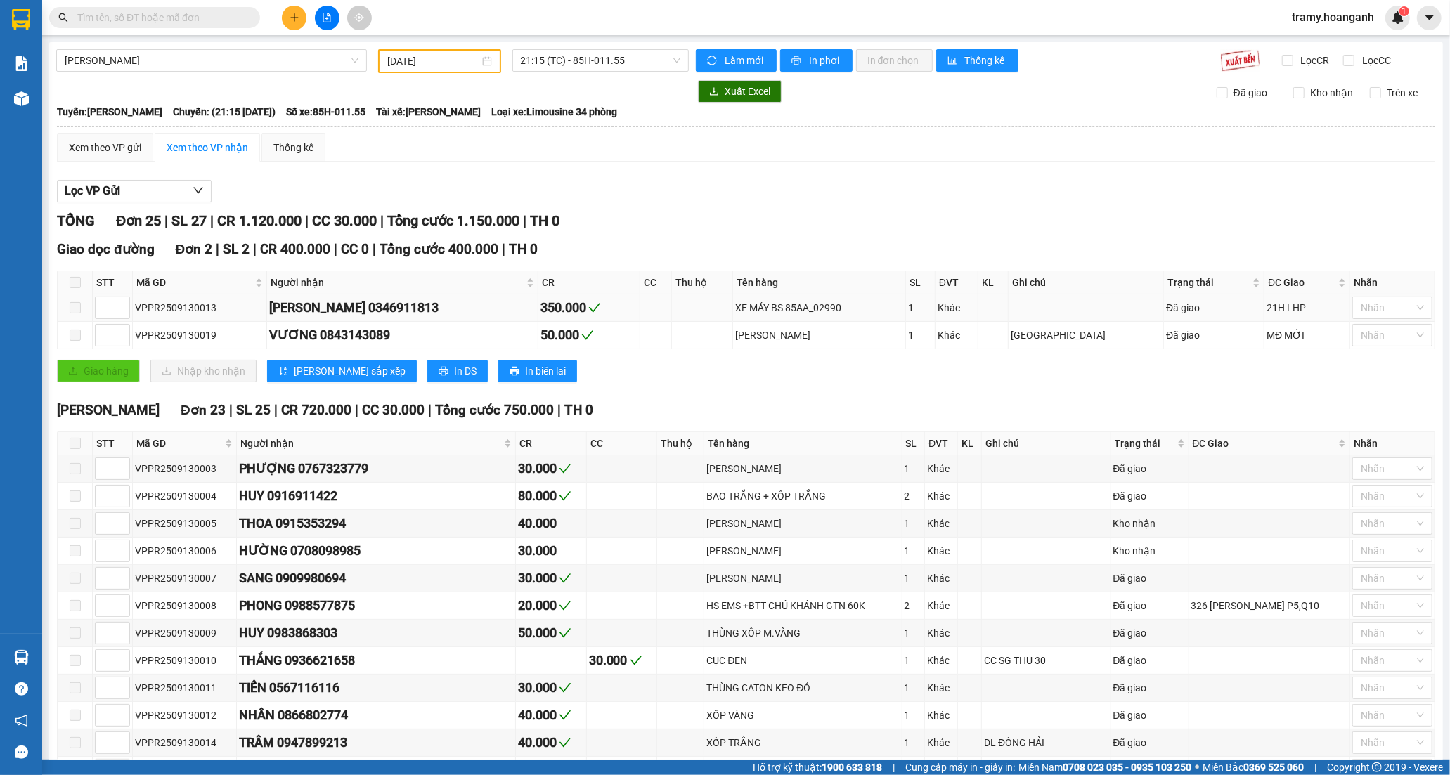
click at [535, 306] on div "HÀ QUANG PHÚC 0346911813" at bounding box center [402, 308] width 266 height 20
drag, startPoint x: 285, startPoint y: 471, endPoint x: 346, endPoint y: 469, distance: 60.5
click at [346, 469] on div "PHƯỢNG 0767323779" at bounding box center [376, 469] width 274 height 20
click at [630, 367] on div "Giao hàng Nhập kho nhận Lưu sắp xếp In DS In biên lai" at bounding box center [746, 371] width 1378 height 22
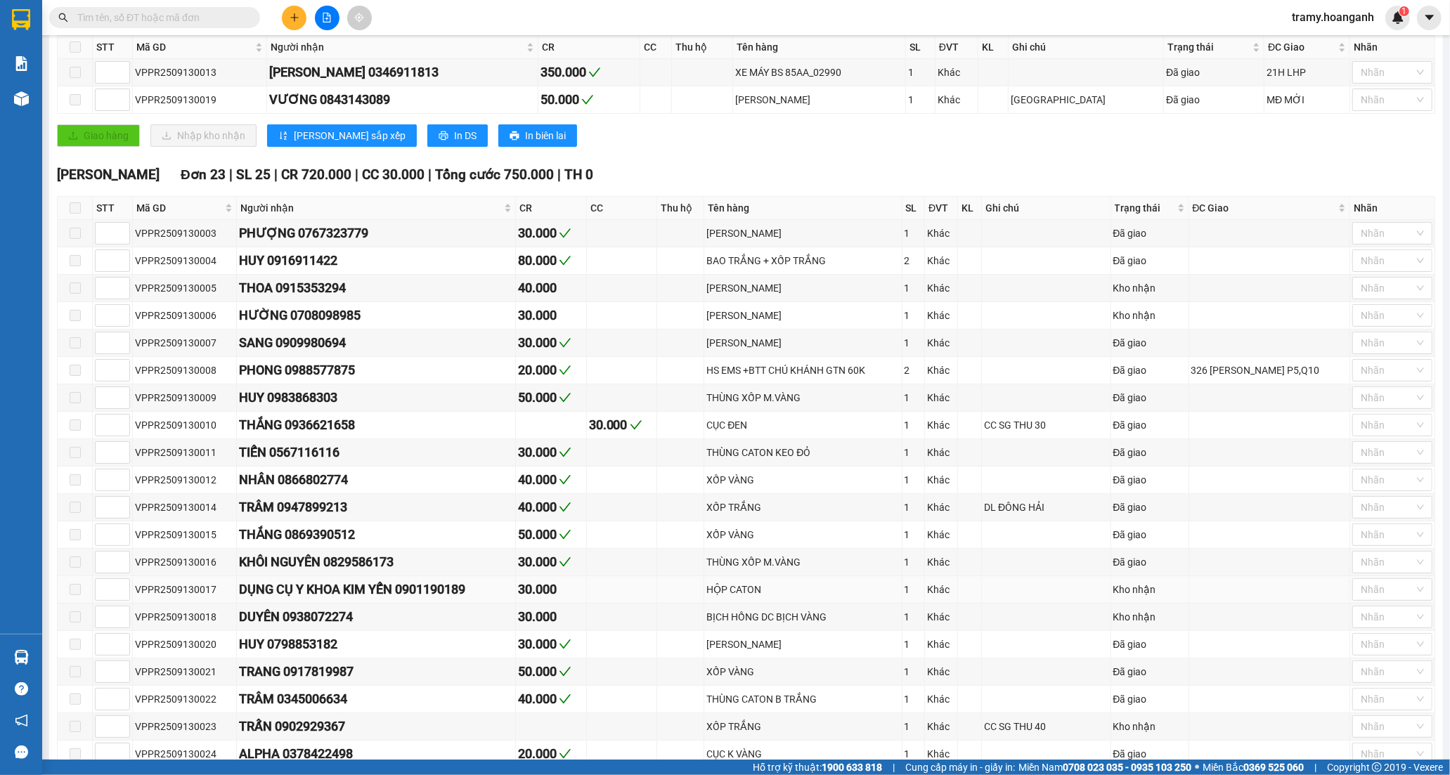
scroll to position [390, 0]
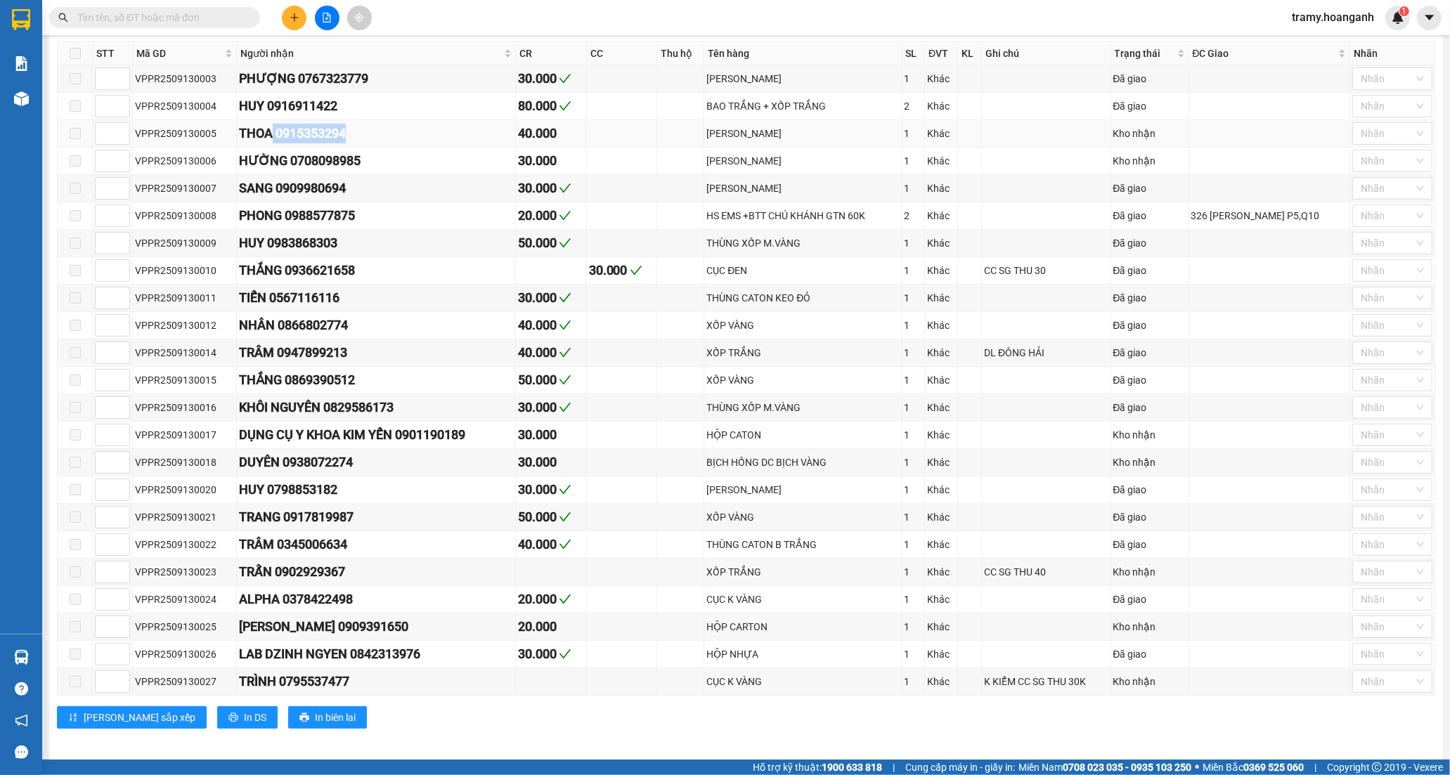
drag, startPoint x: 266, startPoint y: 132, endPoint x: 392, endPoint y: 144, distance: 127.1
click at [392, 144] on td "THOA 0915353294" at bounding box center [376, 133] width 279 height 27
copy div "0915353294"
click at [127, 17] on input "text" at bounding box center [160, 17] width 166 height 15
paste input "0915353294"
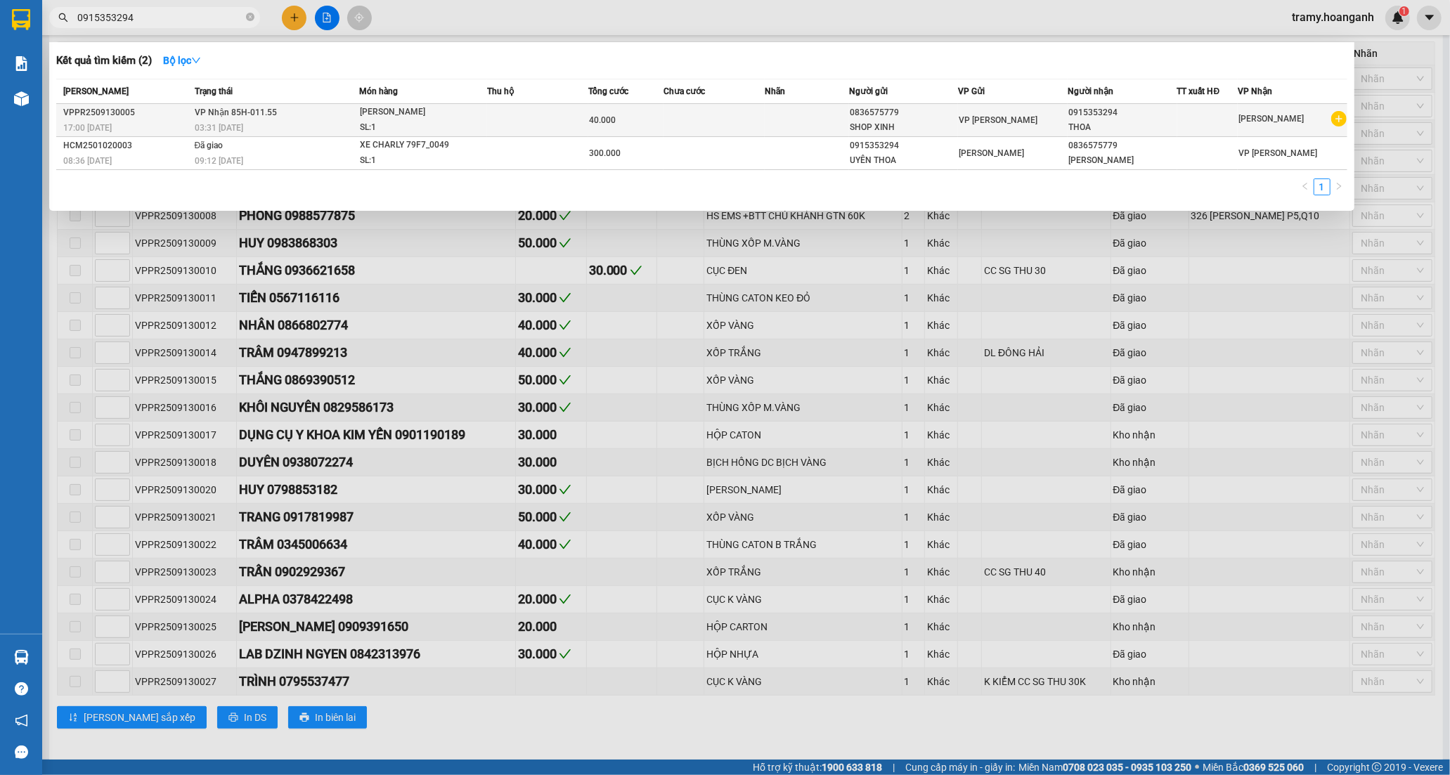
type input "0915353294"
click at [397, 121] on div "SL: 1" at bounding box center [412, 127] width 105 height 15
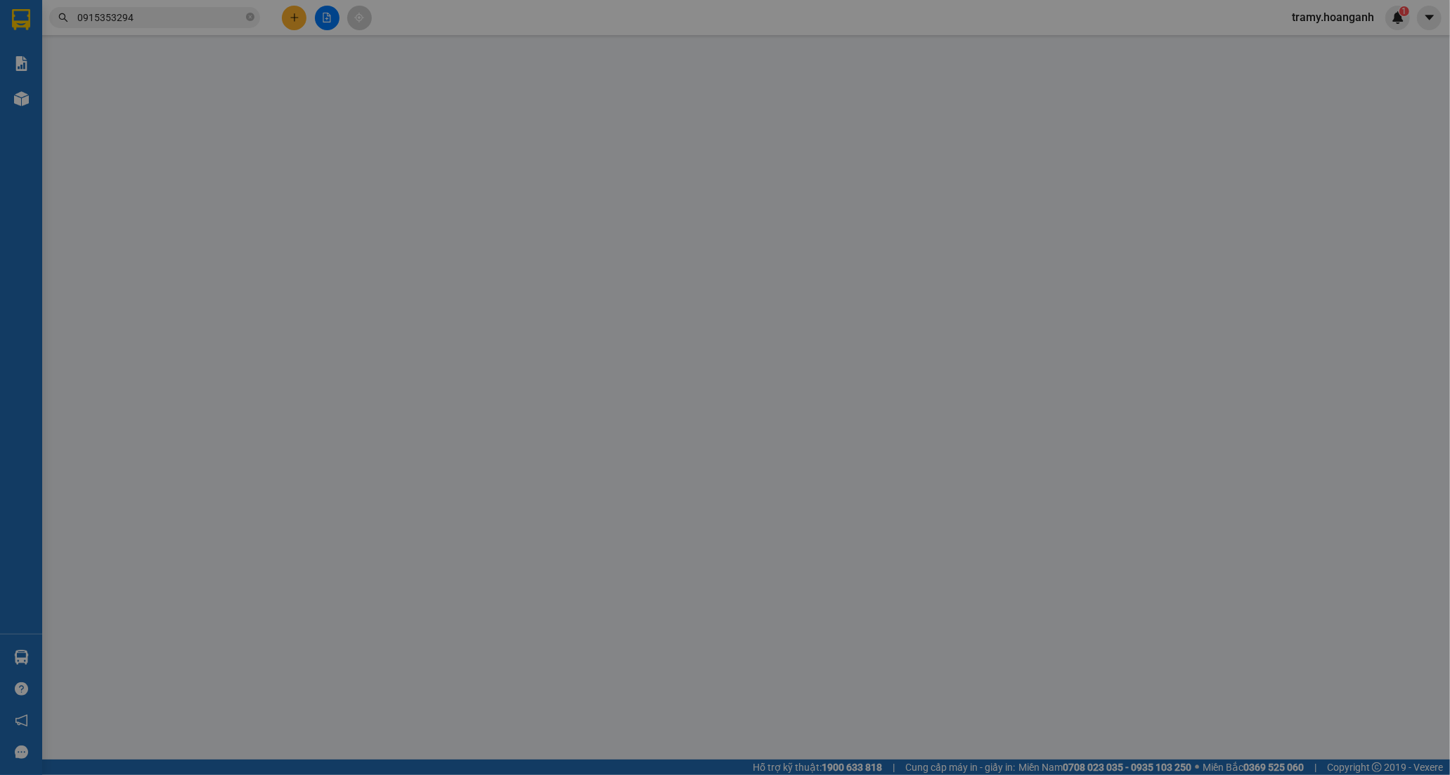
type input "0836575779"
type input "SHOP XINH"
type input "0915353294"
type input "THOA"
type input "40.000"
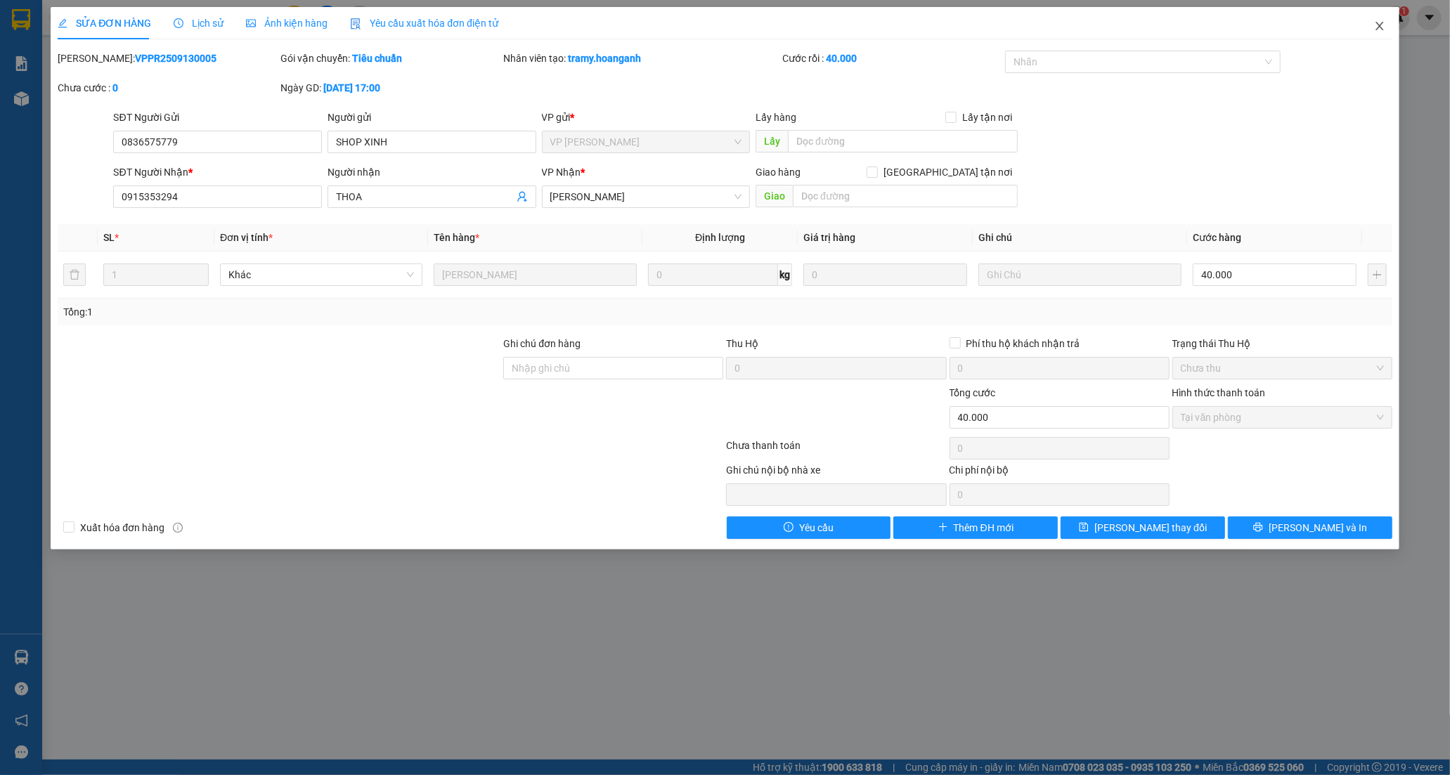
click at [1379, 22] on icon "close" at bounding box center [1379, 25] width 11 height 11
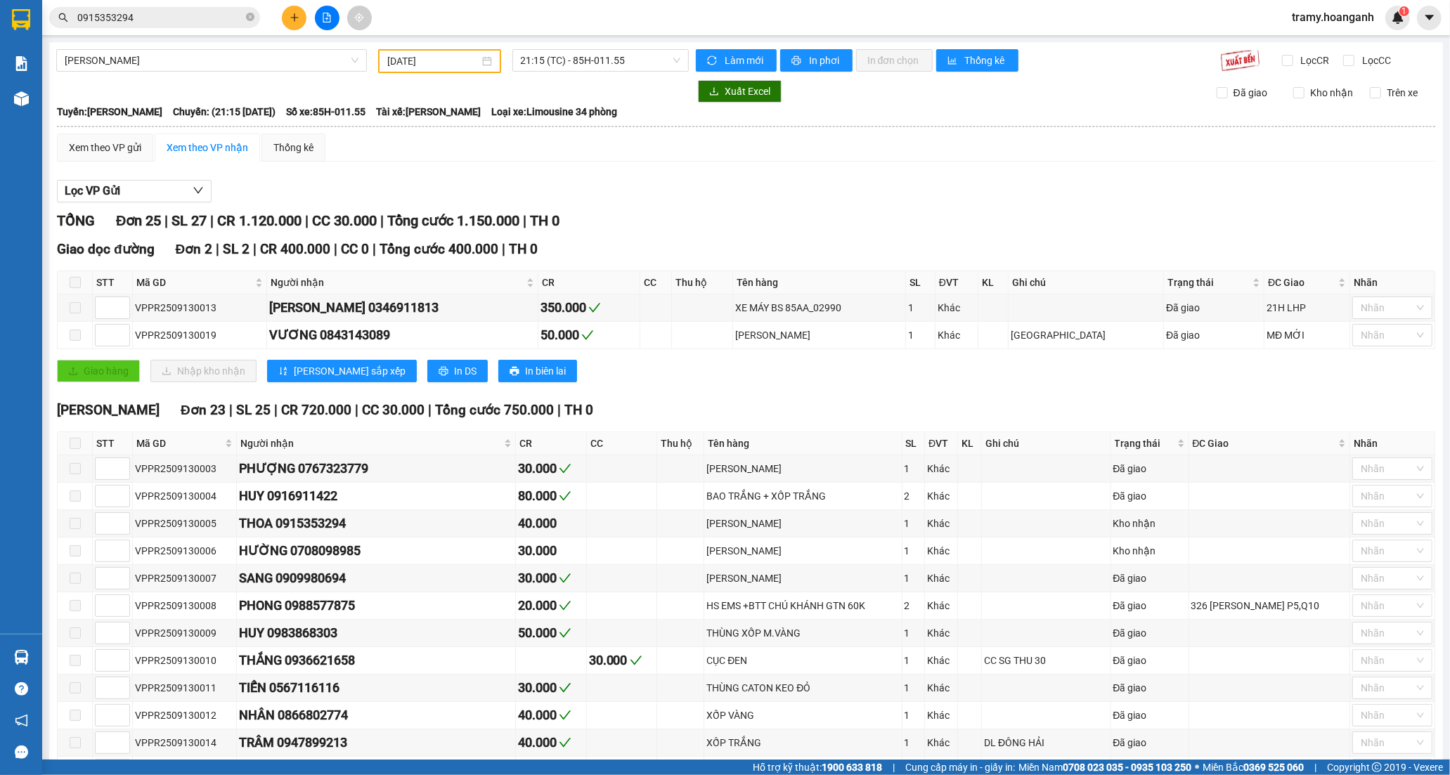
click at [65, 100] on div at bounding box center [372, 91] width 632 height 22
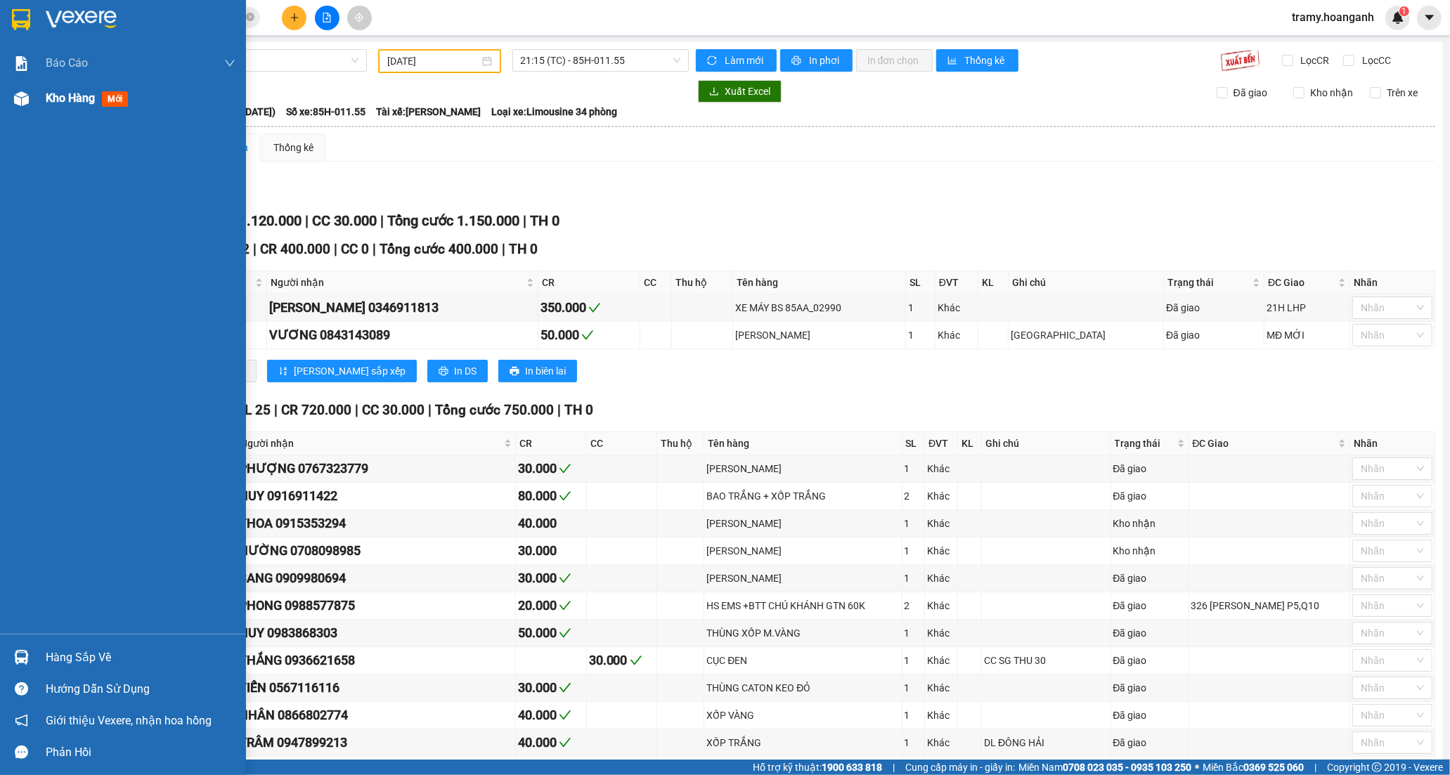
click at [51, 91] on span "Kho hàng" at bounding box center [70, 97] width 49 height 13
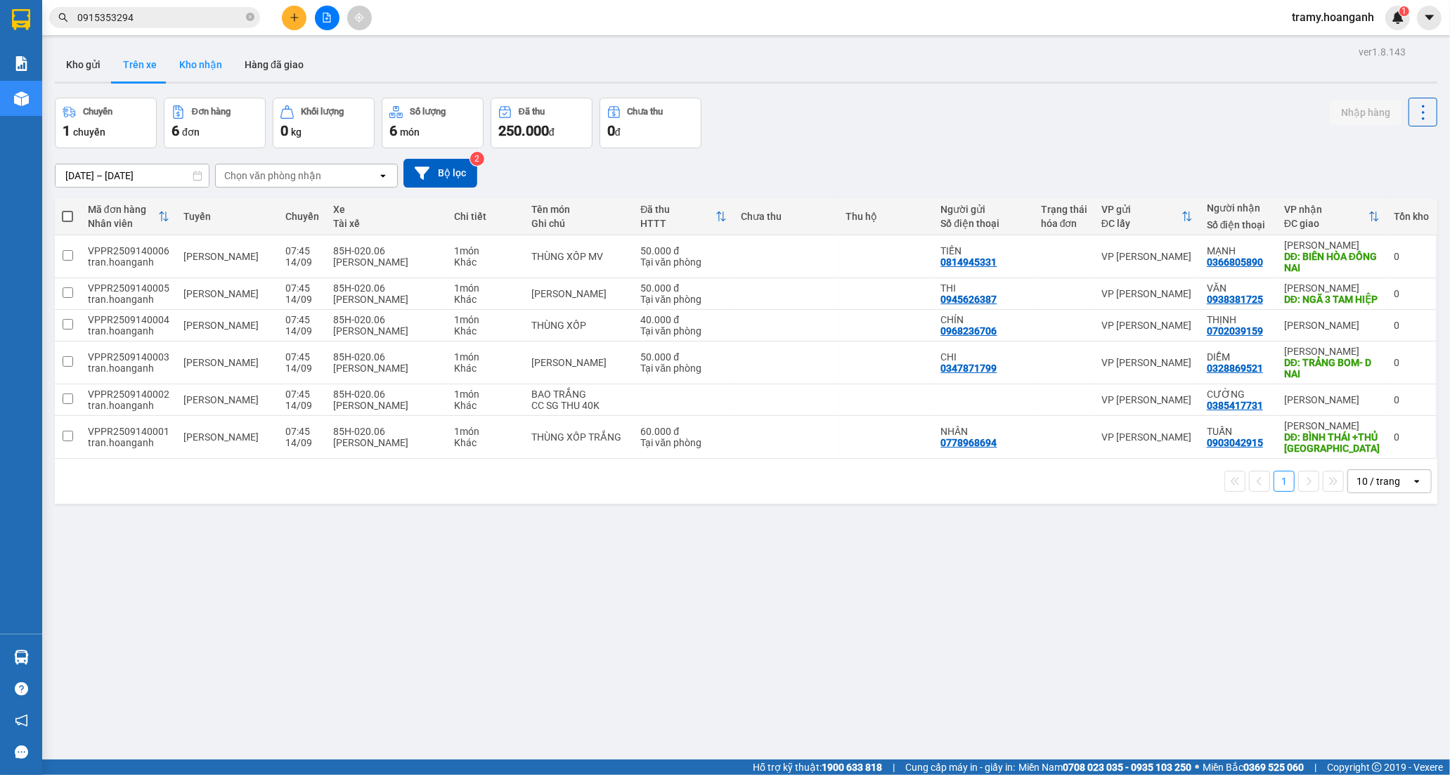
click at [191, 62] on button "Kho nhận" at bounding box center [200, 65] width 65 height 34
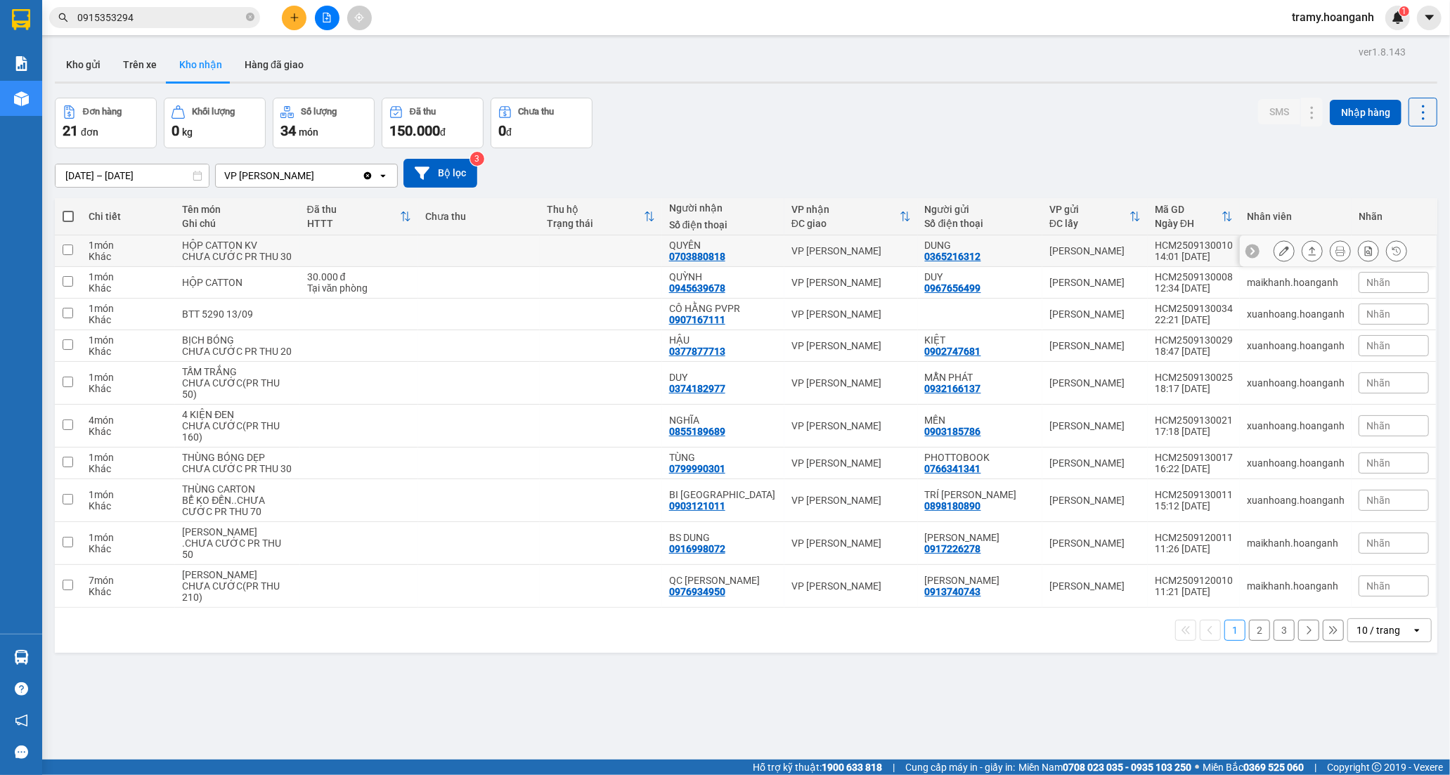
click at [725, 255] on div "0703880818" at bounding box center [697, 256] width 56 height 11
click at [1279, 253] on icon at bounding box center [1284, 251] width 10 height 10
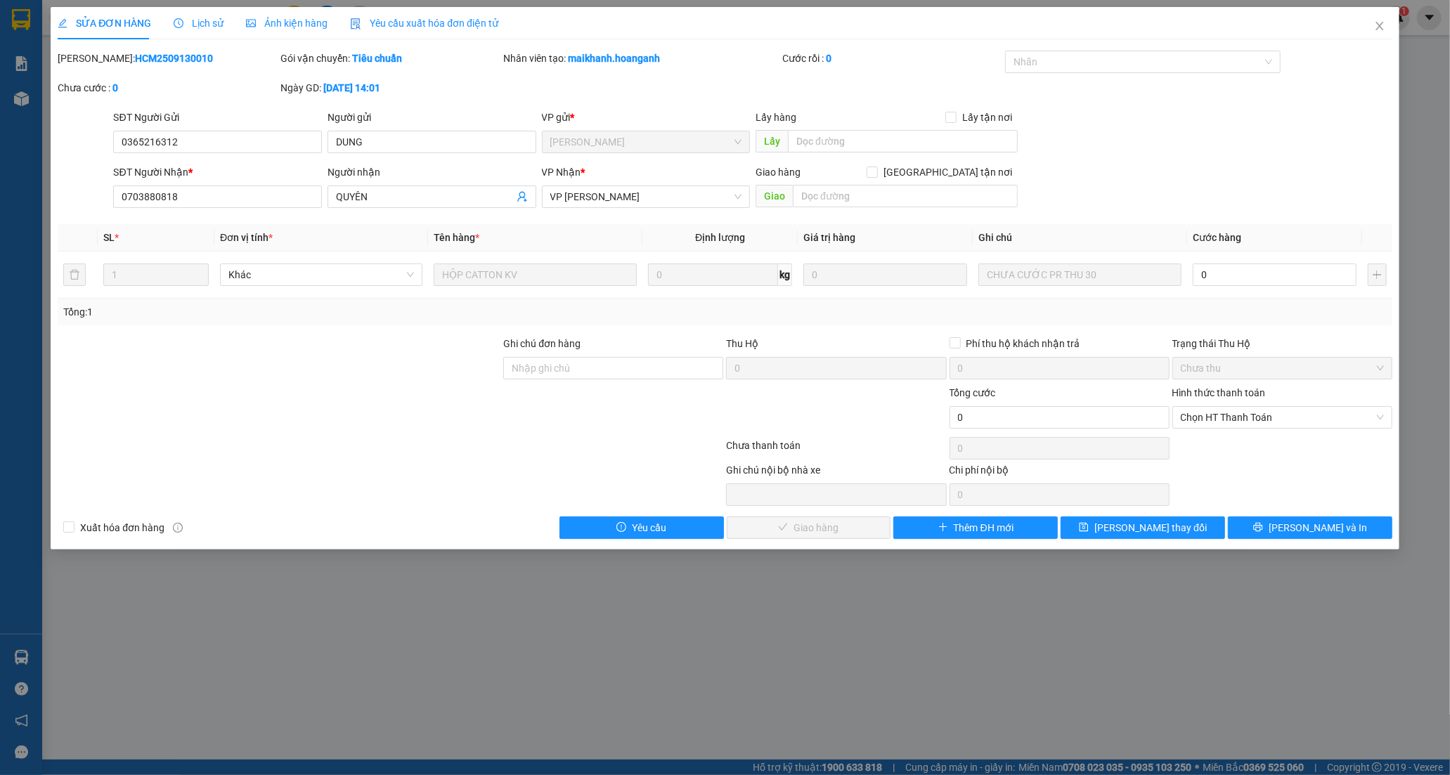
click at [94, 314] on div "Tổng: 1" at bounding box center [311, 311] width 496 height 15
click at [108, 307] on div "Tổng: 1" at bounding box center [311, 311] width 496 height 15
click at [1381, 28] on icon "close" at bounding box center [1379, 25] width 11 height 11
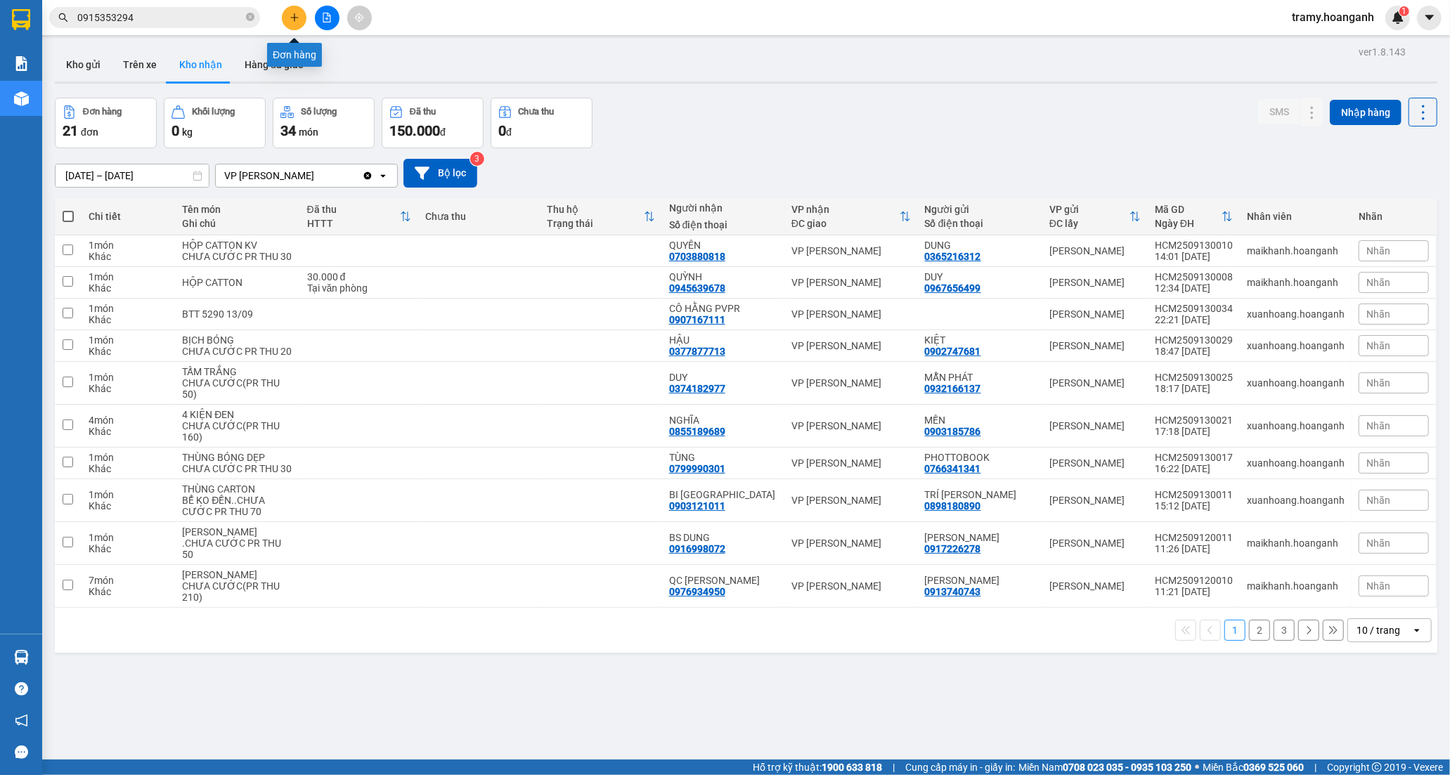
click at [297, 18] on icon "plus" at bounding box center [295, 18] width 10 height 10
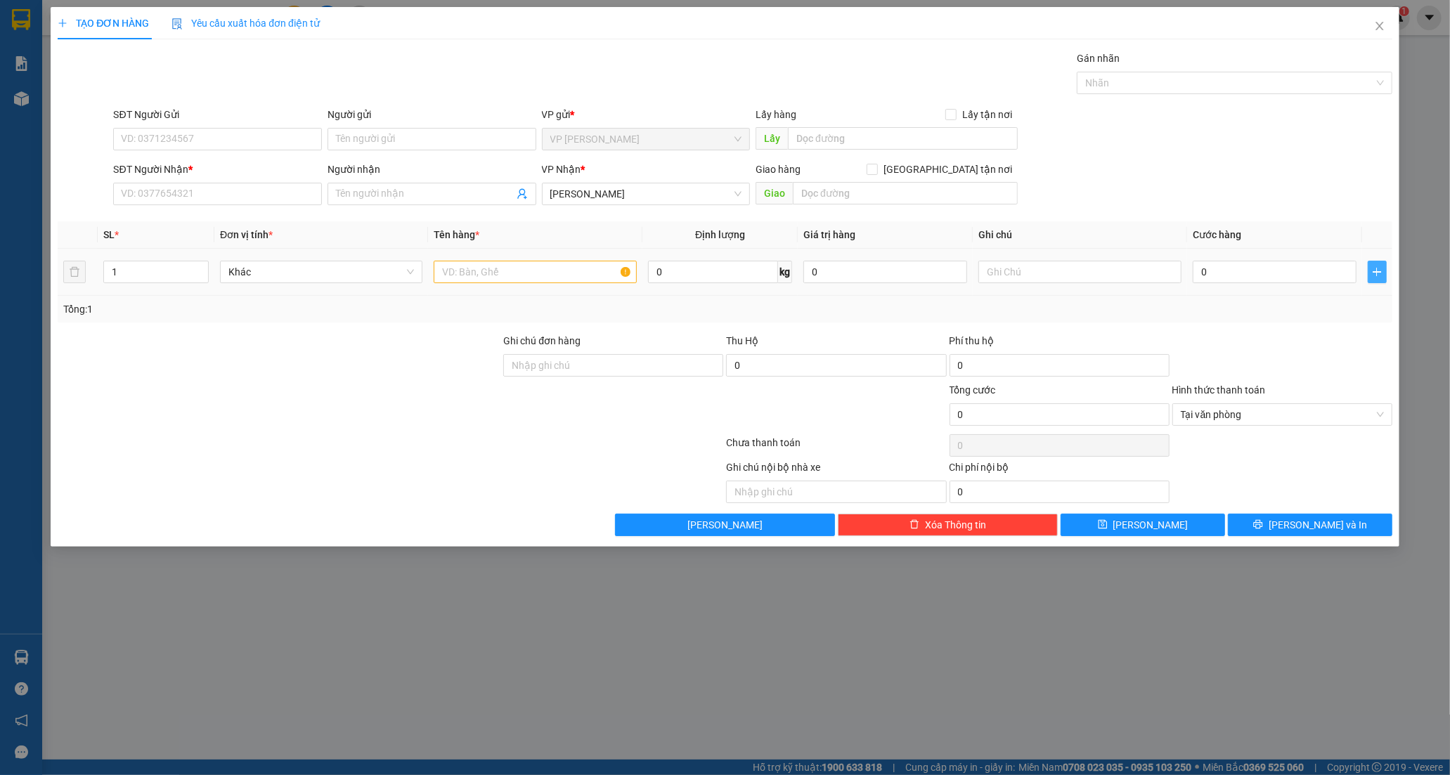
click at [1373, 278] on button "button" at bounding box center [1377, 272] width 19 height 22
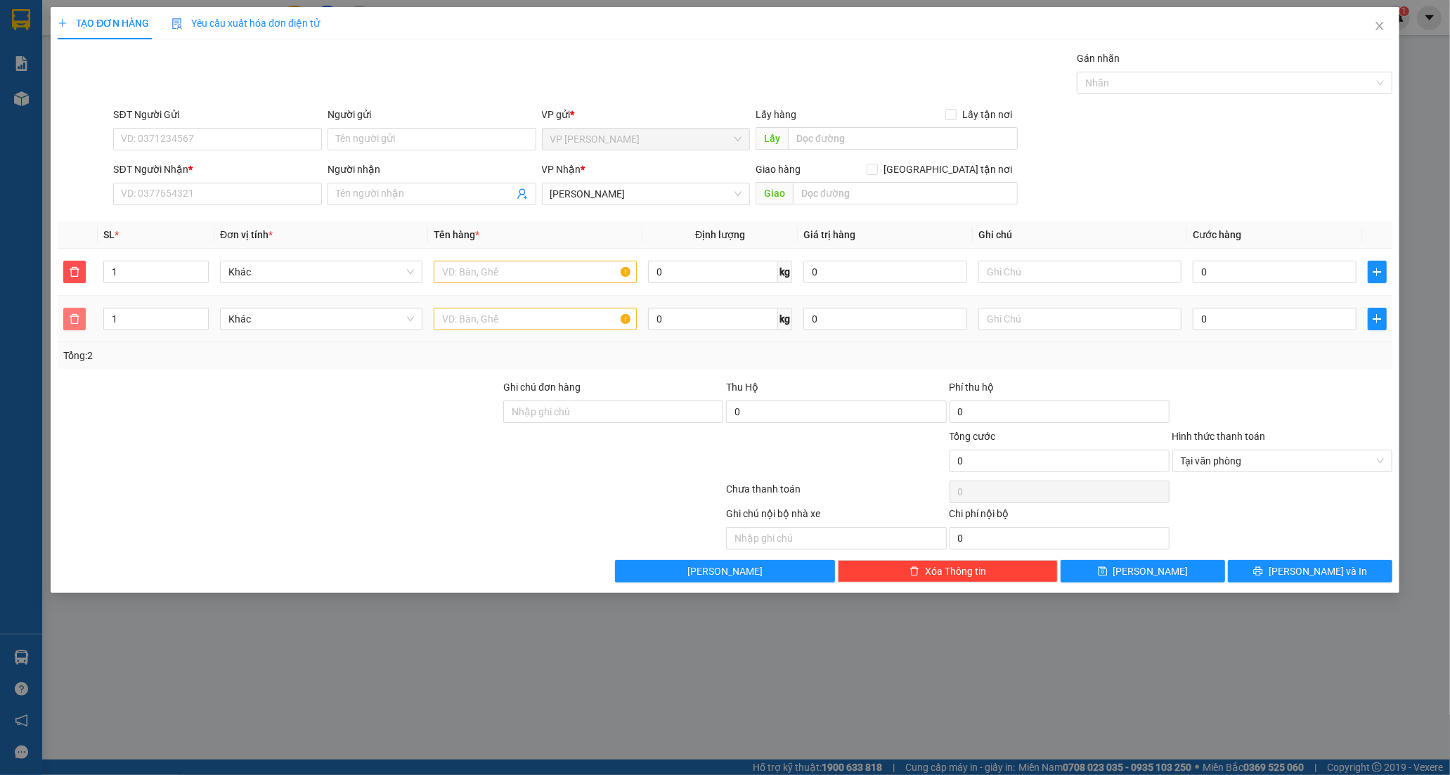
click at [72, 321] on icon "delete" at bounding box center [74, 318] width 11 height 11
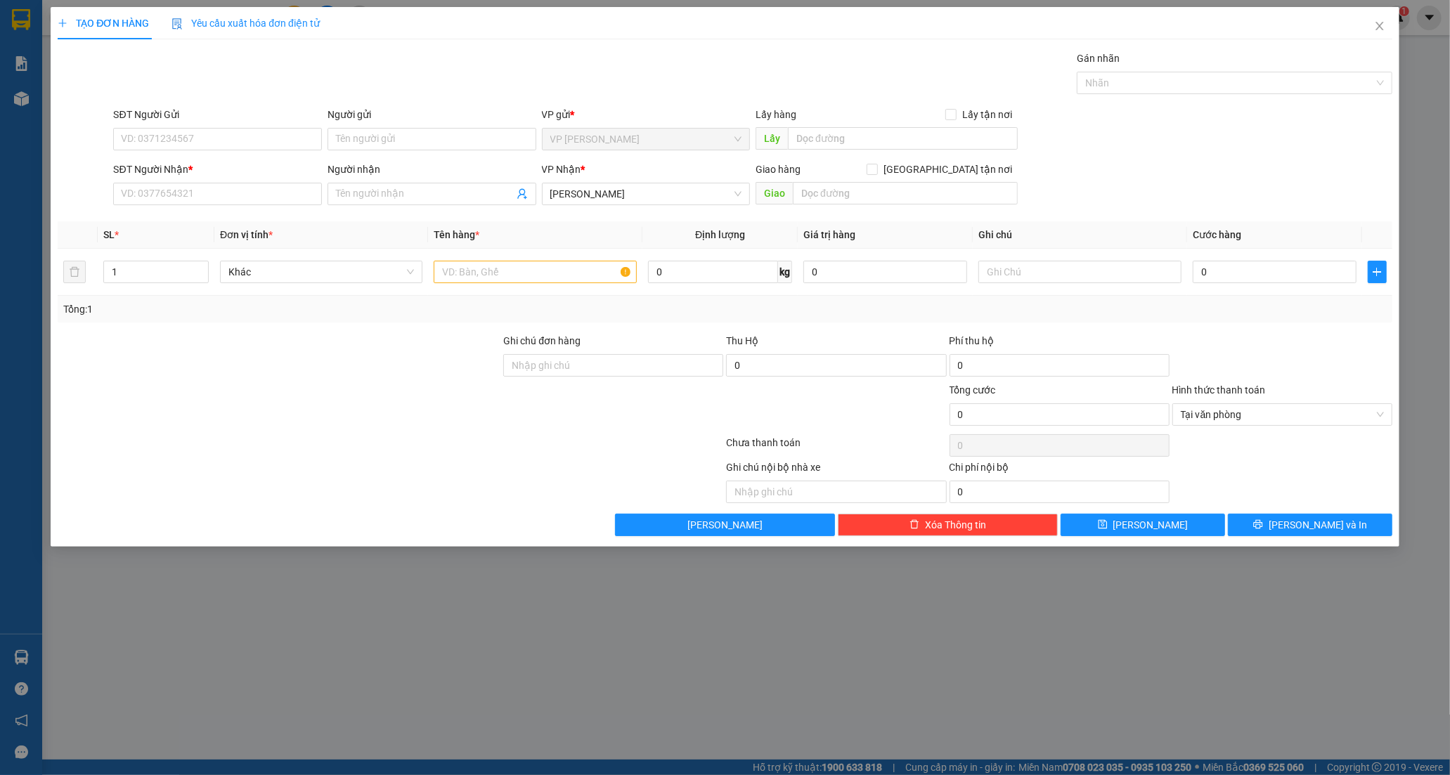
click at [116, 229] on span "*" at bounding box center [117, 234] width 4 height 11
click at [1376, 26] on icon "close" at bounding box center [1379, 25] width 11 height 11
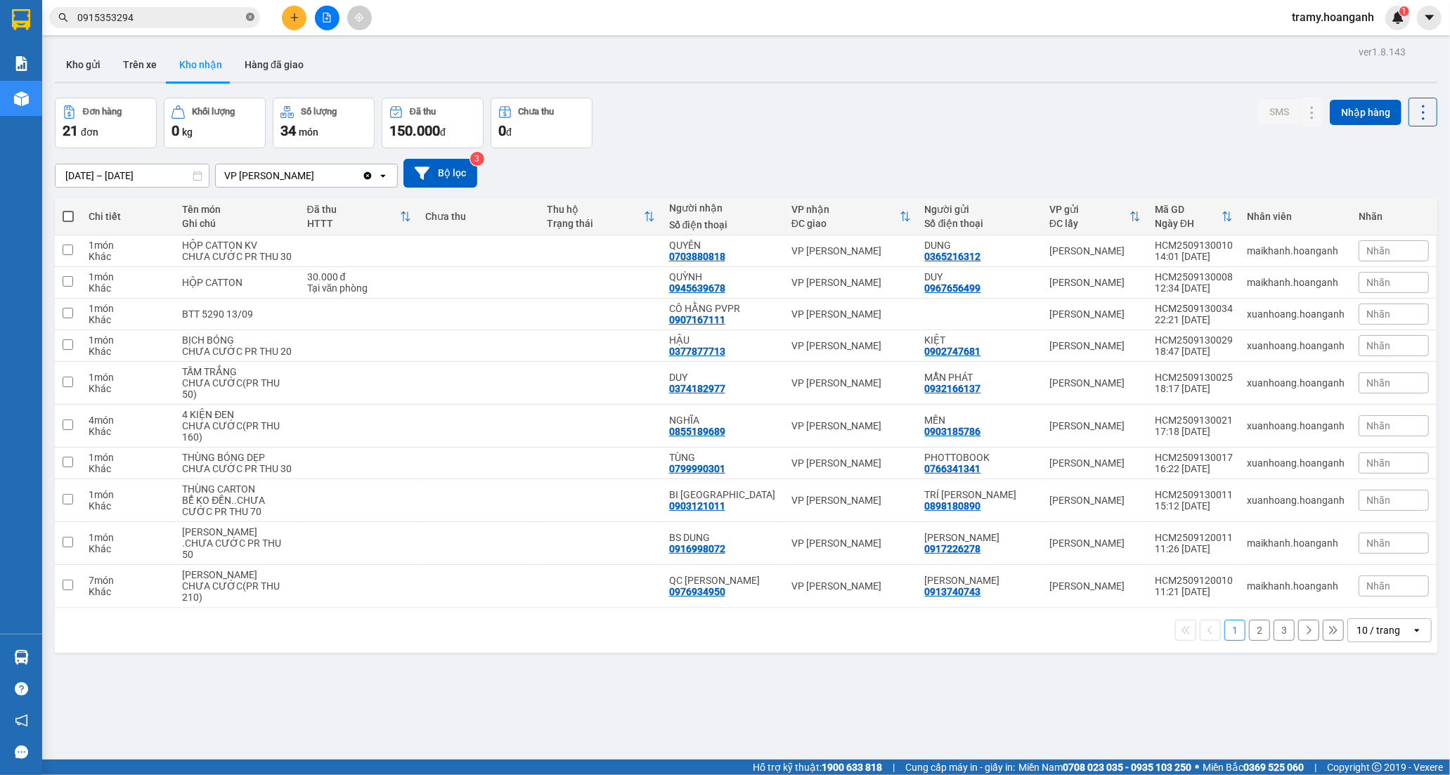
click at [250, 18] on icon "close-circle" at bounding box center [250, 17] width 8 height 8
click at [300, 23] on button at bounding box center [294, 18] width 25 height 25
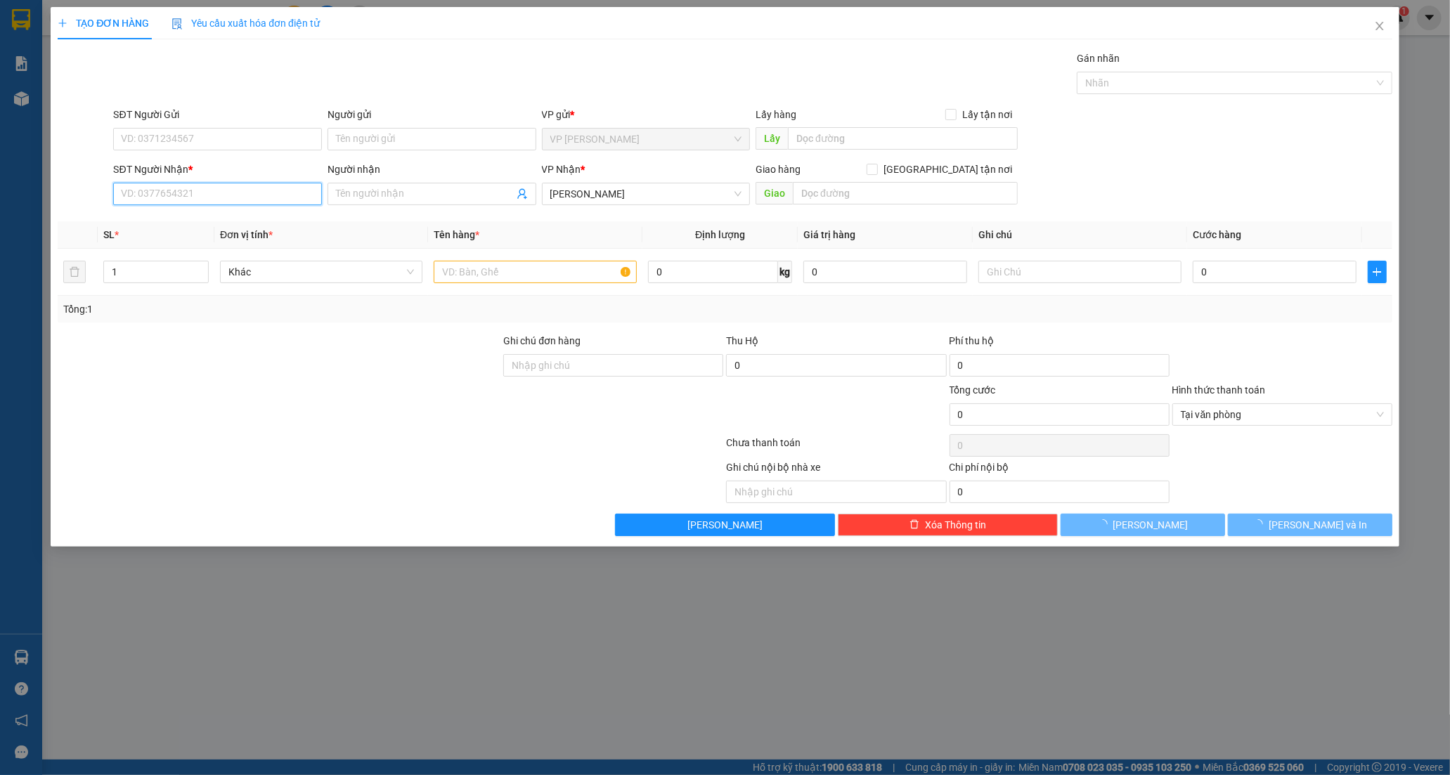
click at [247, 202] on input "SĐT Người Nhận *" at bounding box center [217, 194] width 209 height 22
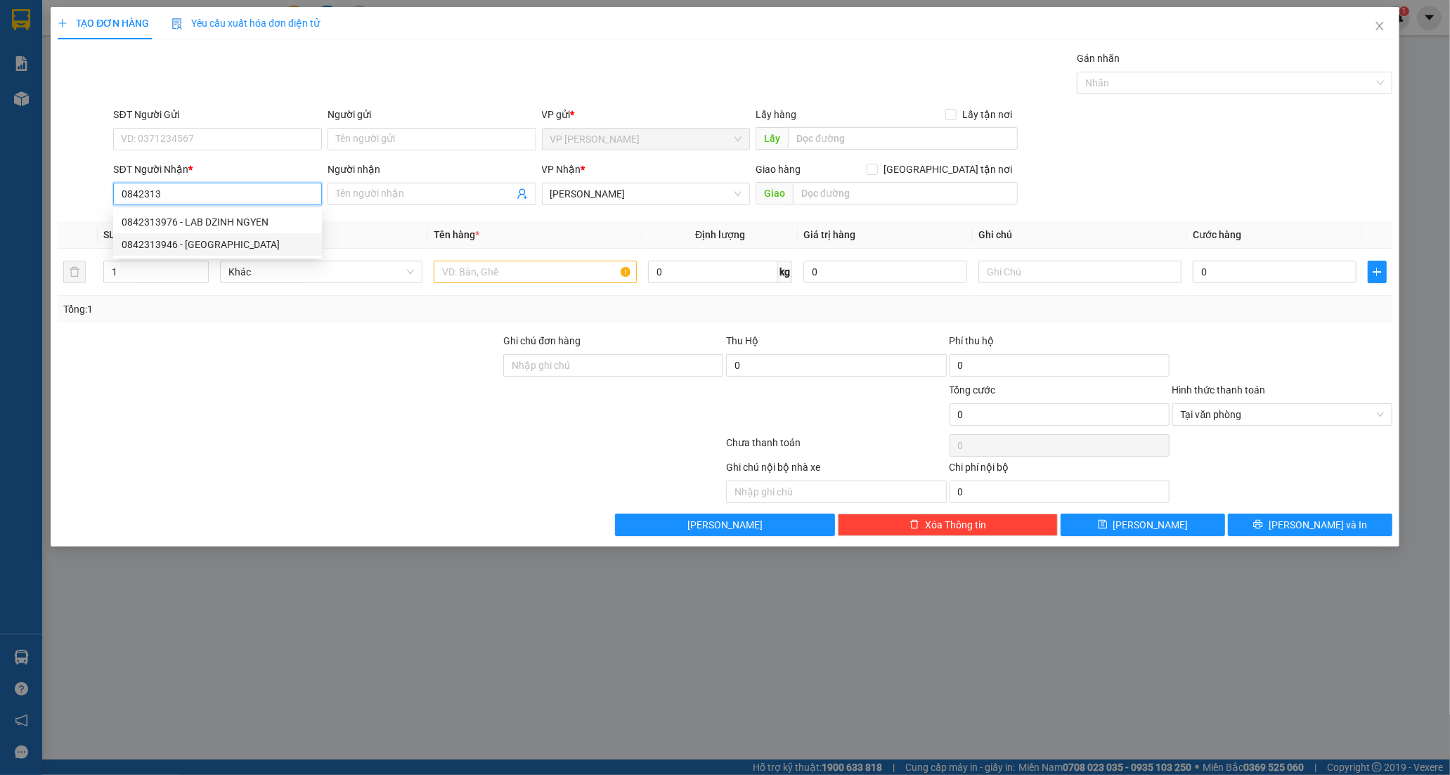
click at [206, 246] on div "0842313946 - DINH NGUYỄN" at bounding box center [218, 244] width 192 height 15
type input "0842313946"
type input "DINH NGUYỄN"
type input "30.000"
type input "0842313946"
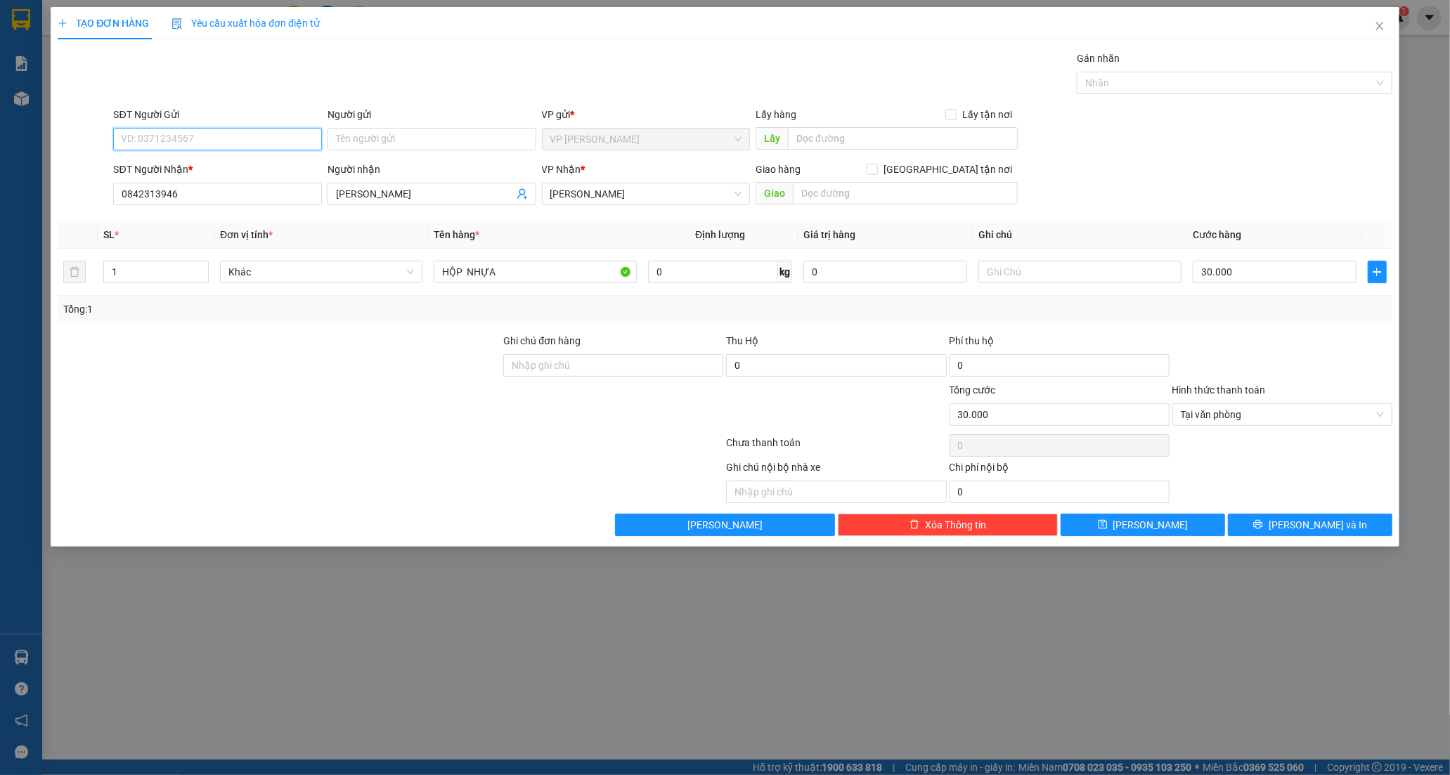
click at [221, 143] on input "SĐT Người Gửi" at bounding box center [217, 139] width 209 height 22
click at [339, 139] on input "Người gửi" at bounding box center [431, 139] width 209 height 22
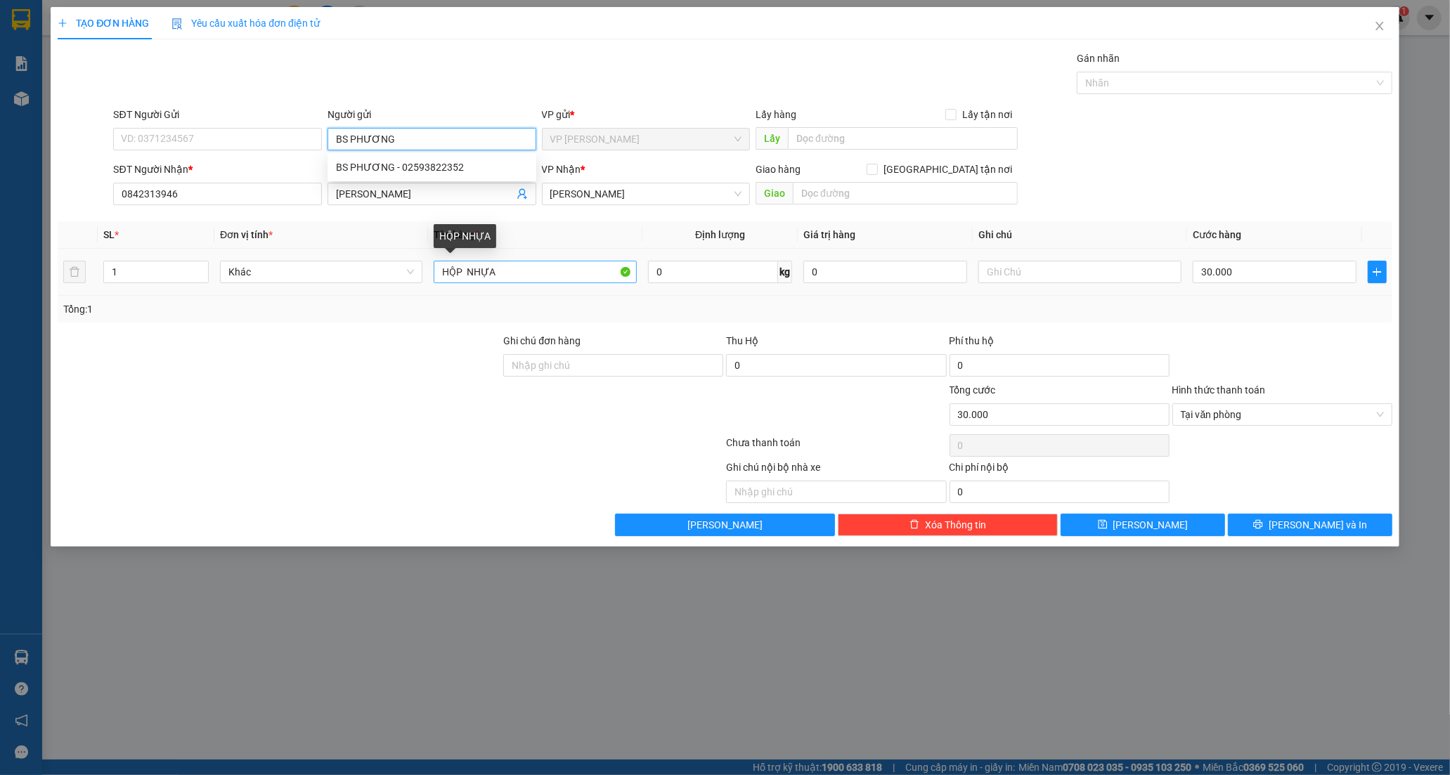
type input "BS PHƯƠNG"
click at [531, 275] on input "HỘP NHỰA" at bounding box center [535, 272] width 202 height 22
type input "HỘP CATON"
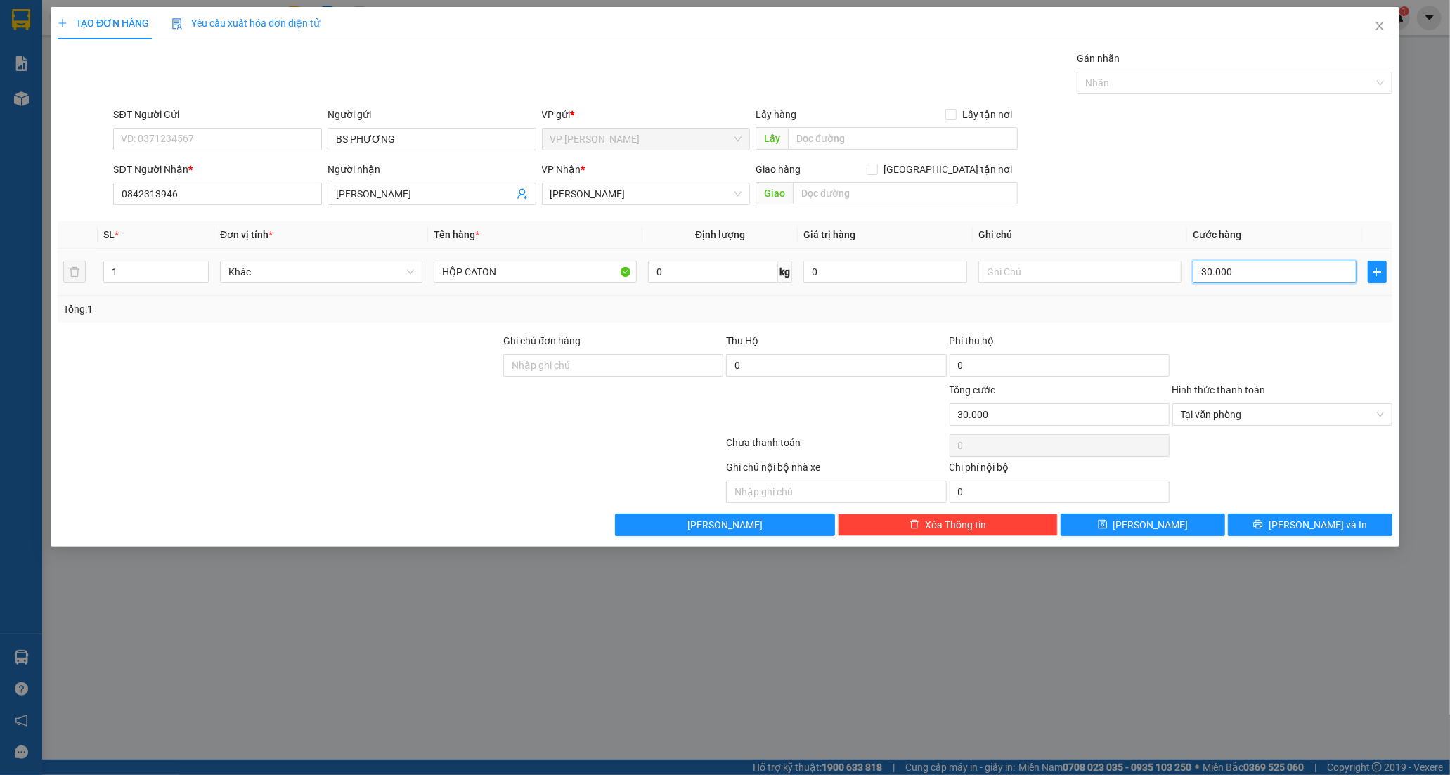
click at [1219, 275] on input "30.000" at bounding box center [1275, 272] width 164 height 22
type input "2"
type input "20"
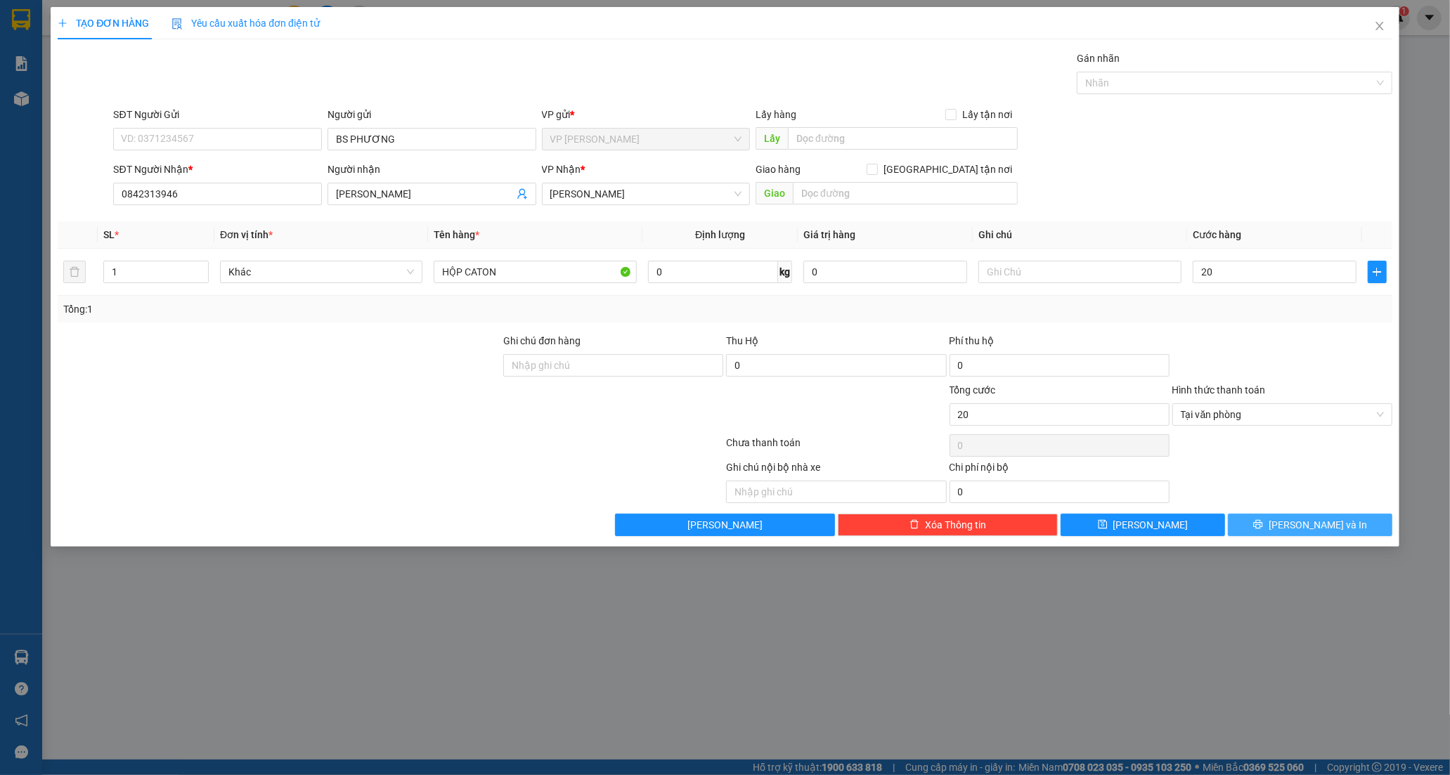
type input "20.000"
click at [1263, 521] on button "[PERSON_NAME] và In" at bounding box center [1310, 525] width 164 height 22
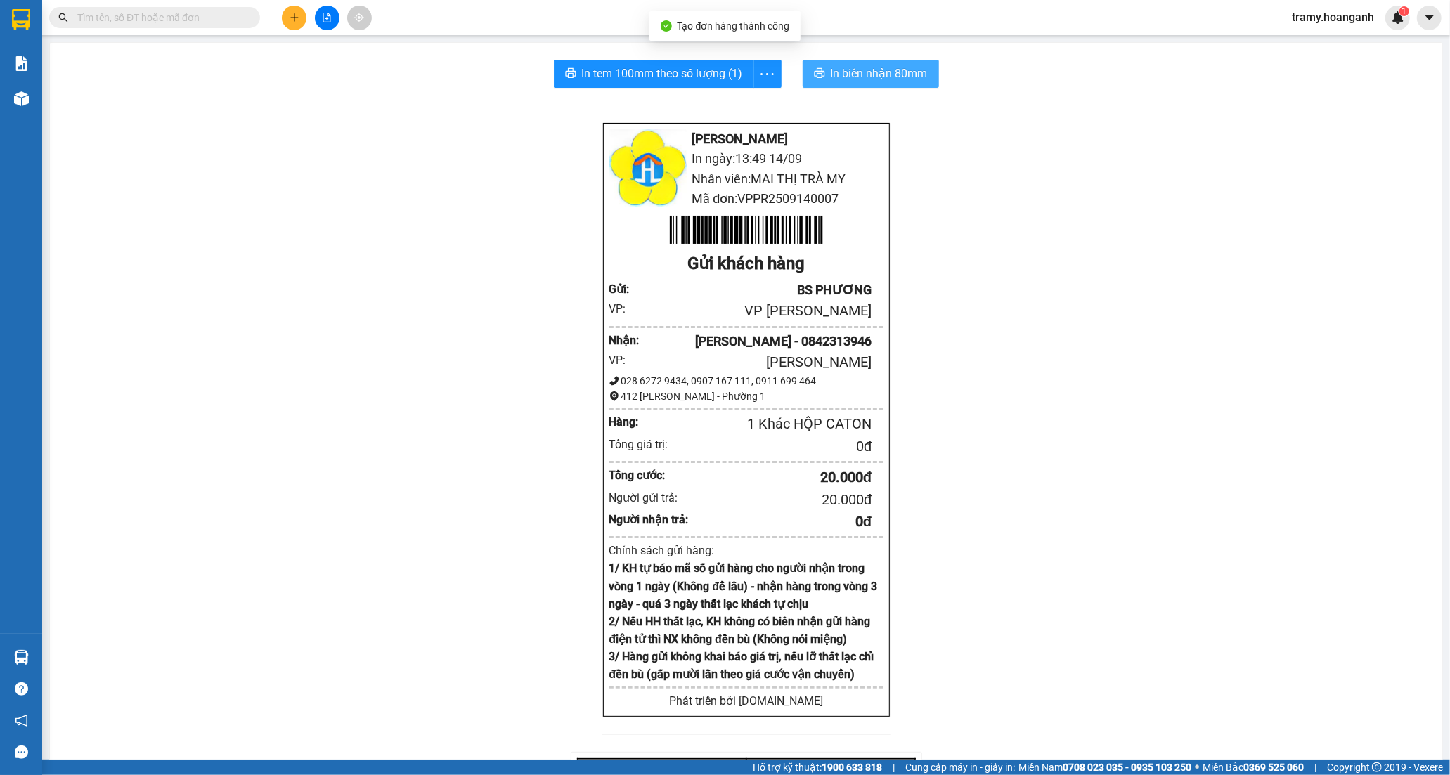
click at [863, 79] on span "In biên nhận 80mm" at bounding box center [879, 74] width 97 height 18
click at [638, 75] on span "In tem 100mm theo số lượng (1)" at bounding box center [662, 74] width 161 height 18
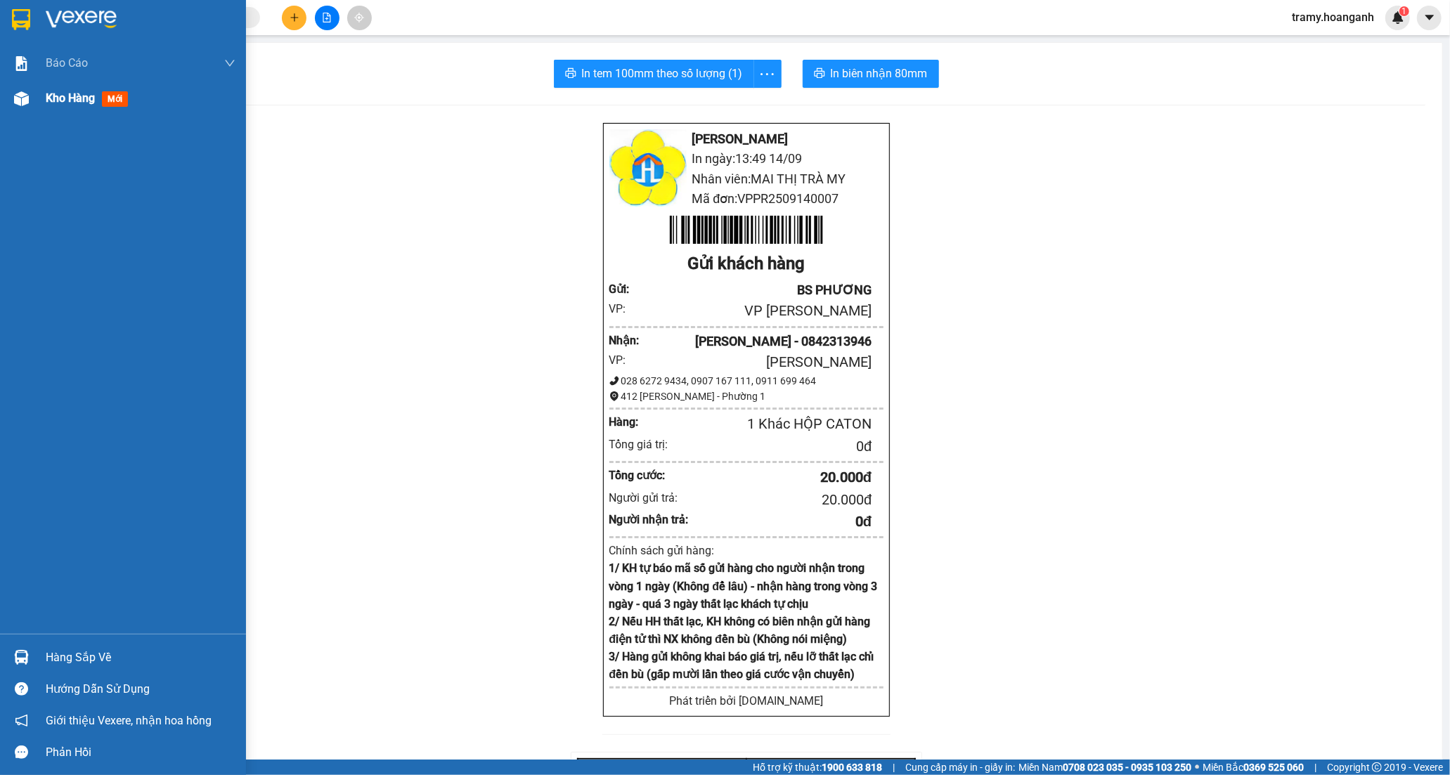
click at [72, 94] on span "Kho hàng" at bounding box center [70, 97] width 49 height 13
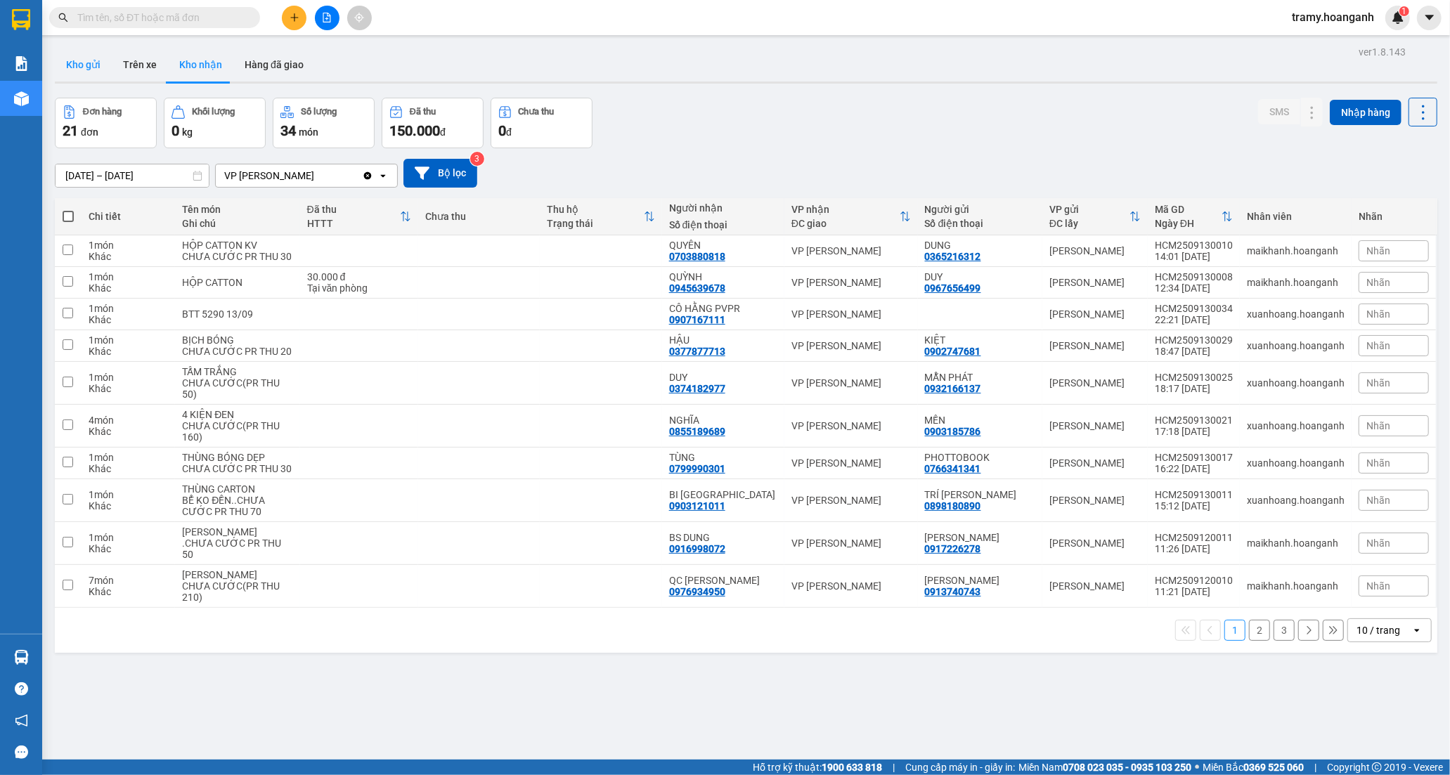
click at [89, 50] on button "Kho gửi" at bounding box center [83, 65] width 57 height 34
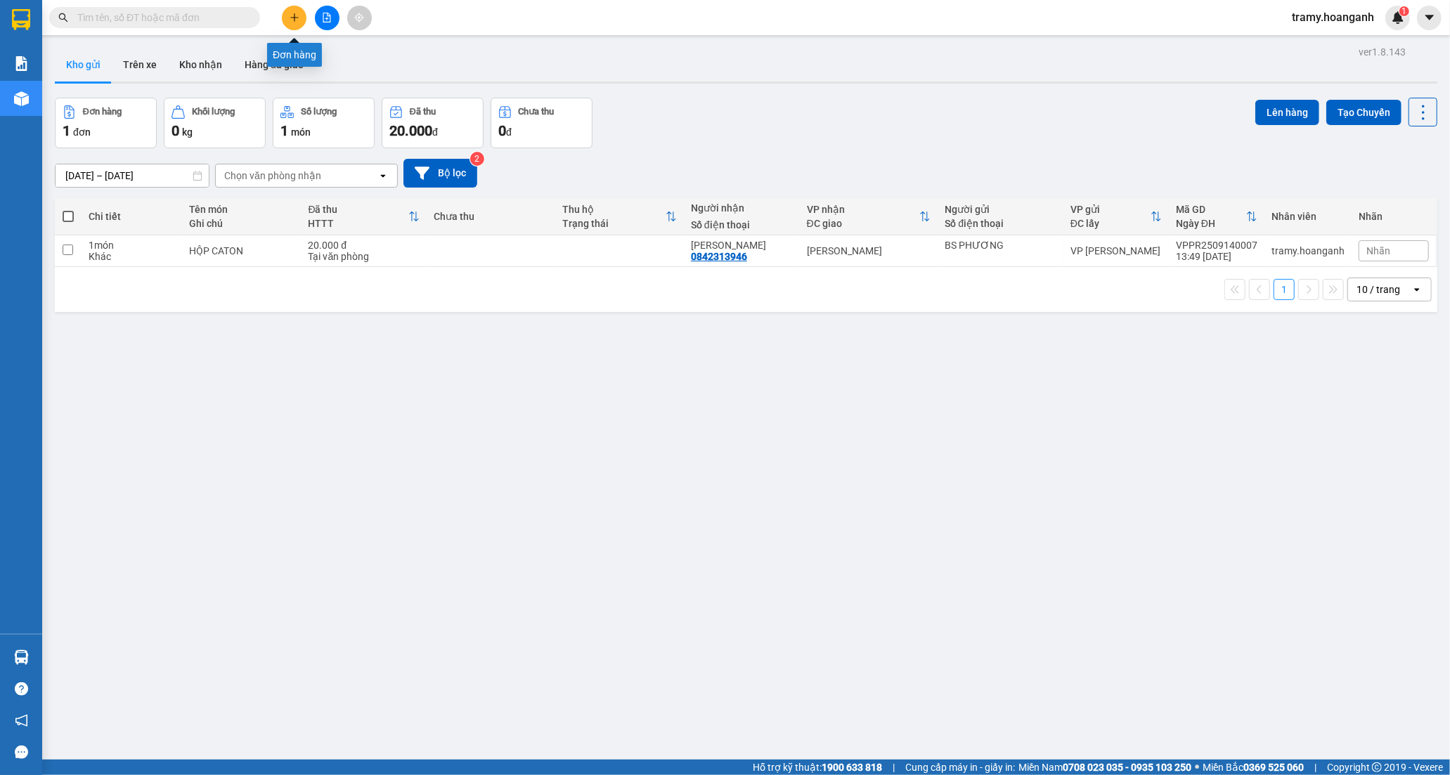
click at [290, 18] on icon "plus" at bounding box center [295, 18] width 10 height 10
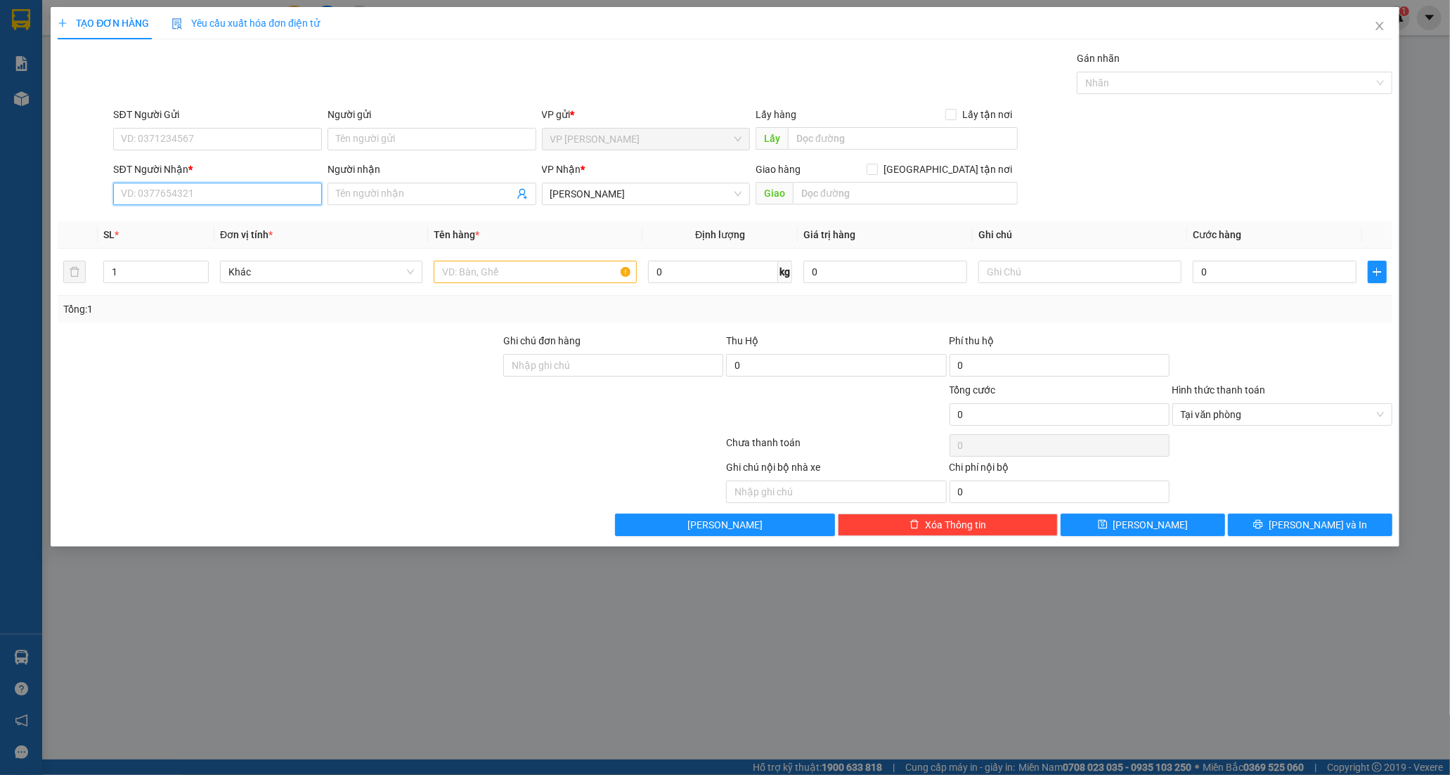
click at [143, 200] on input "SĐT Người Nhận *" at bounding box center [217, 194] width 209 height 22
click at [155, 193] on input "SĐT Người Nhận *" at bounding box center [217, 194] width 209 height 22
click at [1383, 27] on icon "close" at bounding box center [1379, 25] width 11 height 11
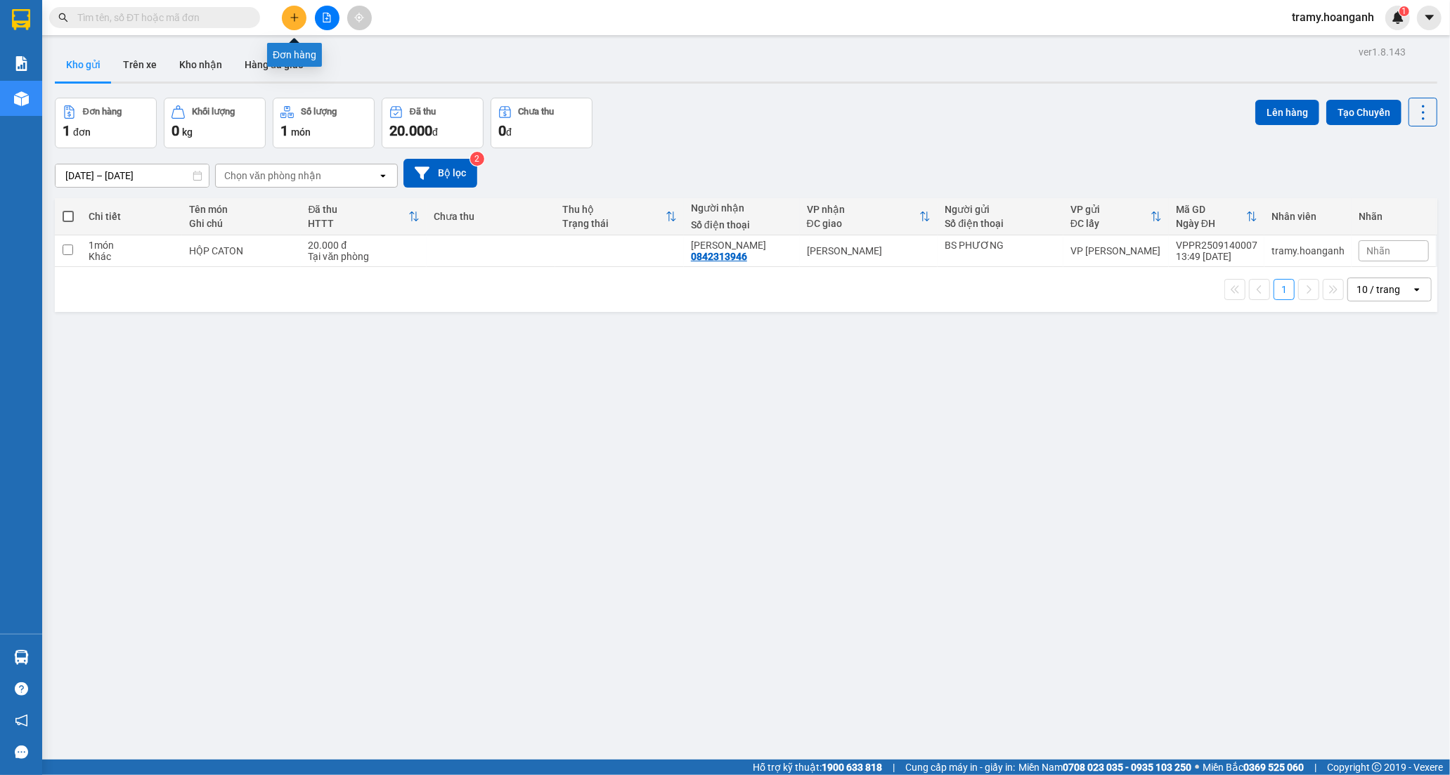
click at [290, 21] on icon "plus" at bounding box center [295, 18] width 10 height 10
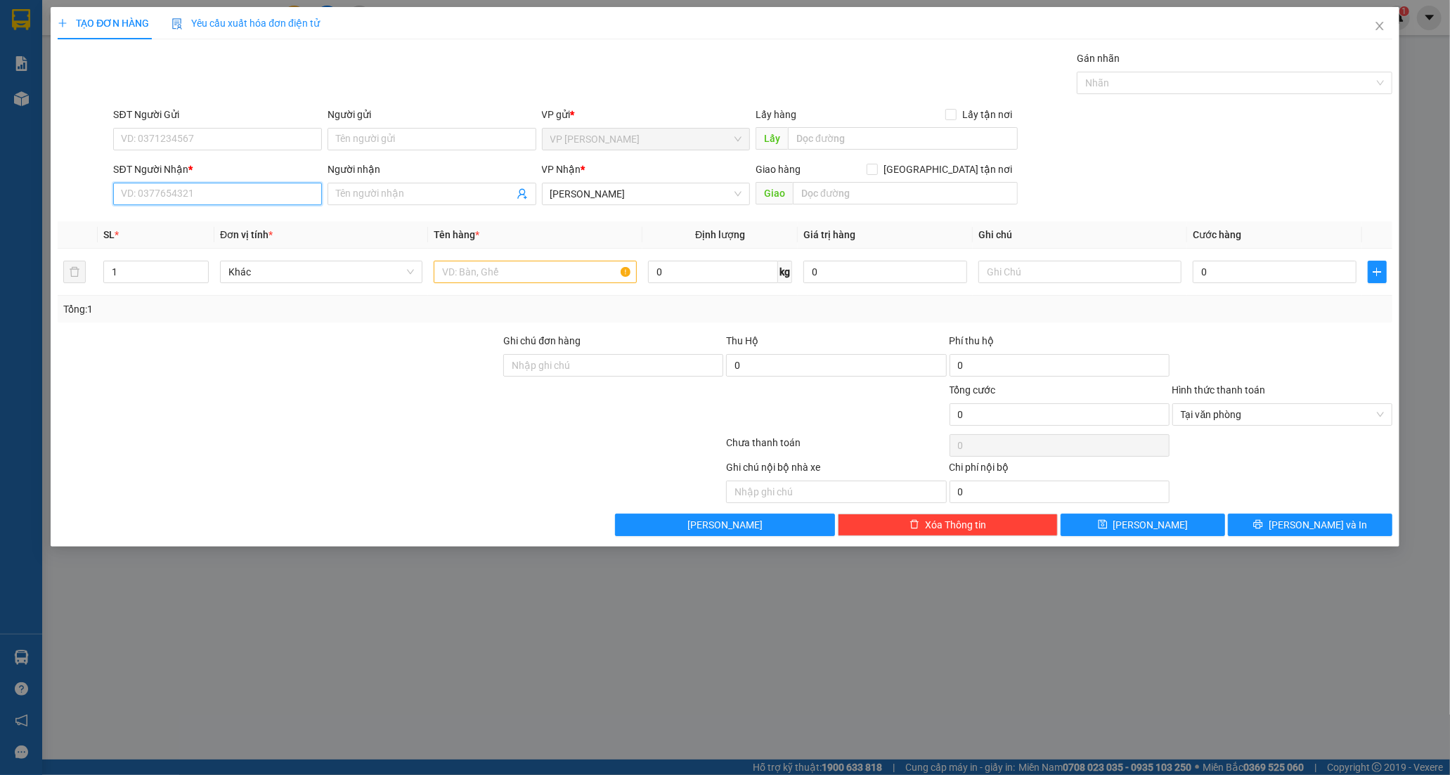
click at [183, 202] on input "SĐT Người Nhận *" at bounding box center [217, 194] width 209 height 22
type input "0888132594"
drag, startPoint x: 381, startPoint y: 197, endPoint x: 377, endPoint y: 191, distance: 7.6
click at [380, 197] on input "Người nhận" at bounding box center [425, 193] width 178 height 15
type input "TRẦN MINH VŨ"
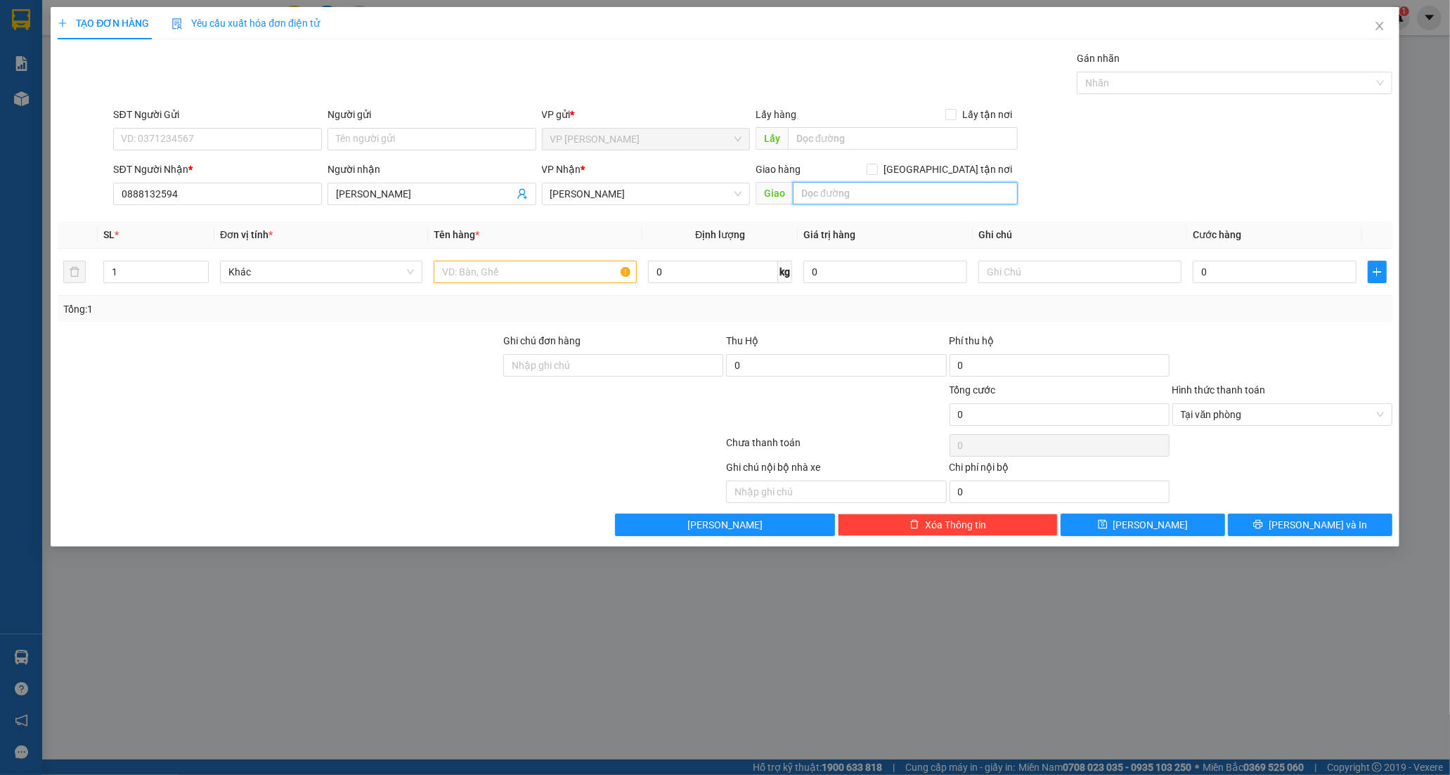
click at [855, 187] on input "text" at bounding box center [905, 193] width 225 height 22
type input "LHP"
click at [483, 271] on input "text" at bounding box center [535, 272] width 202 height 22
type input "XE MÁY BS 85B1_15883"
click at [1242, 282] on input "0" at bounding box center [1275, 272] width 164 height 22
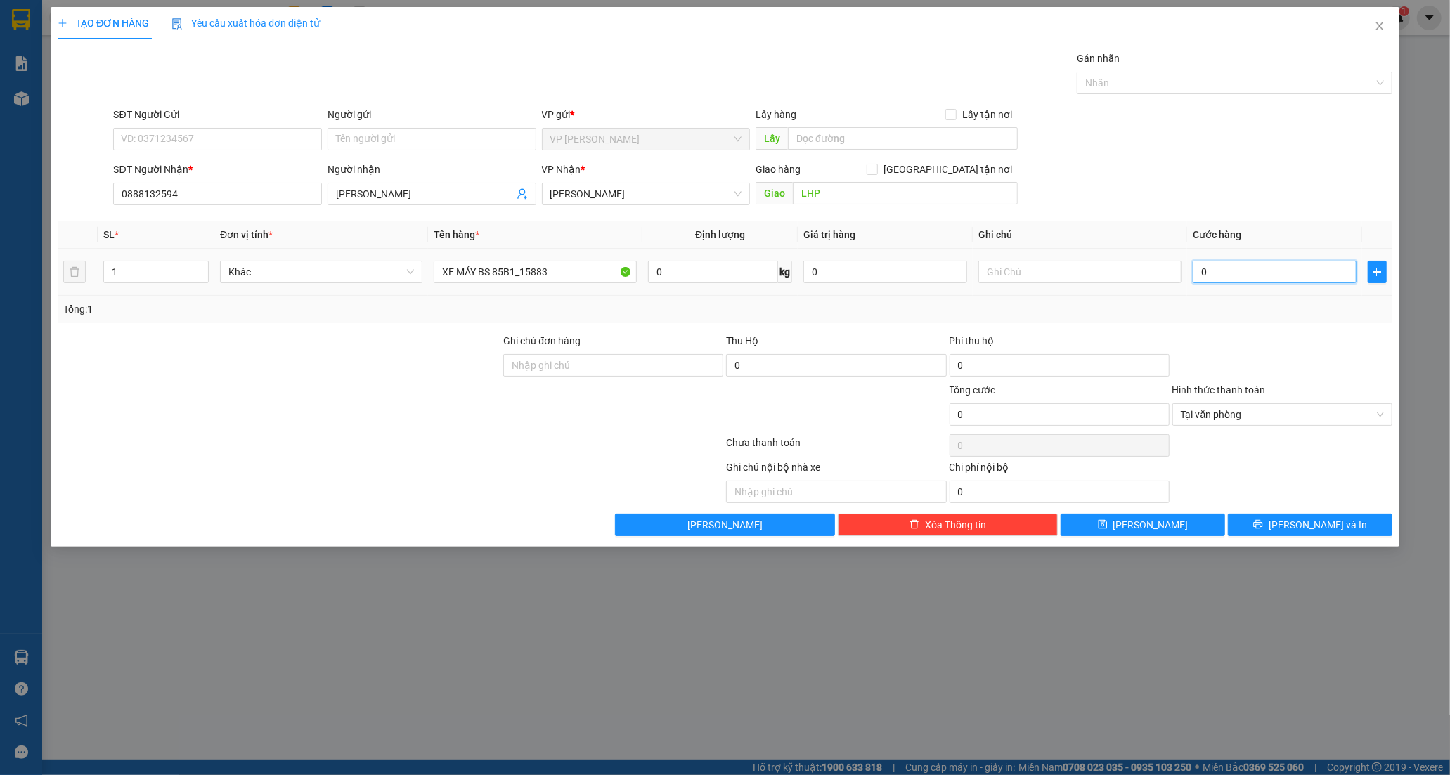
type input "3"
type input "35"
type input "350"
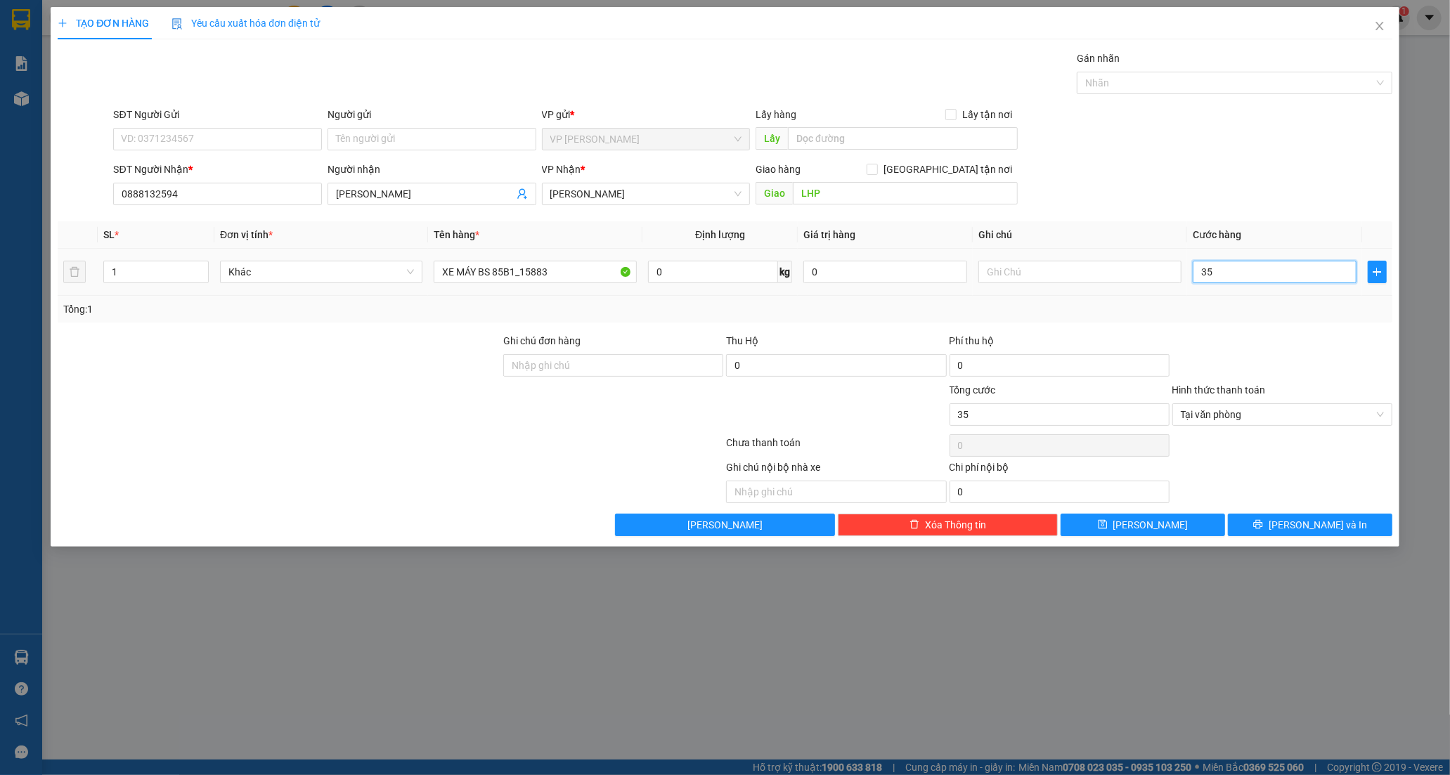
type input "350"
click at [1254, 273] on input "350" at bounding box center [1275, 272] width 164 height 22
click at [1210, 272] on input "350" at bounding box center [1275, 272] width 164 height 22
type input "30"
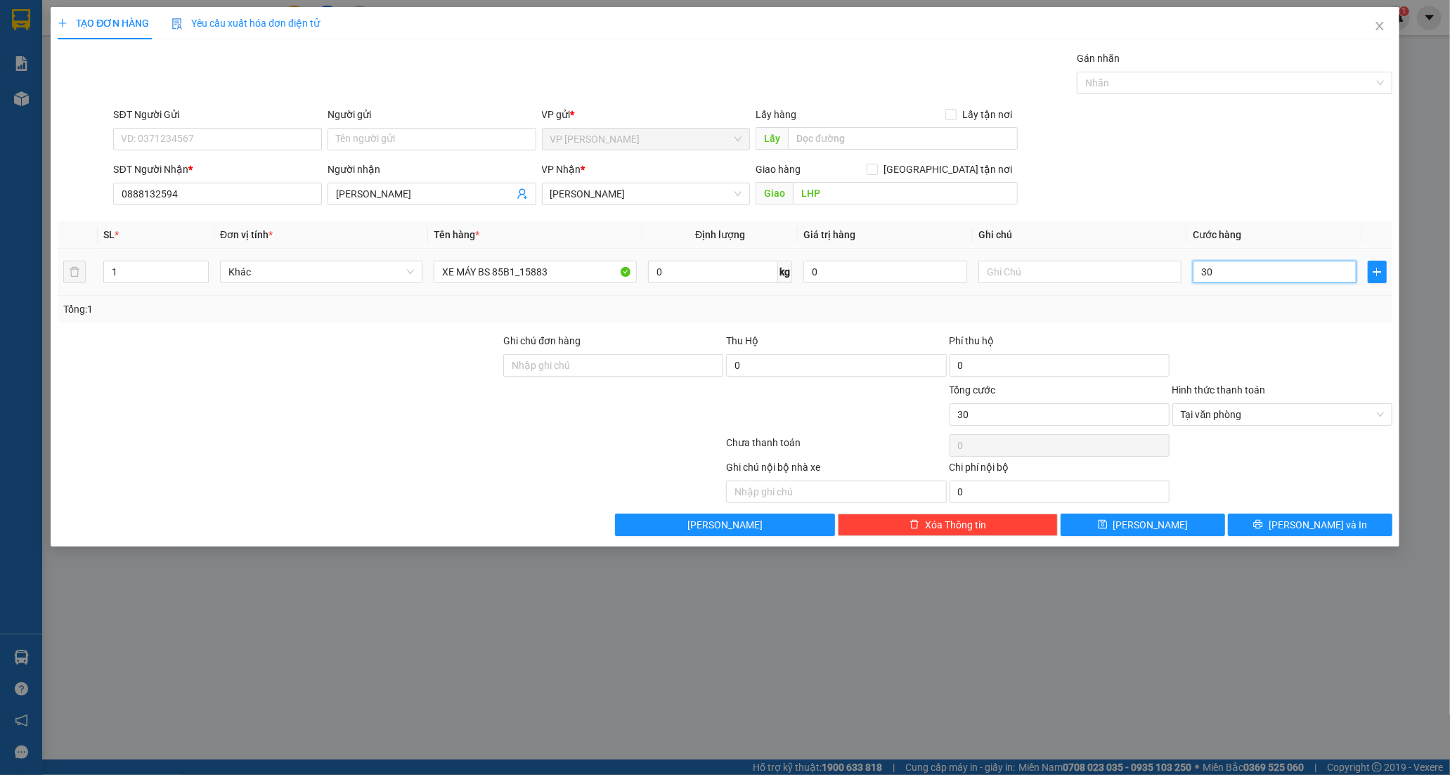
type input "300"
type input "300.000"
click at [1293, 521] on button "[PERSON_NAME] và In" at bounding box center [1310, 525] width 164 height 22
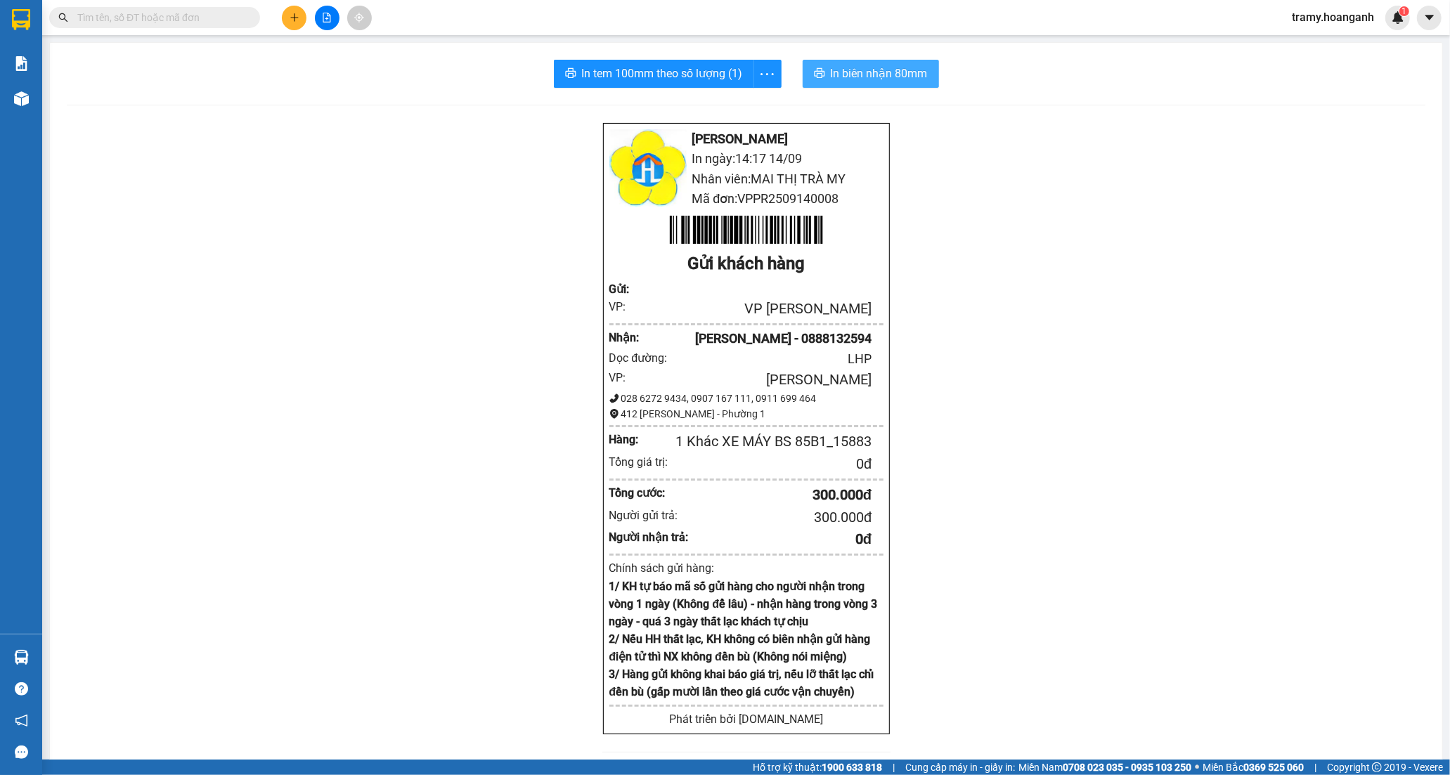
click at [861, 70] on span "In biên nhận 80mm" at bounding box center [879, 74] width 97 height 18
click at [774, 70] on span "more" at bounding box center [767, 74] width 27 height 18
click at [748, 101] on div "In tem 100mm" at bounding box center [734, 104] width 63 height 15
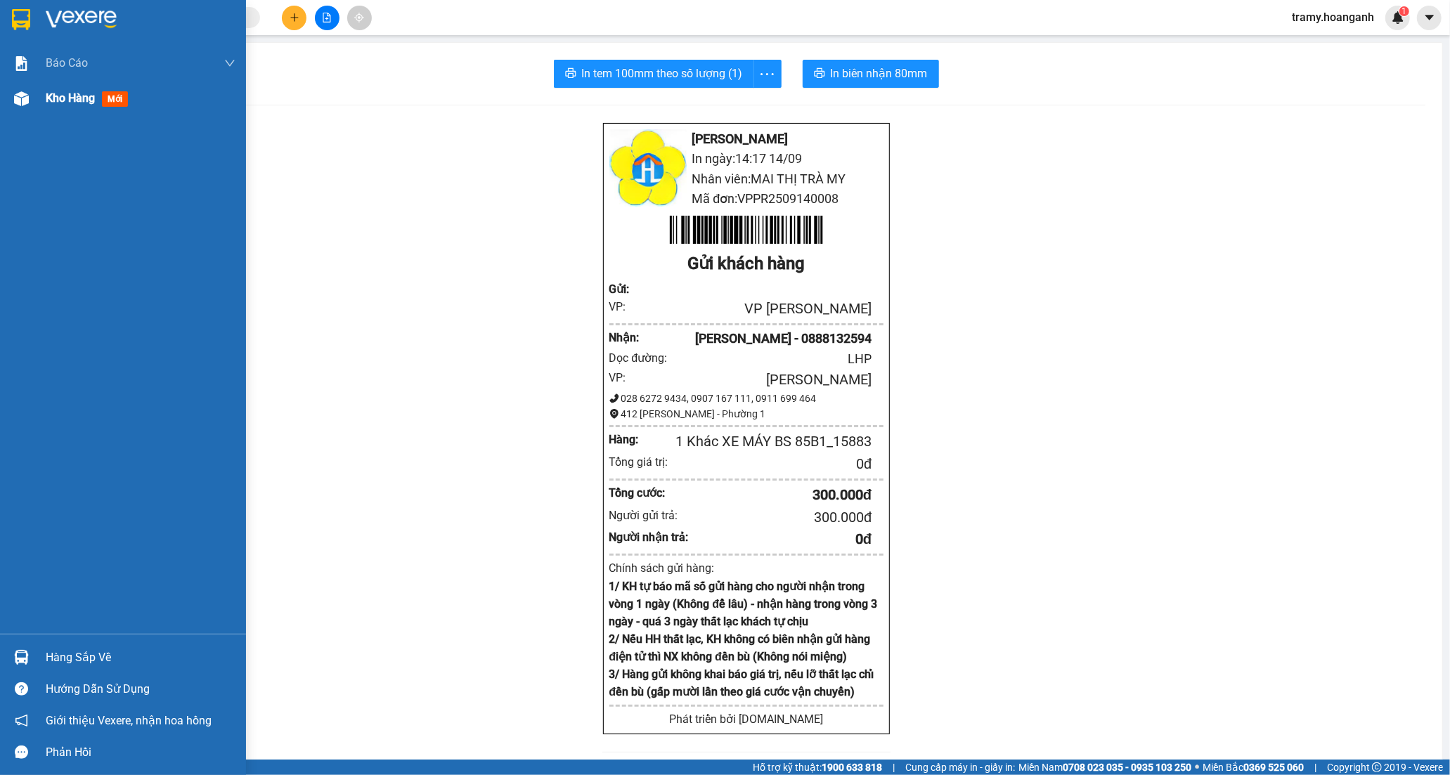
click at [82, 103] on span "Kho hàng" at bounding box center [70, 97] width 49 height 13
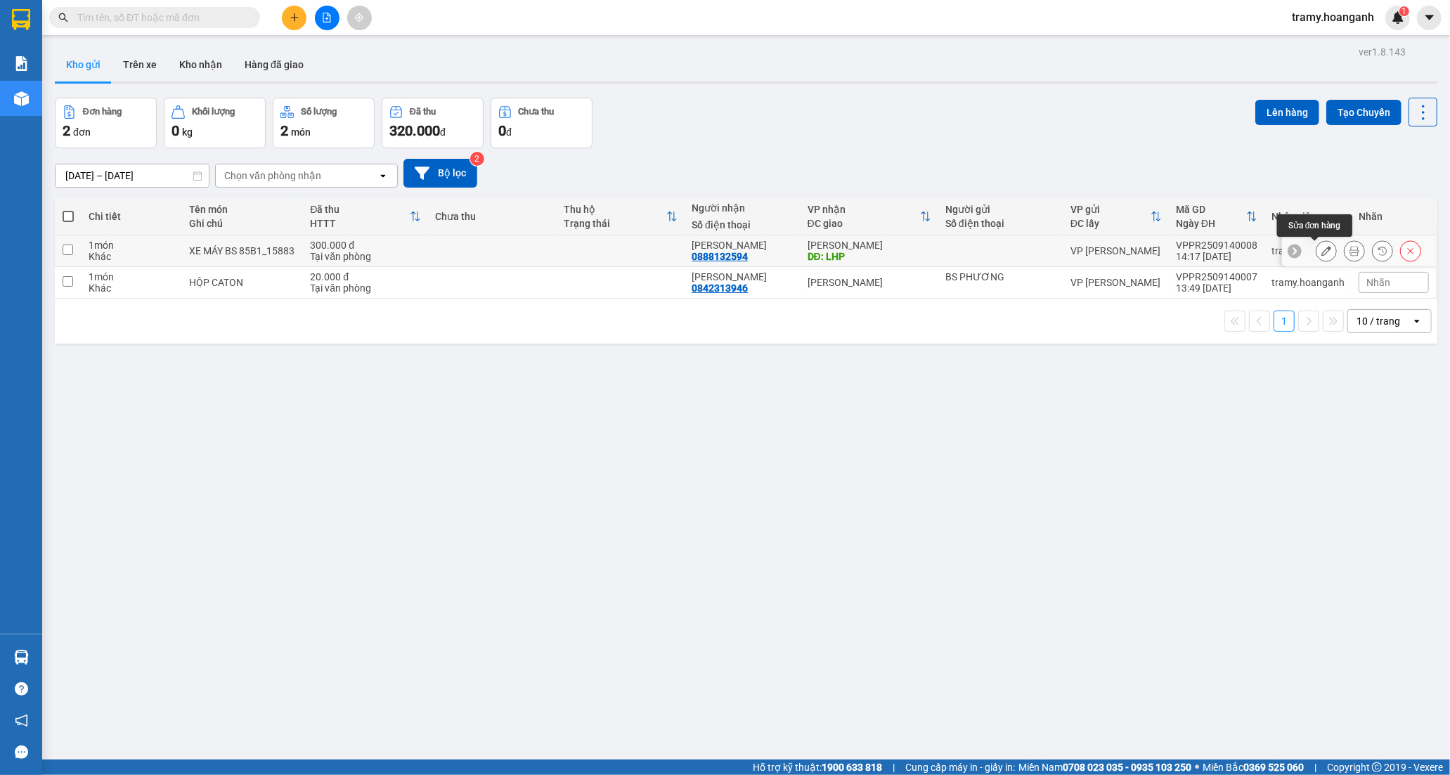
click at [1321, 247] on icon at bounding box center [1326, 251] width 10 height 10
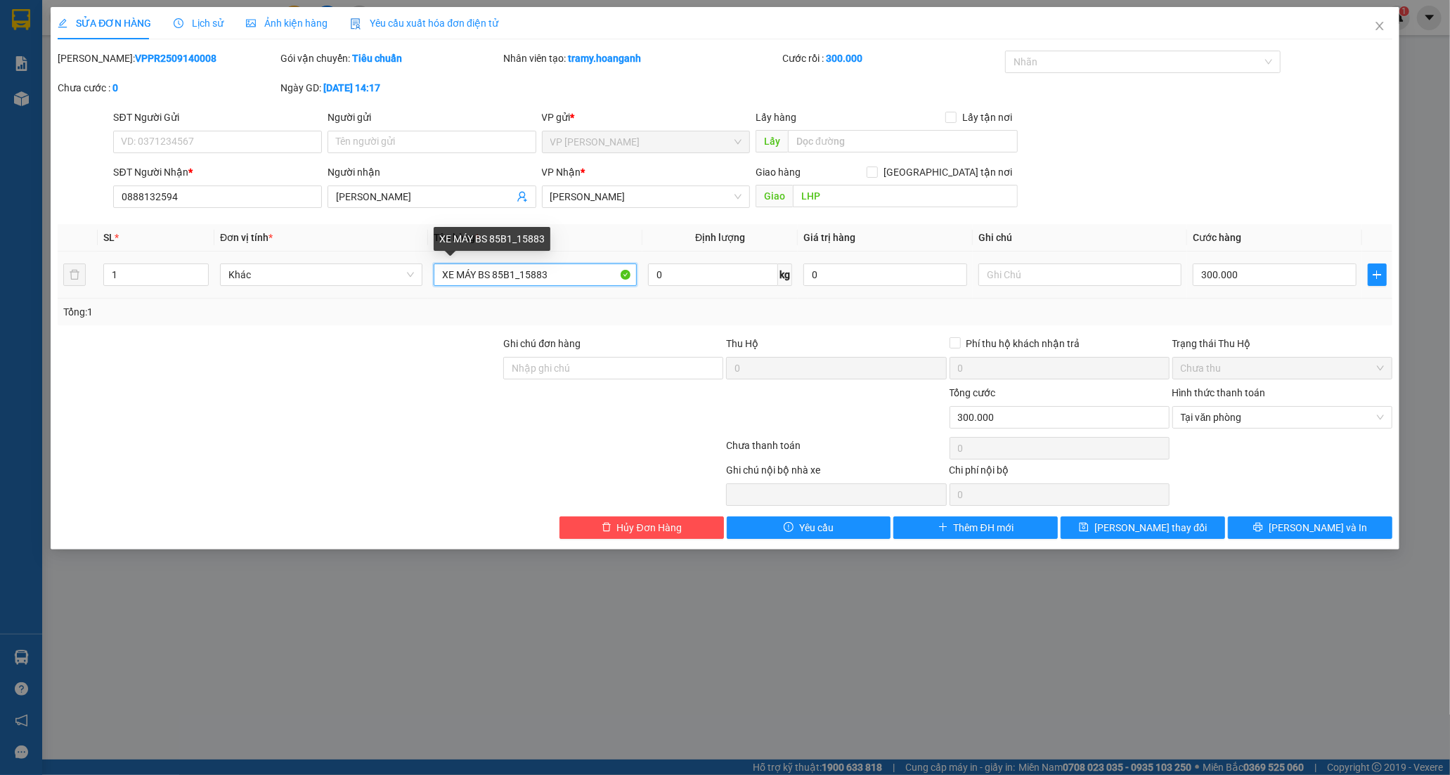
click at [575, 273] on input "XE MÁY BS 85B1_15883" at bounding box center [535, 275] width 202 height 22
type input "XE MÁY BS 85B1_15883 + BÌ THƯ CAVET XE"
click at [120, 274] on input "1" at bounding box center [156, 274] width 104 height 21
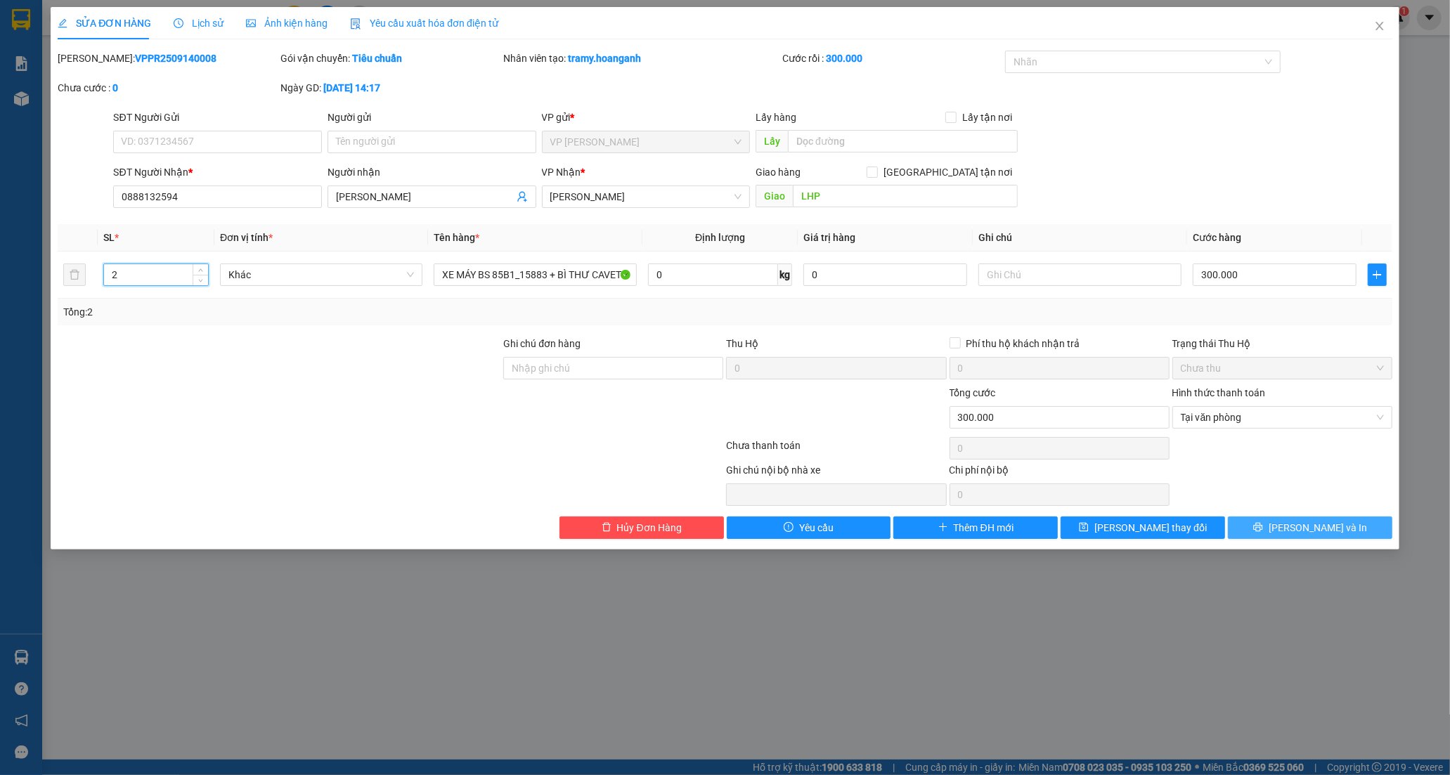
type input "2"
click at [1308, 528] on span "[PERSON_NAME] và In" at bounding box center [1317, 527] width 98 height 15
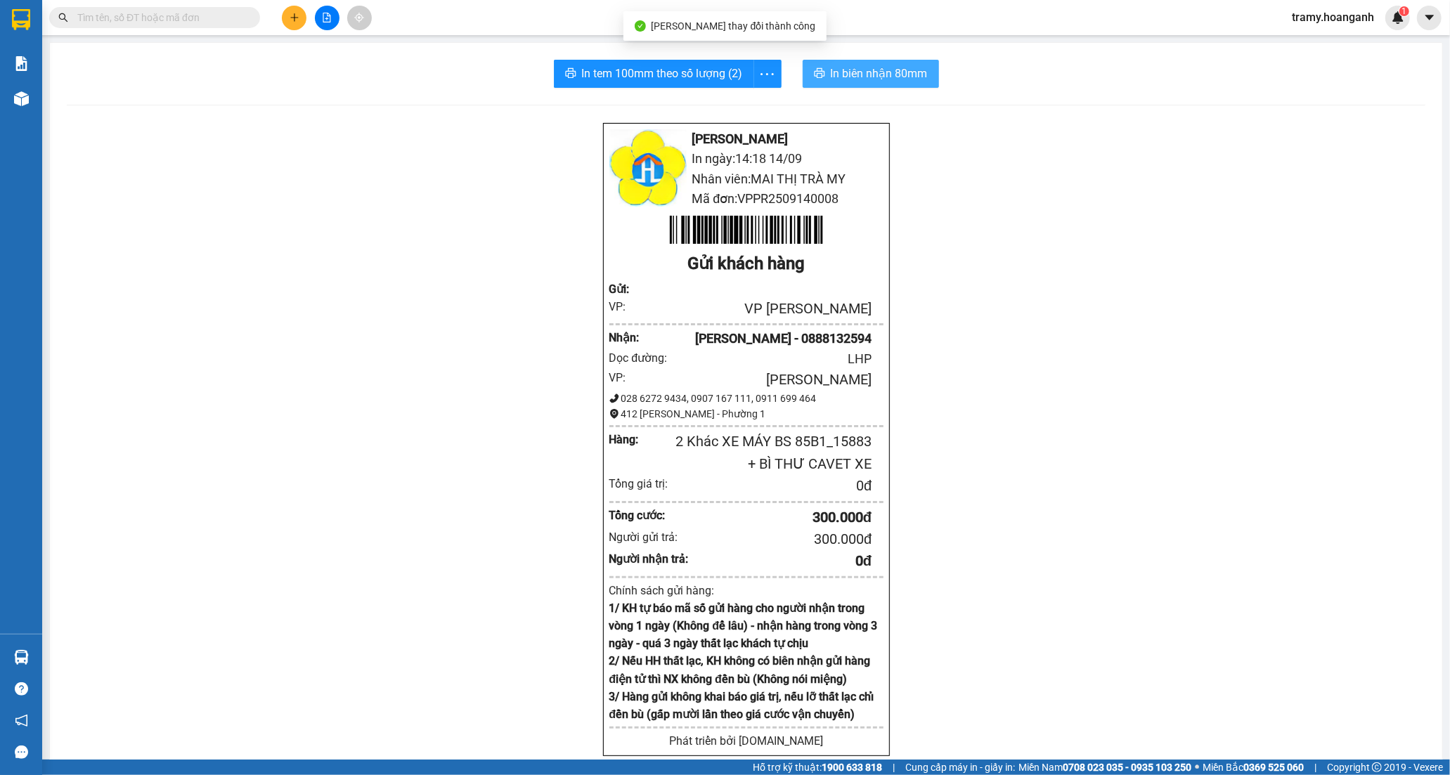
click at [862, 73] on span "In biên nhận 80mm" at bounding box center [879, 74] width 97 height 18
click at [765, 70] on icon "more" at bounding box center [767, 74] width 18 height 18
click at [756, 99] on div "In tem 100mm" at bounding box center [734, 104] width 63 height 15
click at [326, 15] on icon "file-add" at bounding box center [327, 18] width 10 height 10
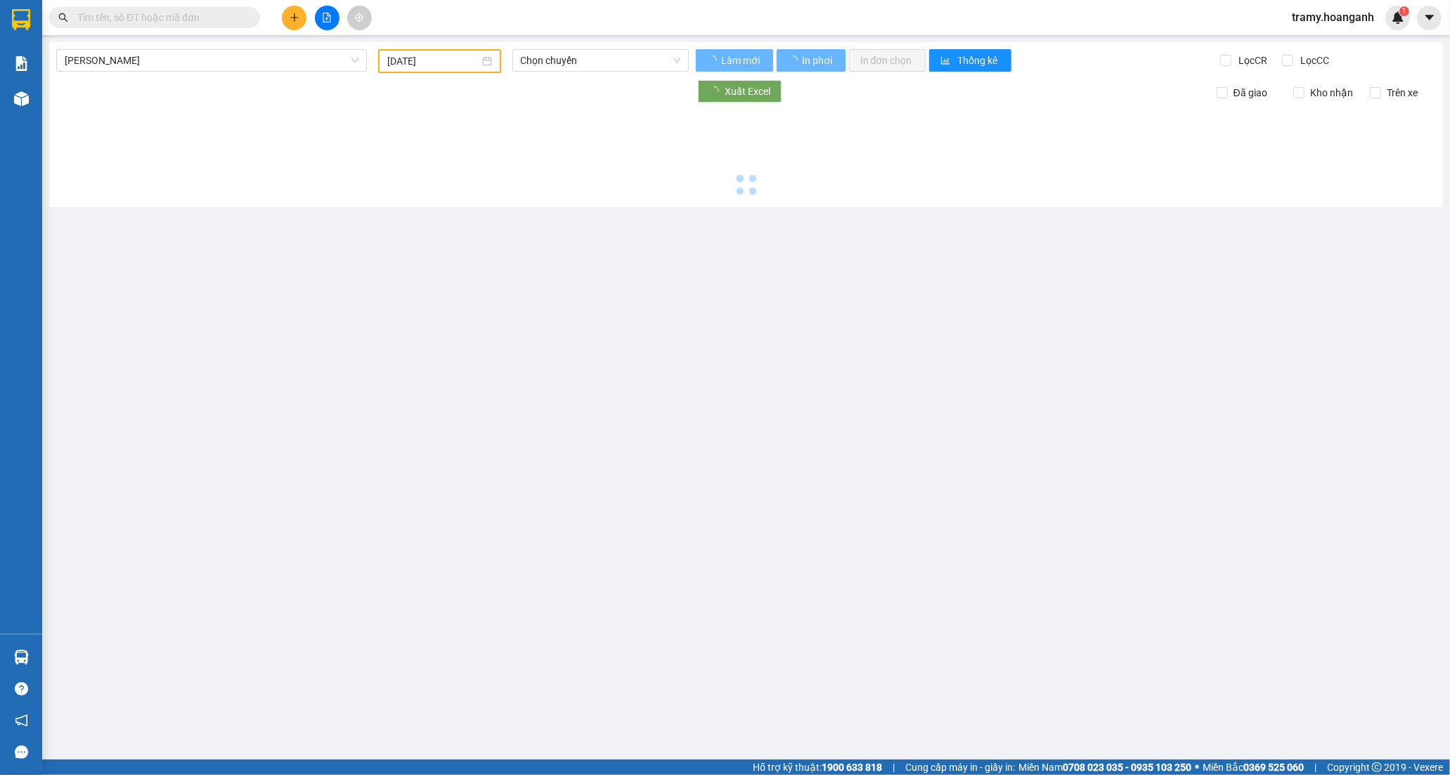
type input "[DATE]"
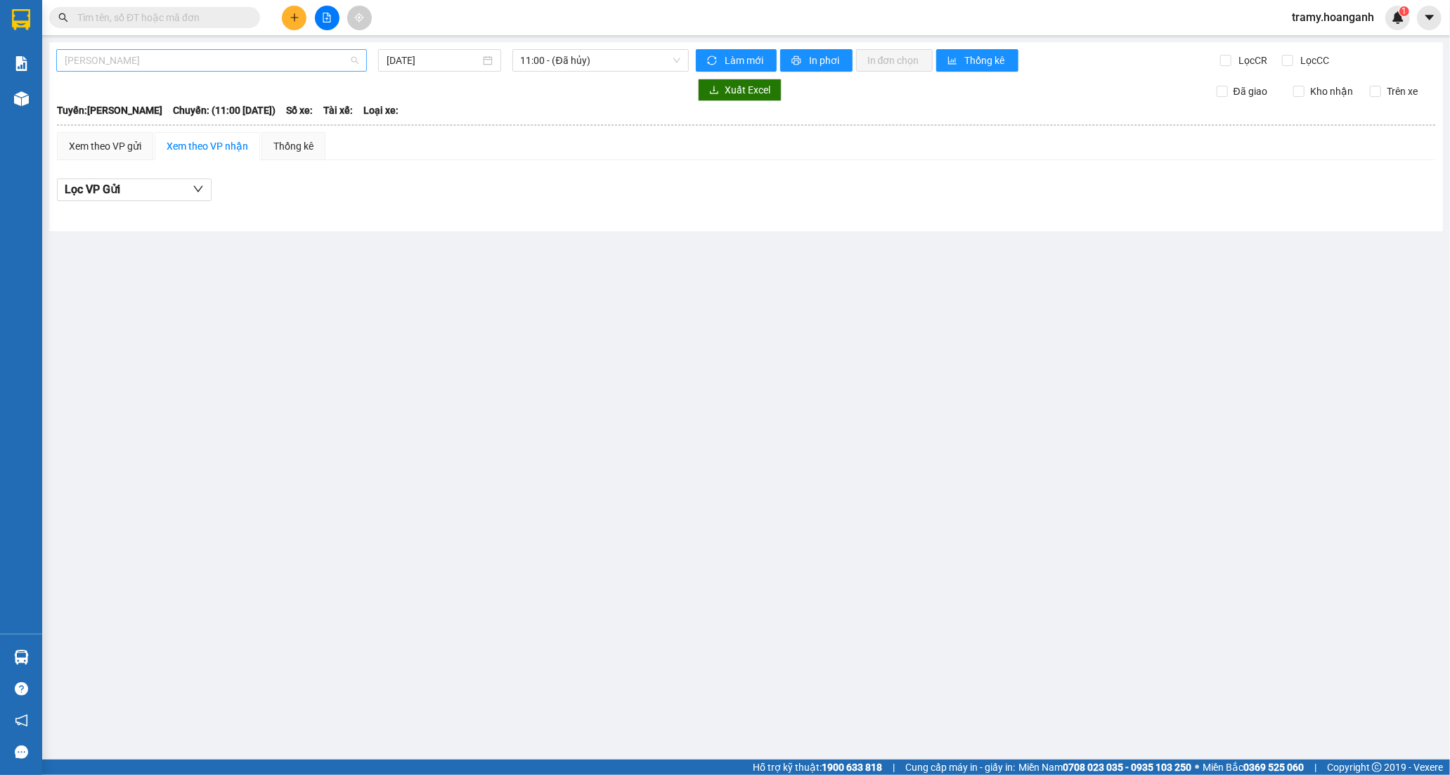
click at [118, 60] on span "[PERSON_NAME]" at bounding box center [212, 60] width 294 height 21
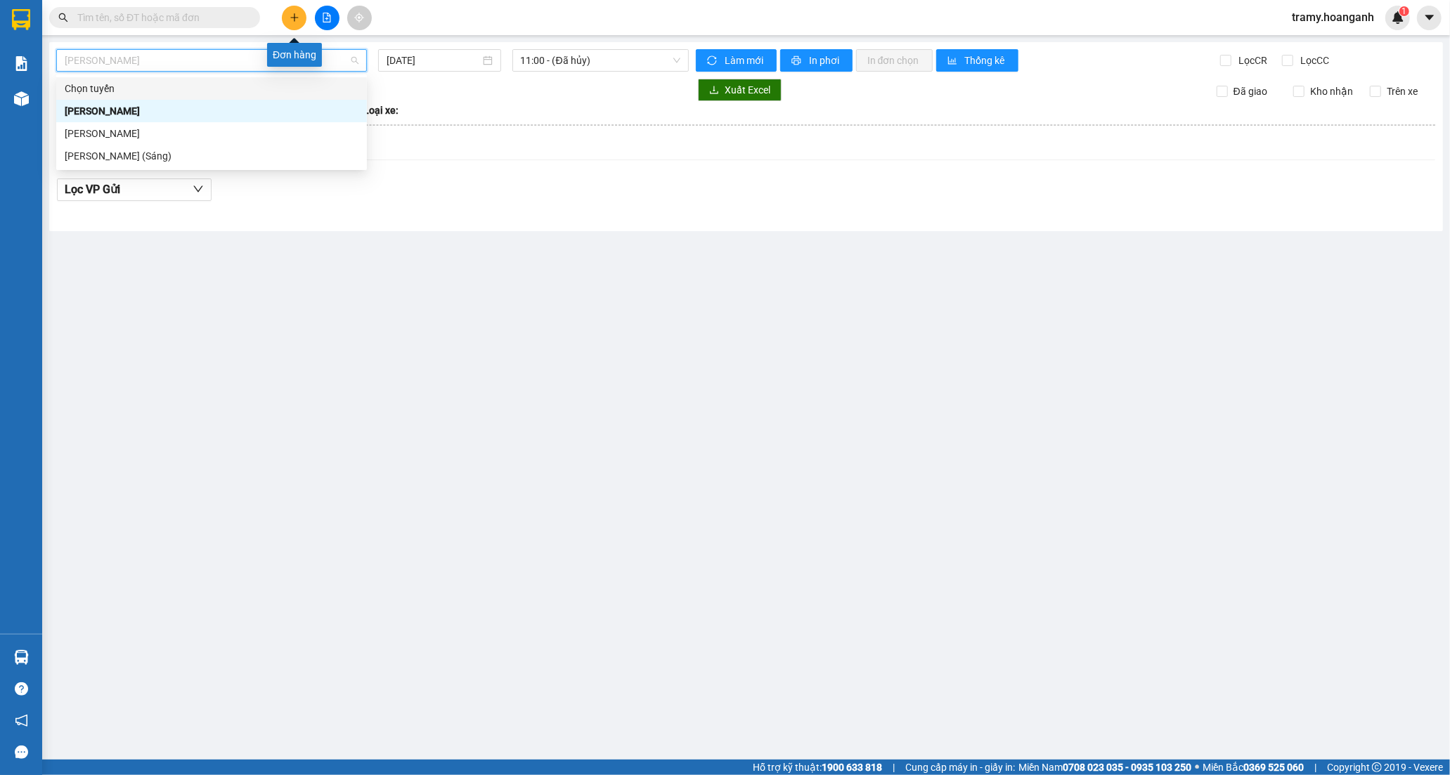
click at [327, 11] on button at bounding box center [327, 18] width 25 height 25
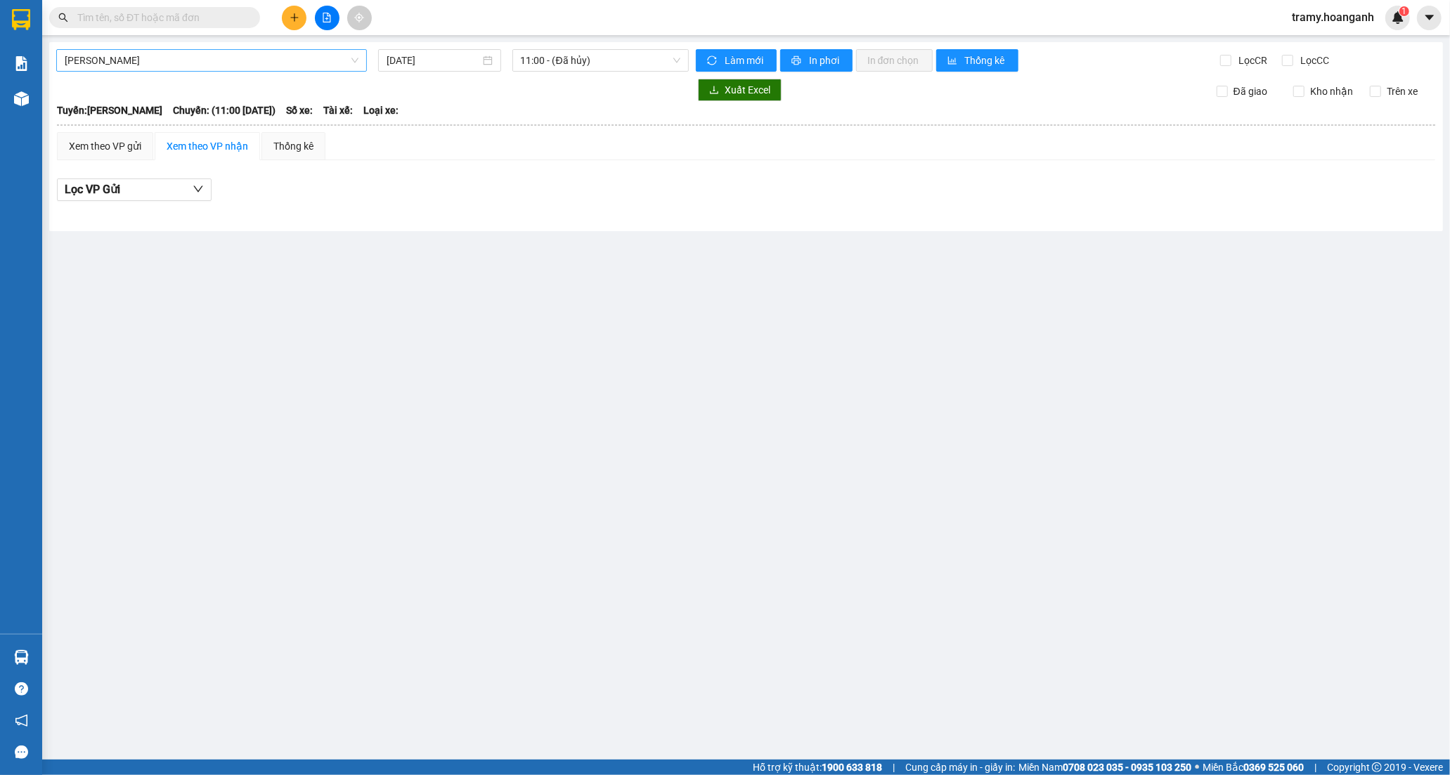
click at [233, 63] on span "[PERSON_NAME]" at bounding box center [212, 60] width 294 height 21
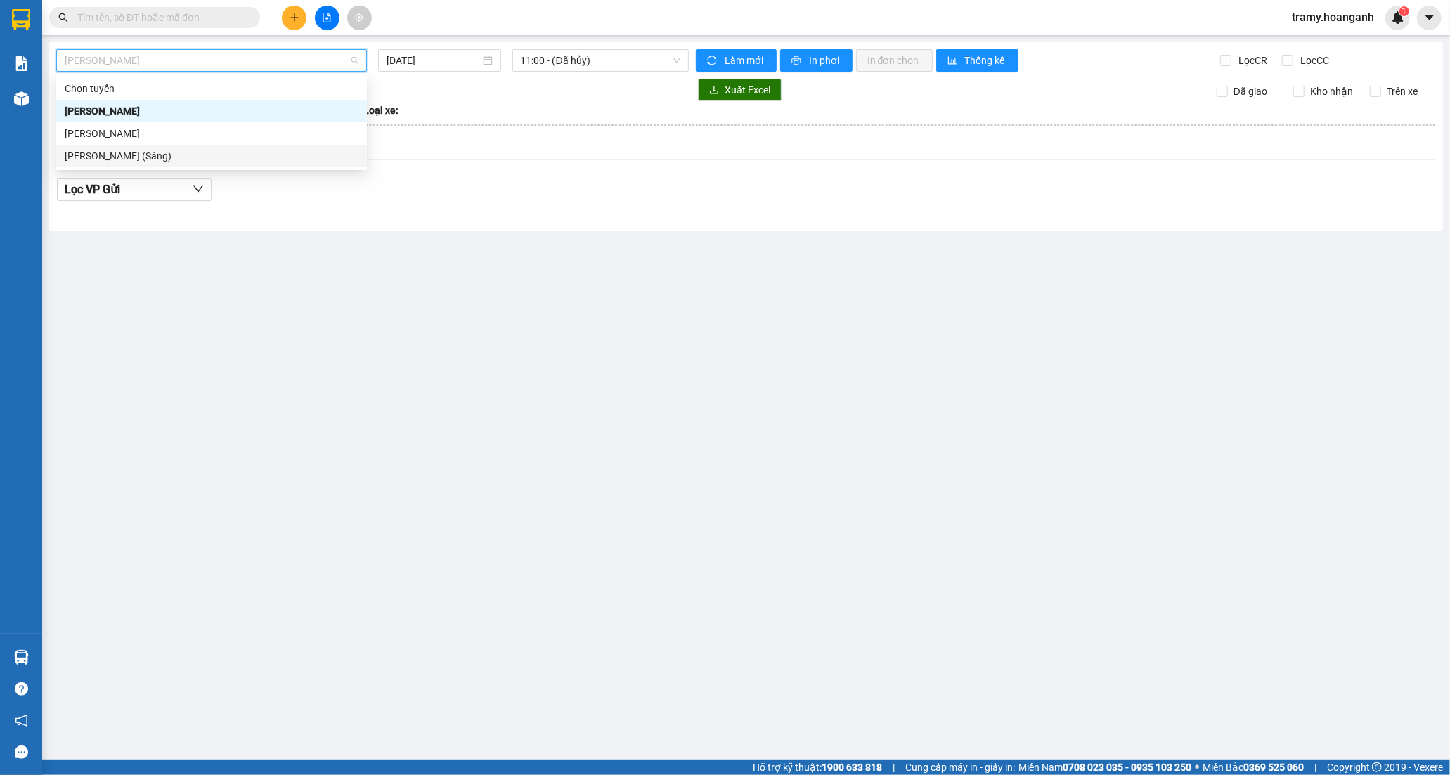
click at [256, 158] on div "[PERSON_NAME] (Sáng)" at bounding box center [212, 155] width 294 height 15
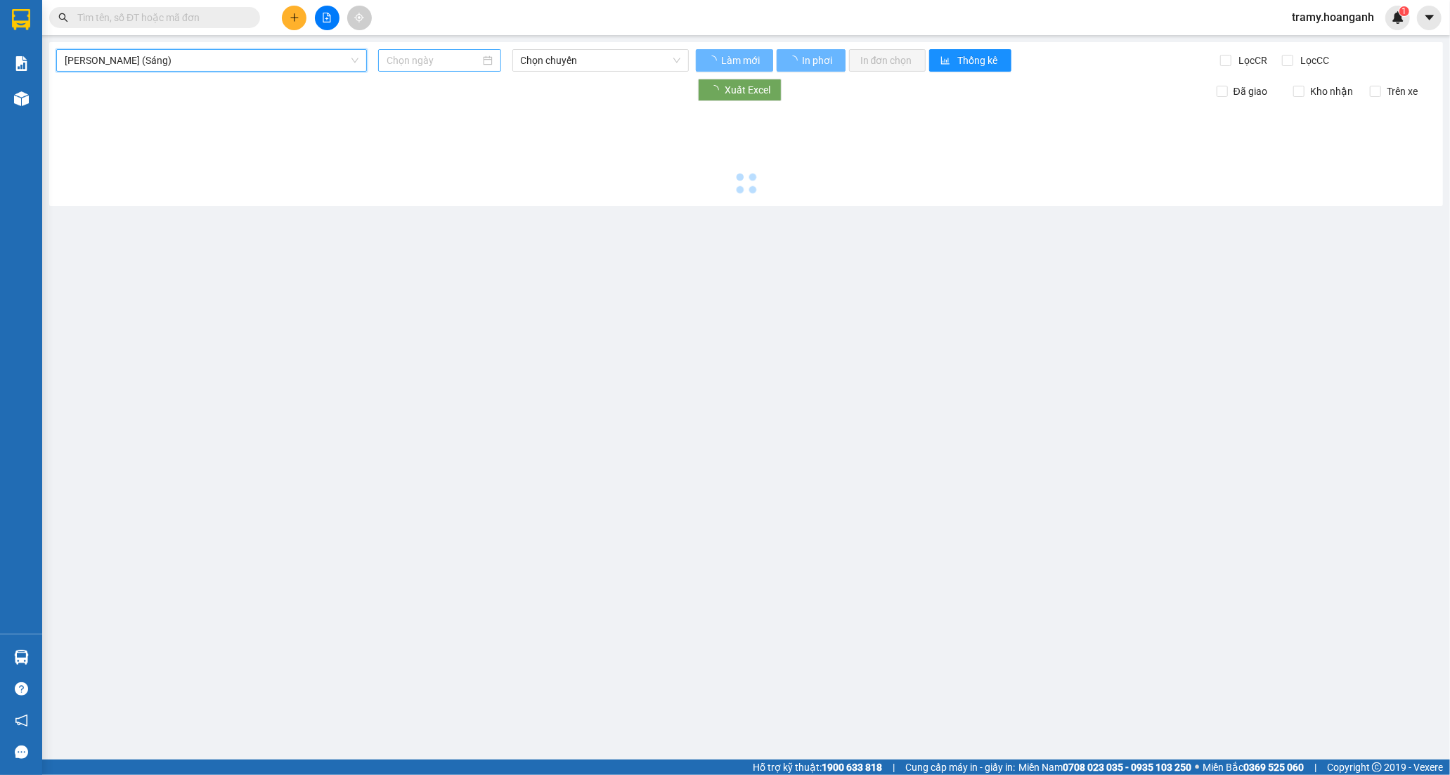
type input "[DATE]"
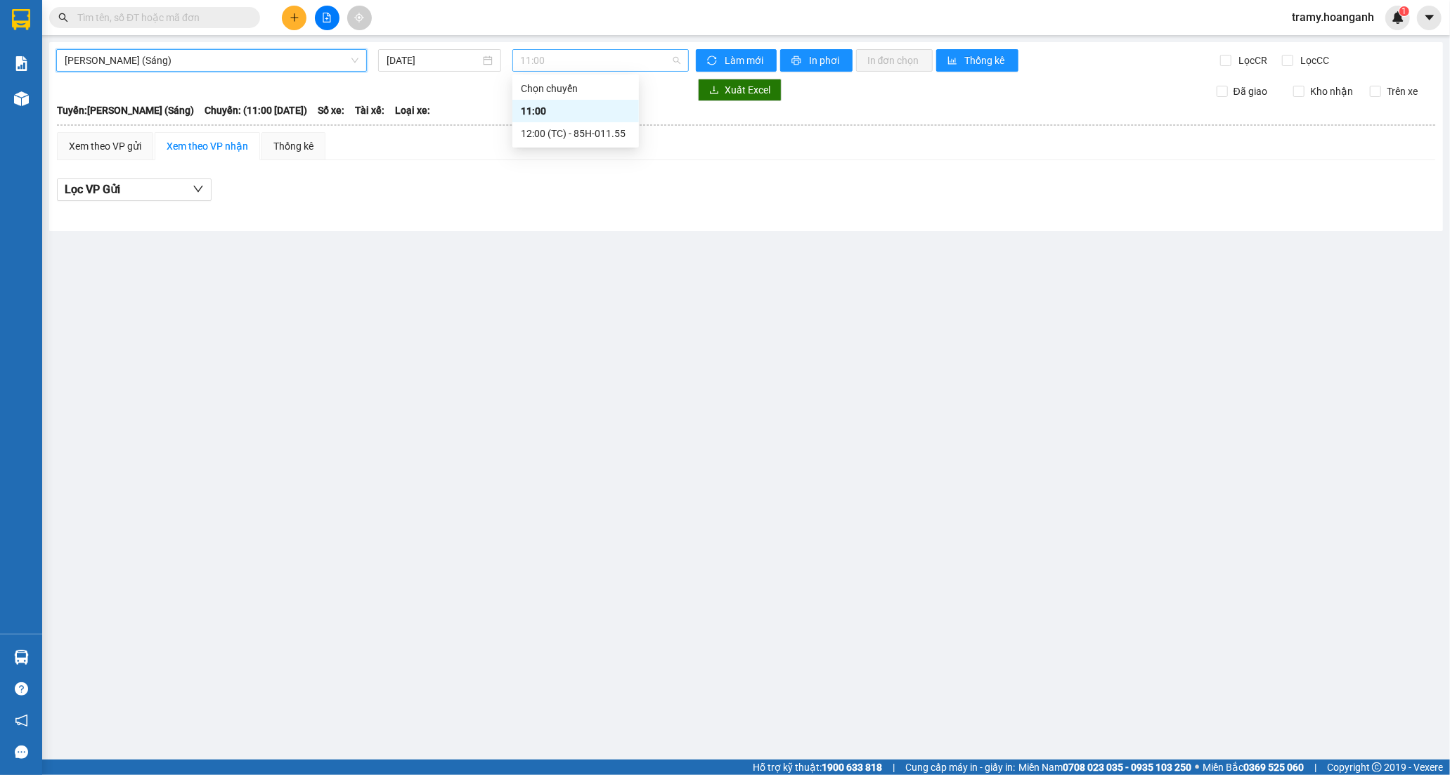
click at [595, 60] on span "11:00" at bounding box center [601, 60] width 160 height 21
click at [581, 135] on div "12:00 (TC) - 85H-011.55" at bounding box center [576, 133] width 110 height 15
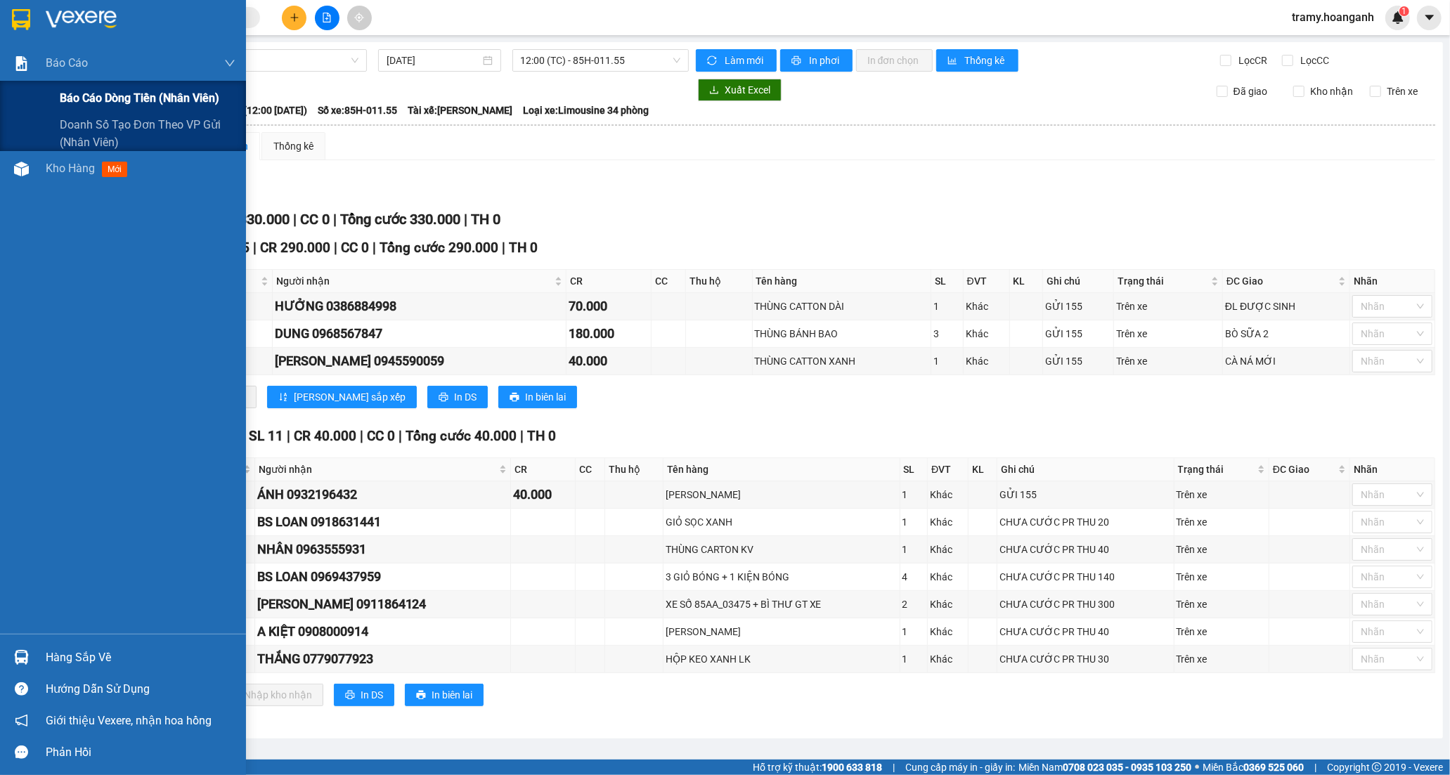
click at [96, 96] on span "Báo cáo dòng tiền (nhân viên)" at bounding box center [140, 98] width 160 height 18
